Goal: Task Accomplishment & Management: Manage account settings

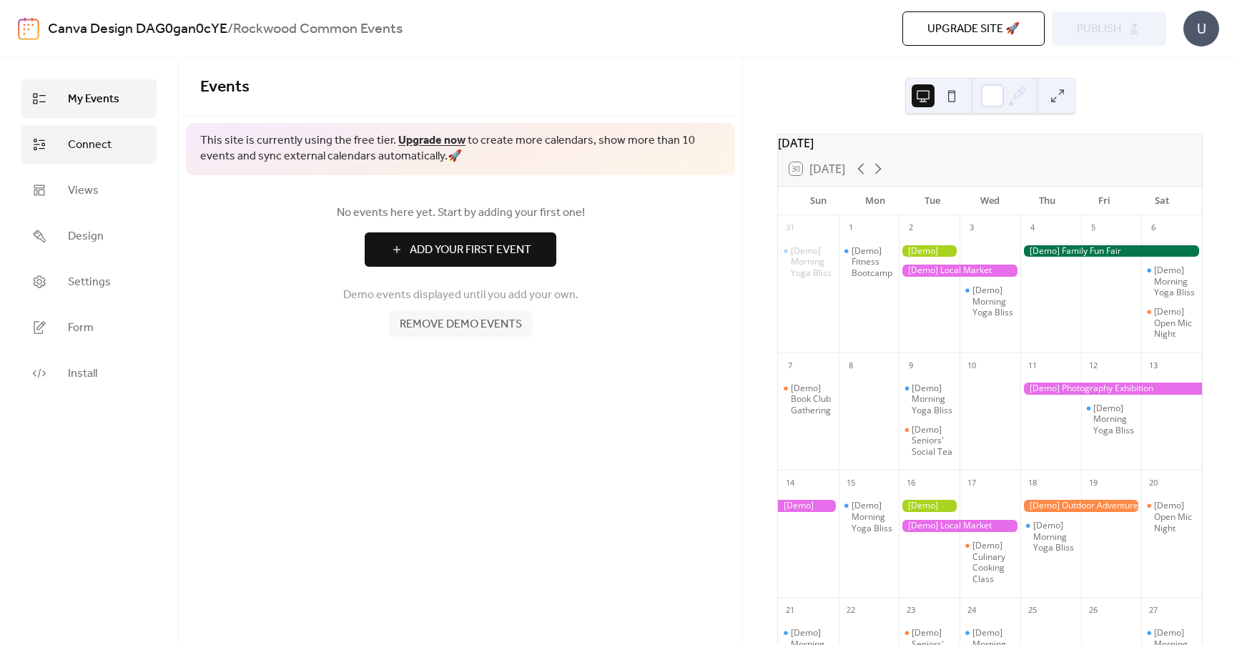
click at [92, 144] on span "Connect" at bounding box center [90, 145] width 44 height 17
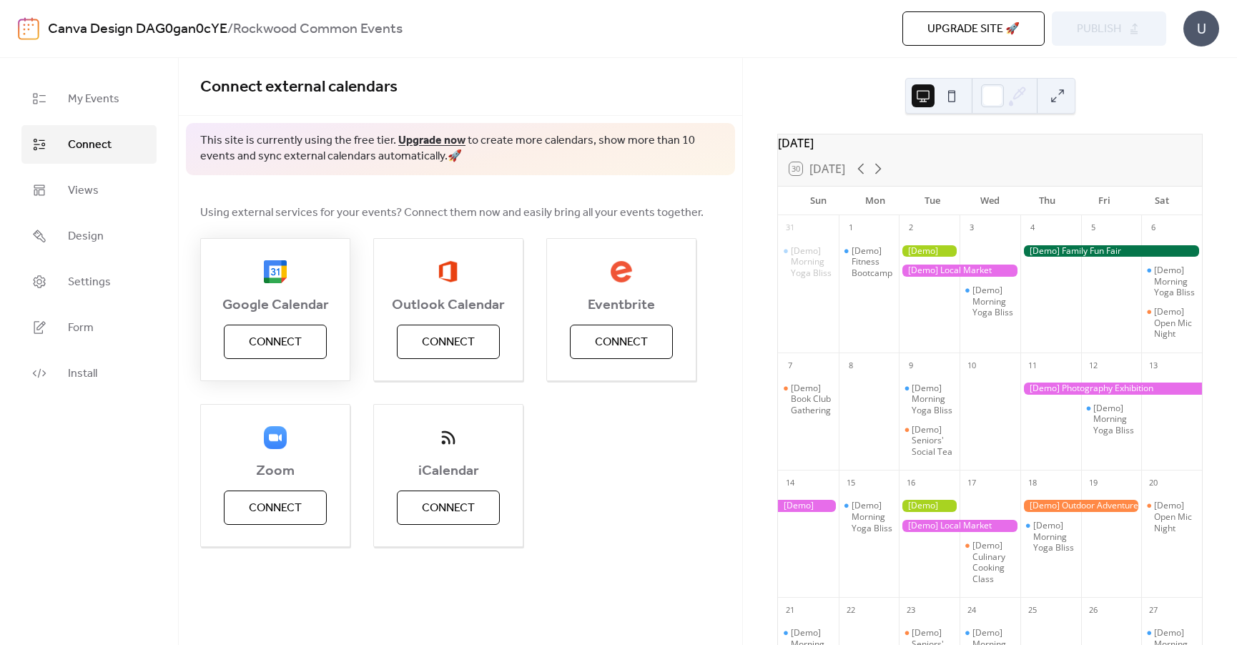
click at [286, 350] on span "Connect" at bounding box center [275, 342] width 53 height 17
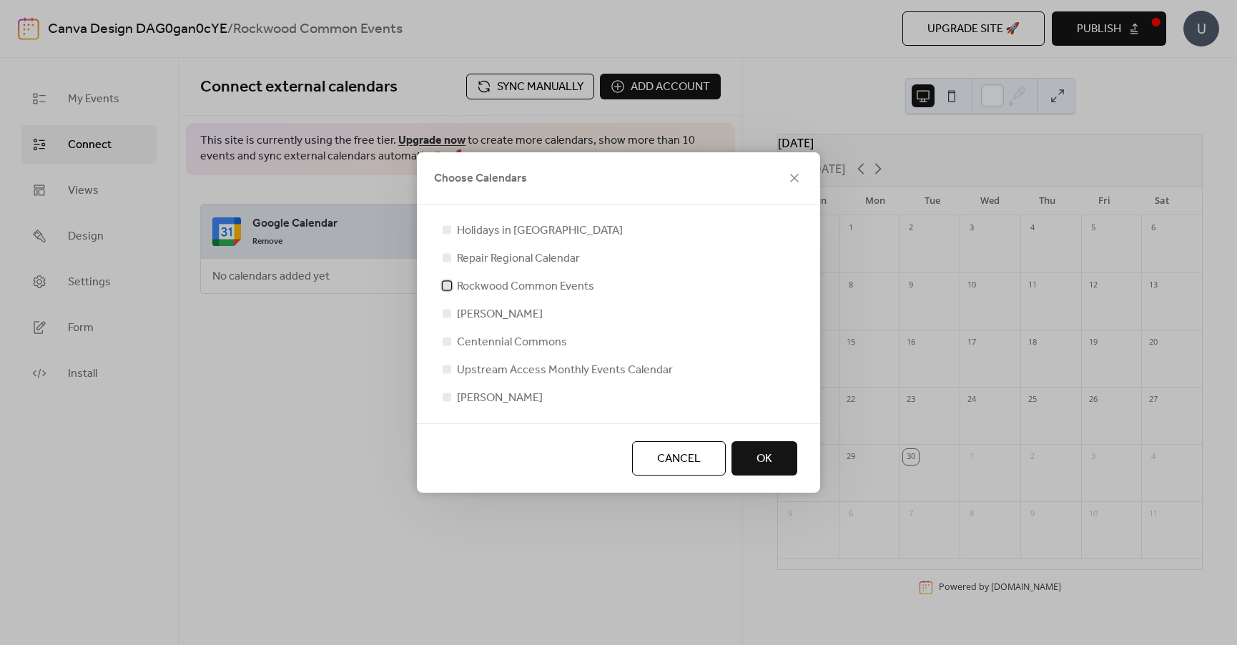
click at [445, 286] on div at bounding box center [446, 285] width 9 height 9
click at [772, 453] on button "OK" at bounding box center [764, 458] width 66 height 34
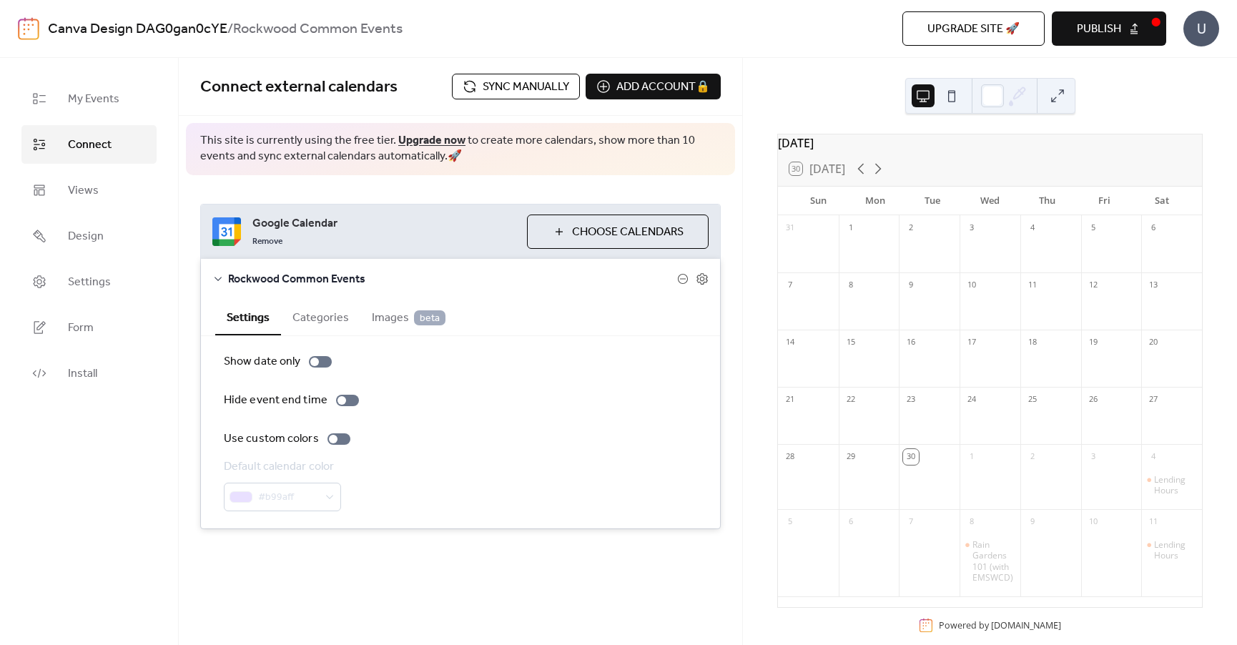
click at [322, 318] on button "Categories" at bounding box center [320, 316] width 79 height 35
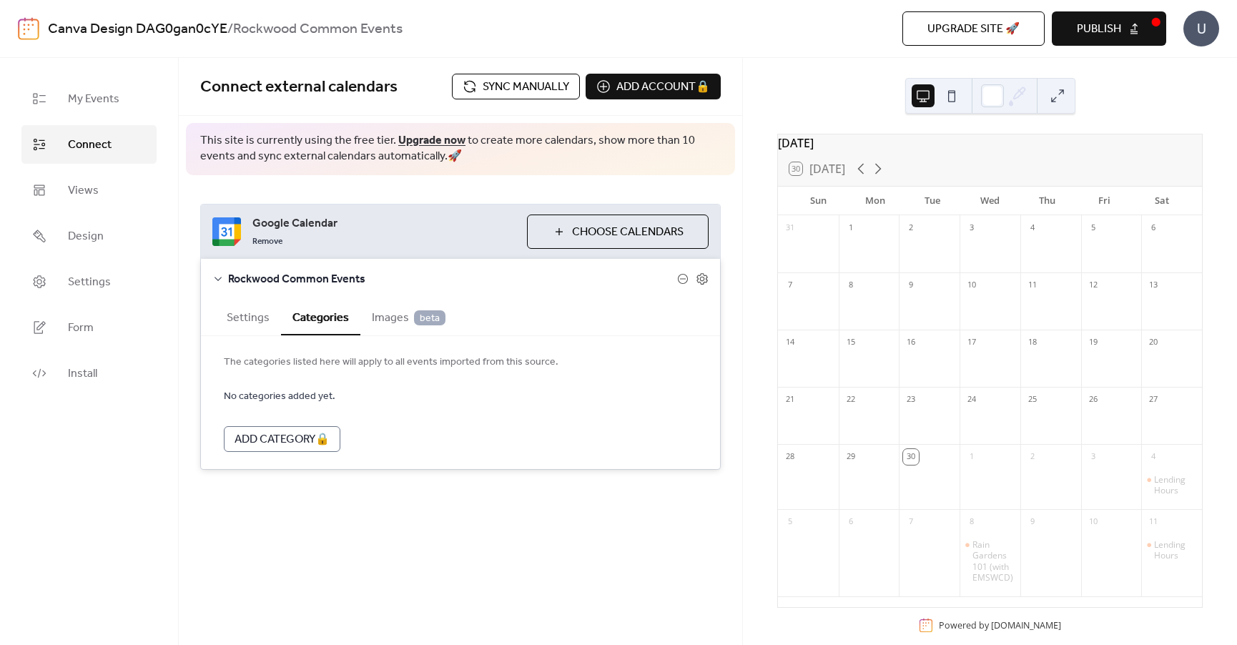
click at [243, 324] on button "Settings" at bounding box center [248, 316] width 66 height 35
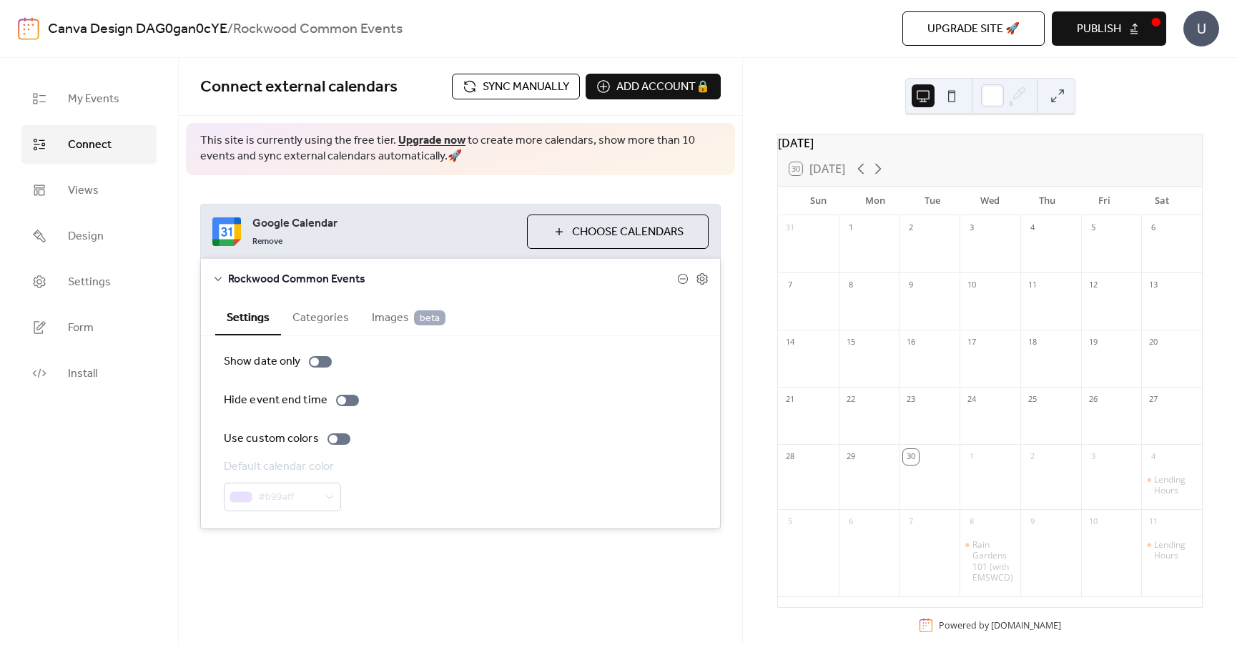
click at [437, 137] on link "Upgrade now" at bounding box center [431, 140] width 67 height 22
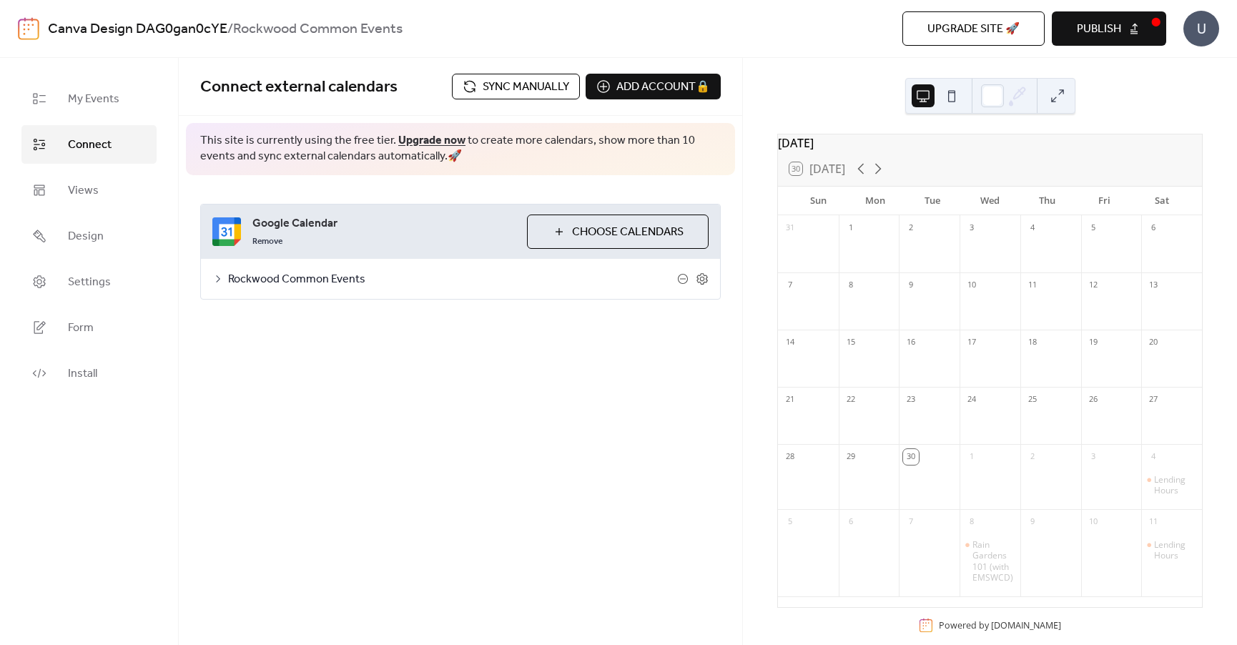
click at [554, 394] on div "Connect external calendars Sync manually Add account 🔒 🔒 This site is currently…" at bounding box center [460, 351] width 563 height 587
click at [884, 142] on icon at bounding box center [877, 150] width 17 height 17
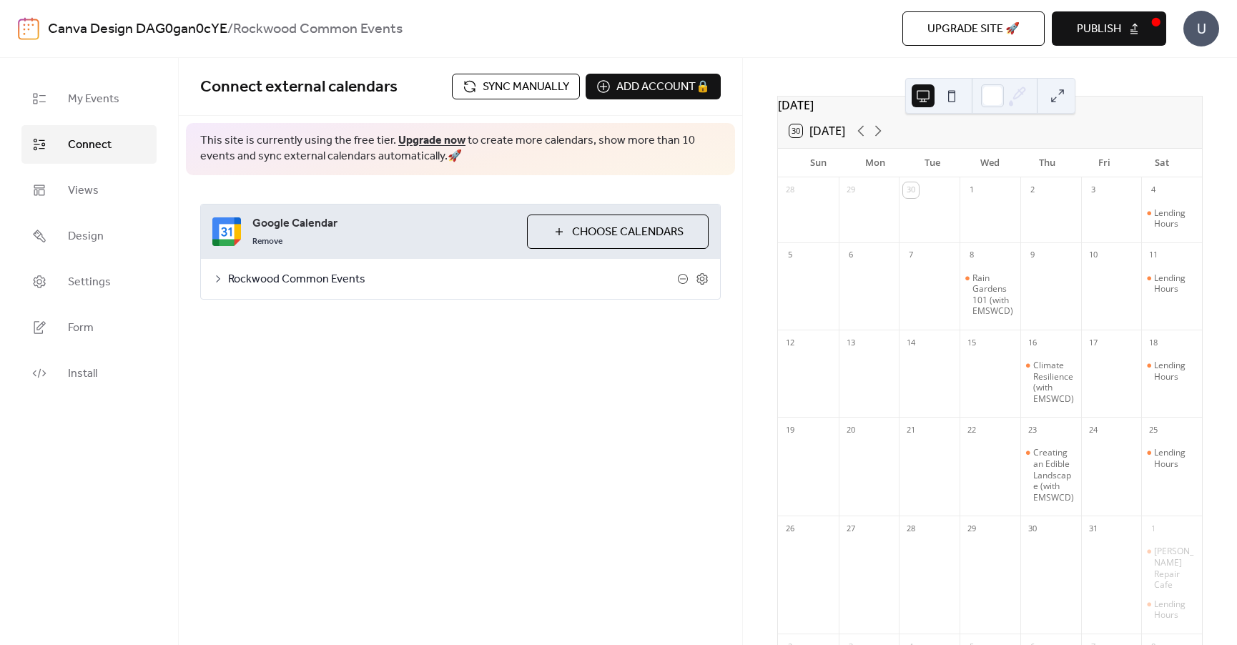
click at [691, 416] on div "Connect external calendars Sync manually Add account 🔒 🔒 This site is currently…" at bounding box center [460, 351] width 563 height 587
click at [513, 84] on span "Sync manually" at bounding box center [526, 87] width 86 height 17
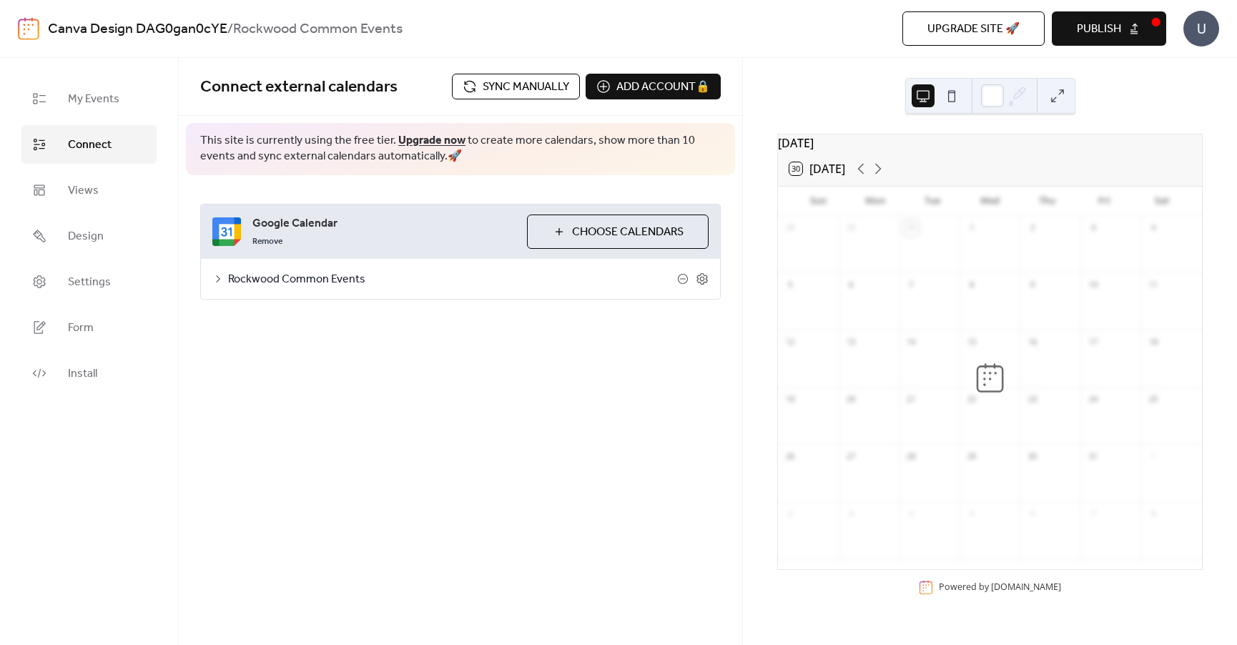
scroll to position [0, 0]
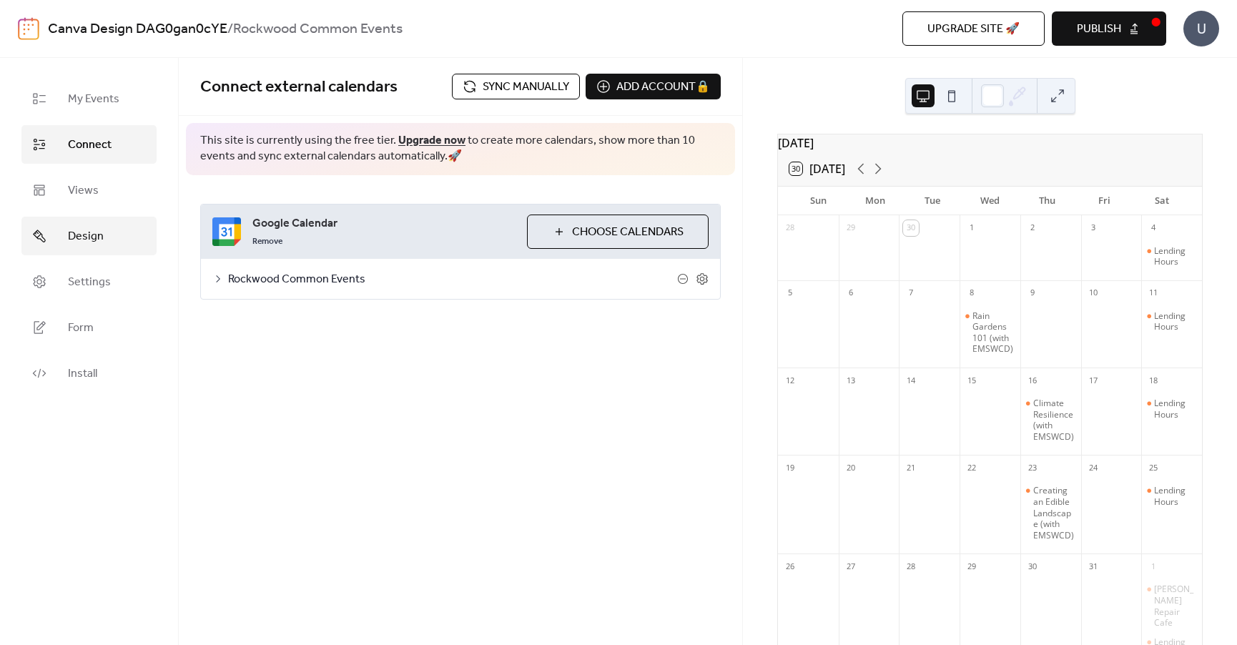
click at [116, 229] on link "Design" at bounding box center [88, 236] width 135 height 39
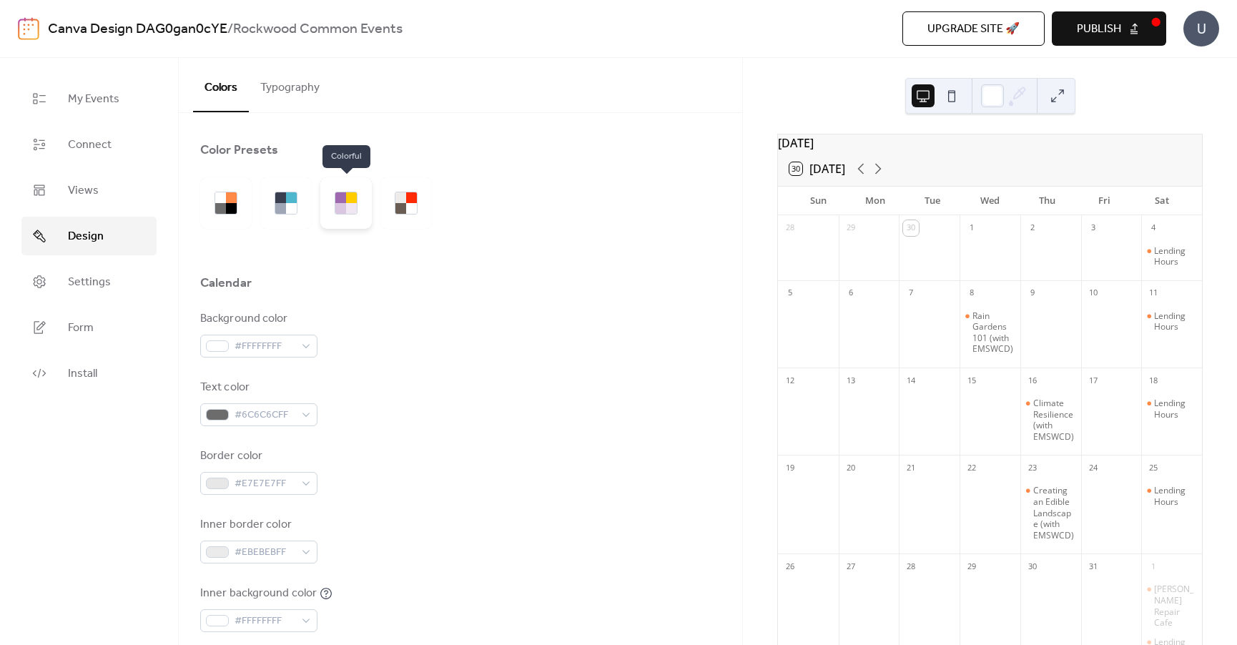
click at [332, 202] on div at bounding box center [345, 202] width 51 height 51
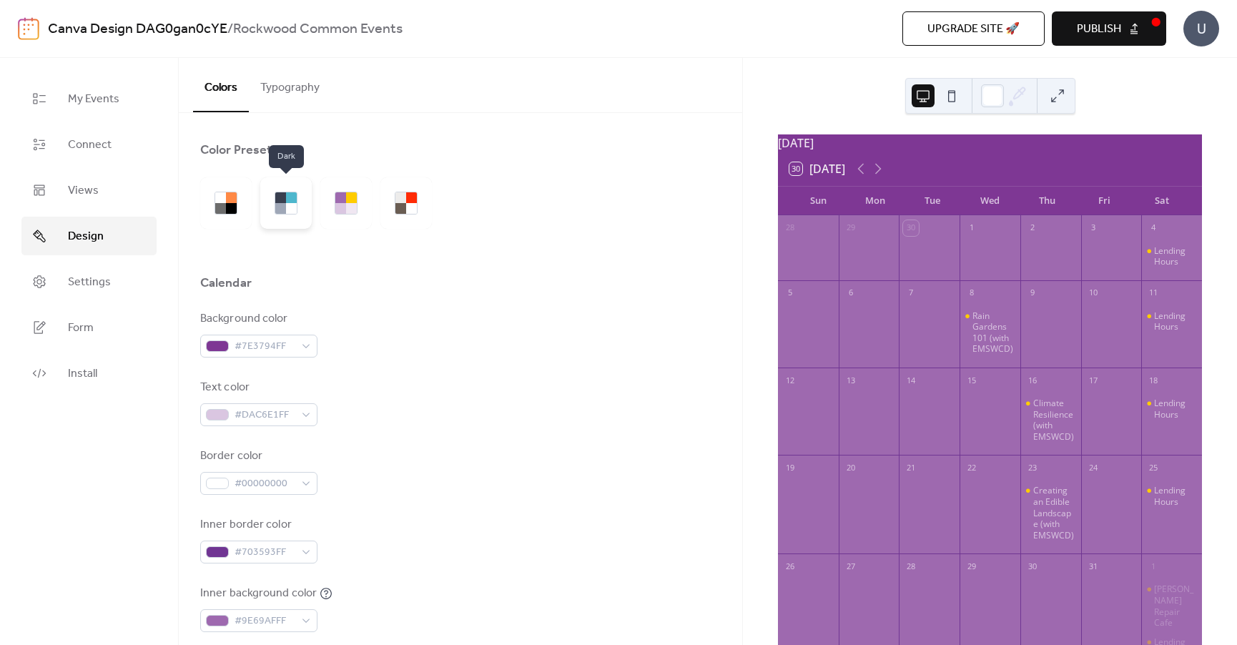
click at [292, 203] on div at bounding box center [291, 208] width 11 height 11
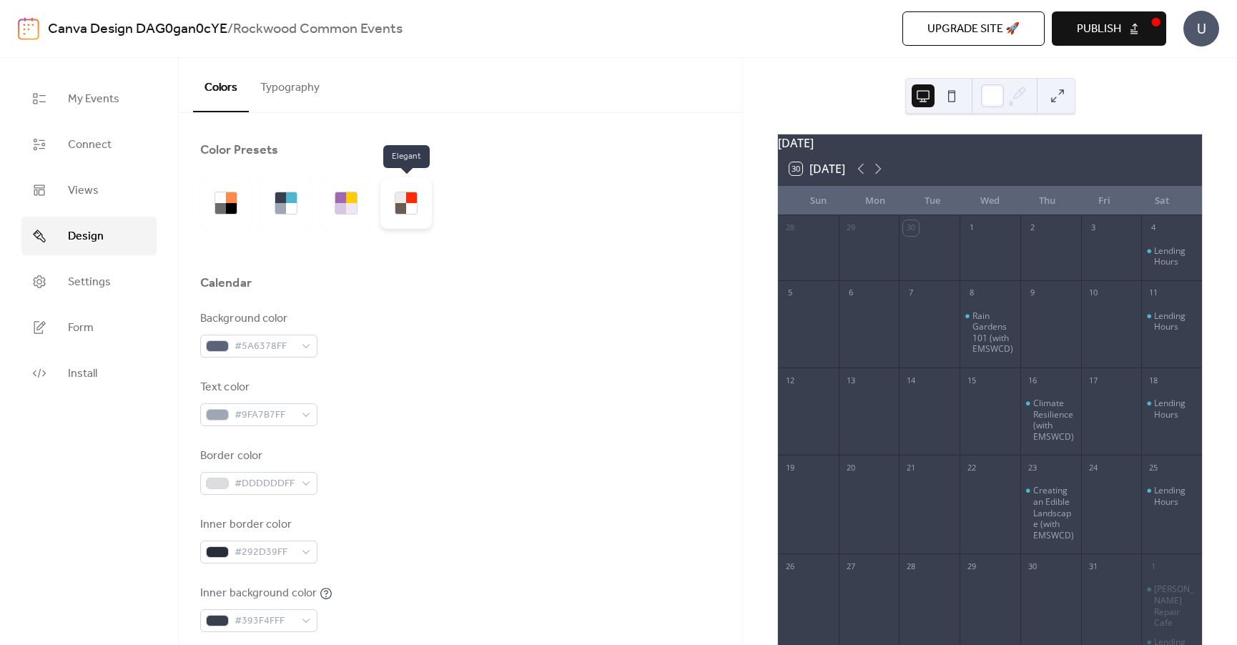
click at [396, 204] on div at bounding box center [400, 208] width 11 height 11
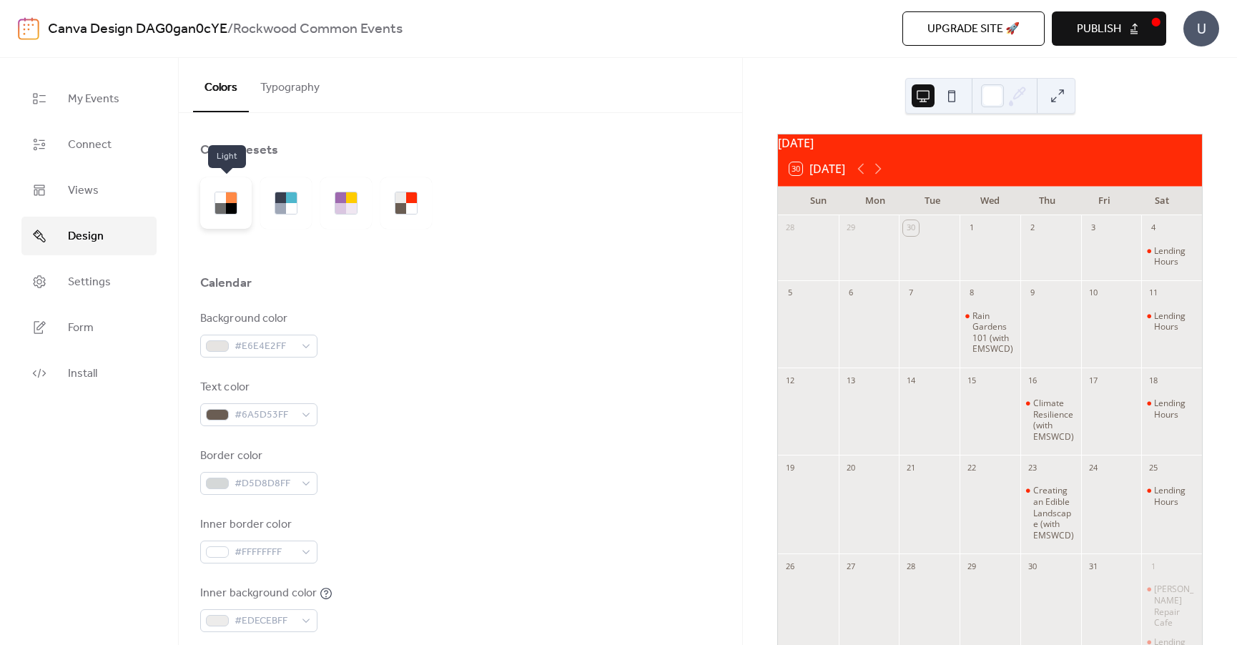
click at [232, 204] on div at bounding box center [231, 208] width 11 height 11
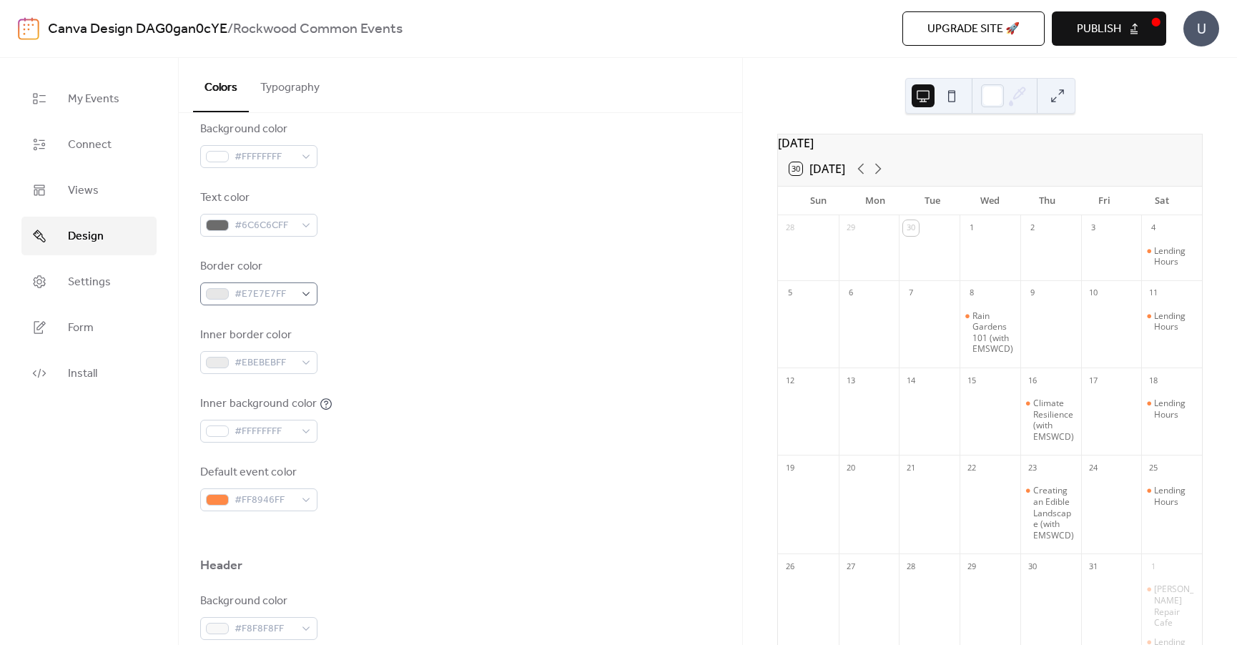
scroll to position [214, 0]
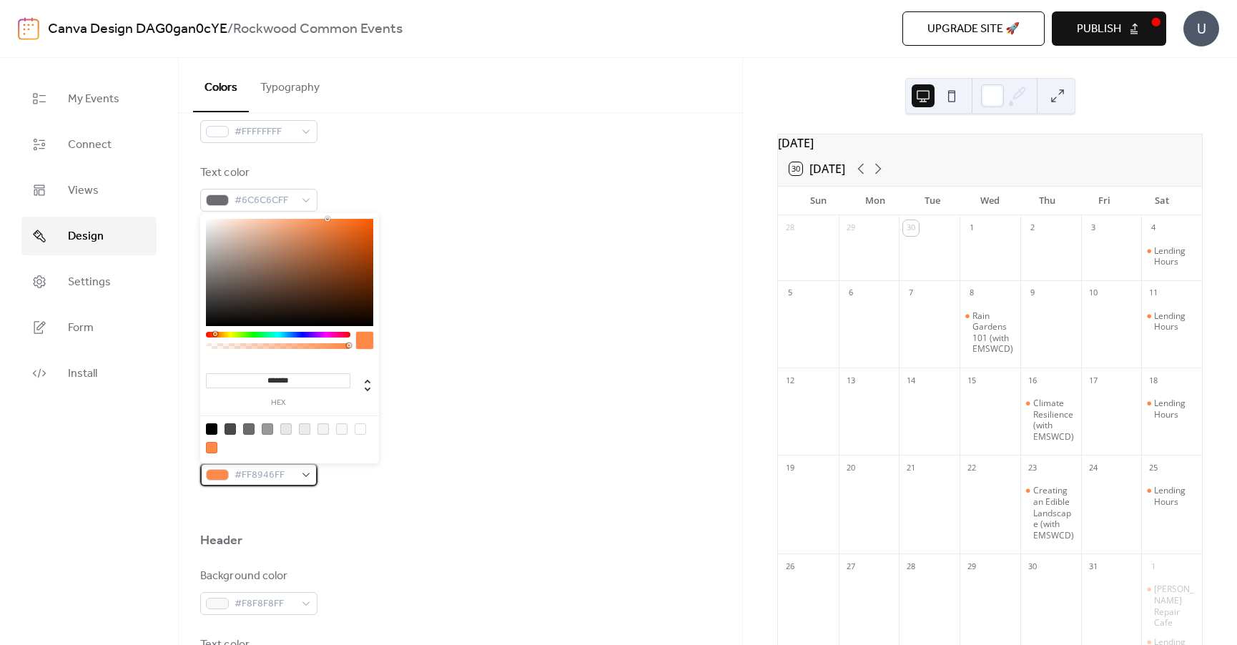
click at [291, 473] on span "#FF8946FF" at bounding box center [264, 475] width 60 height 17
drag, startPoint x: 300, startPoint y: 375, endPoint x: 265, endPoint y: 377, distance: 35.1
click at [265, 377] on input "*******" at bounding box center [278, 380] width 144 height 15
click at [268, 380] on input "*******" at bounding box center [278, 380] width 144 height 15
click at [273, 478] on span "#FF8946FF" at bounding box center [264, 475] width 60 height 17
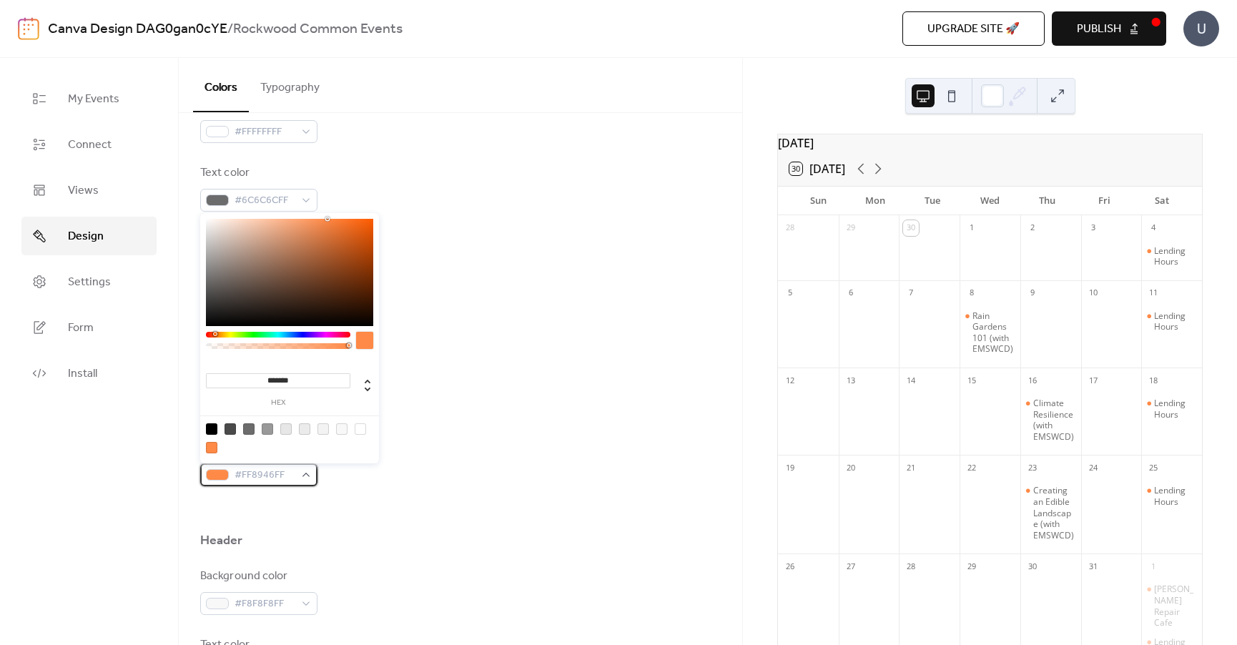
click at [273, 478] on span "#FF8946FF" at bounding box center [264, 475] width 60 height 17
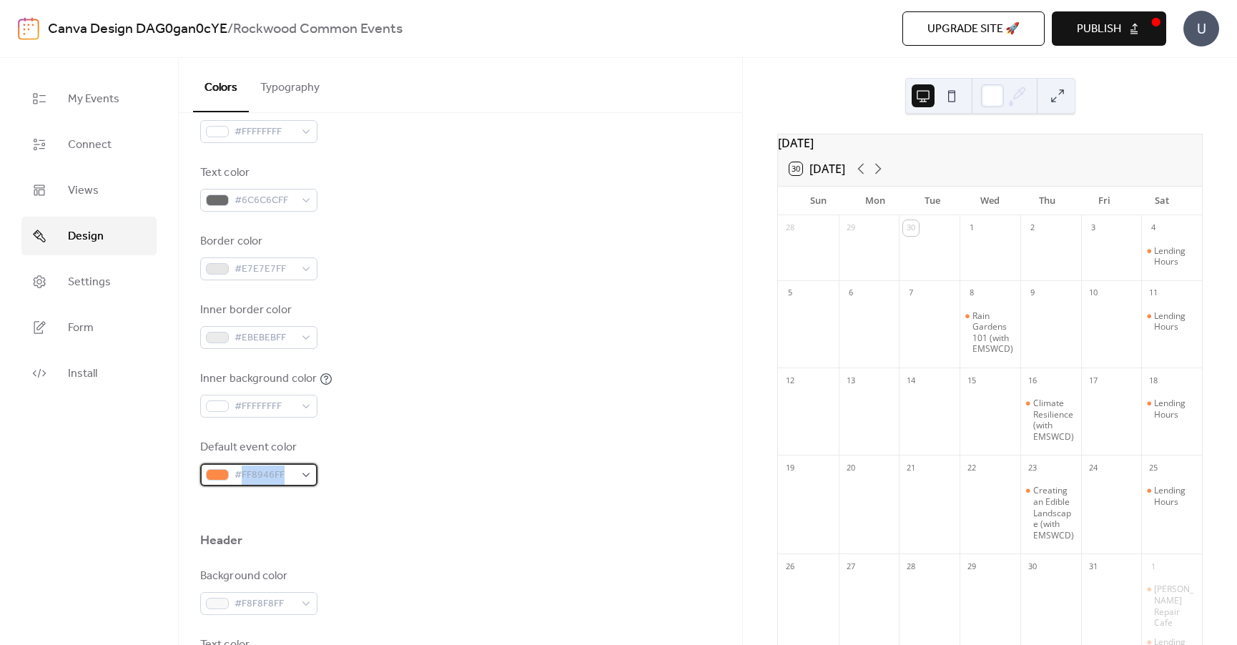
click at [273, 478] on span "#FF8946FF" at bounding box center [264, 475] width 60 height 17
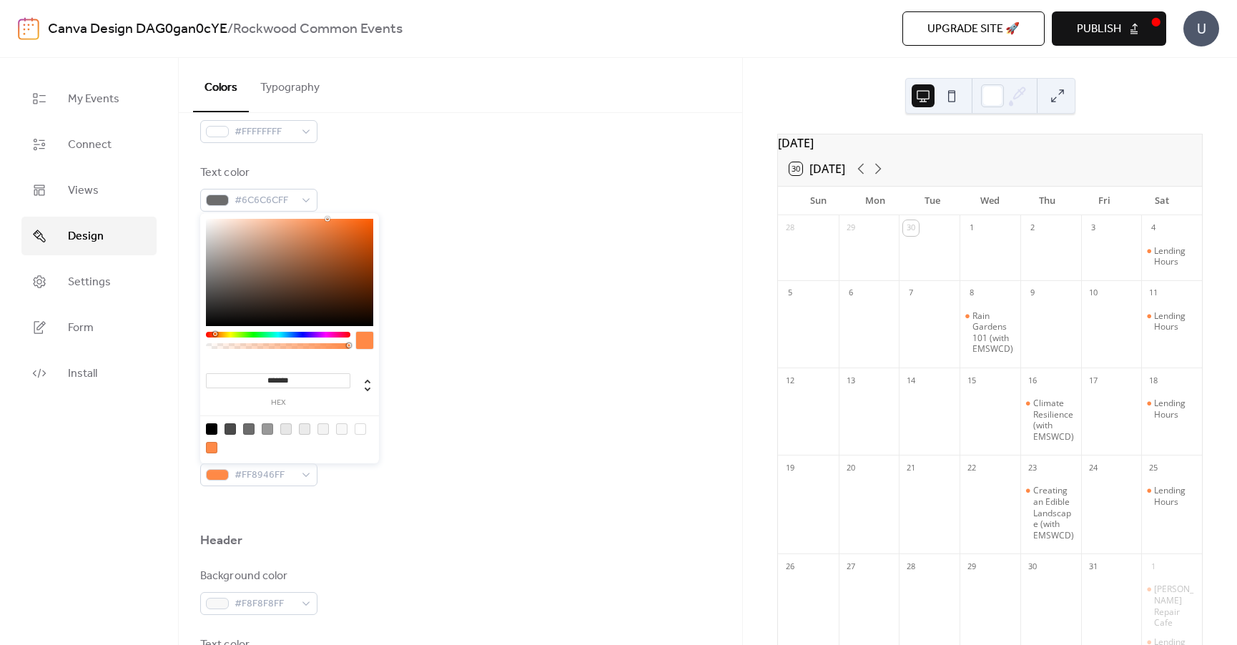
click at [280, 379] on input "*******" at bounding box center [278, 380] width 144 height 15
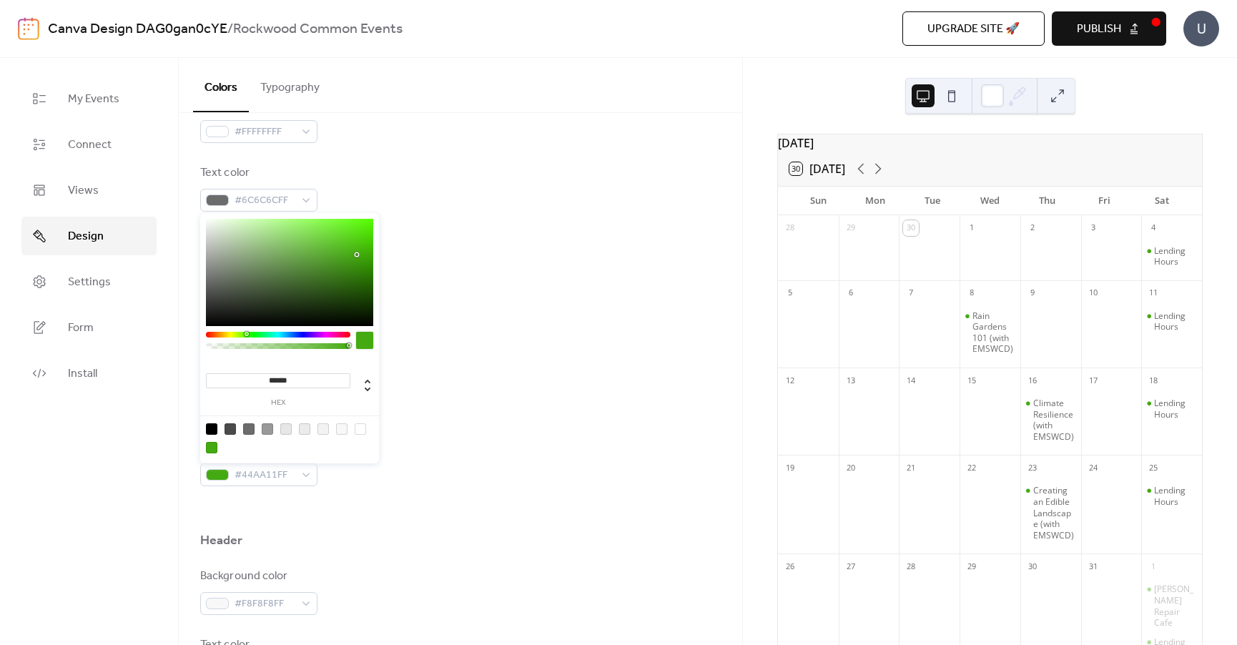
type input "*******"
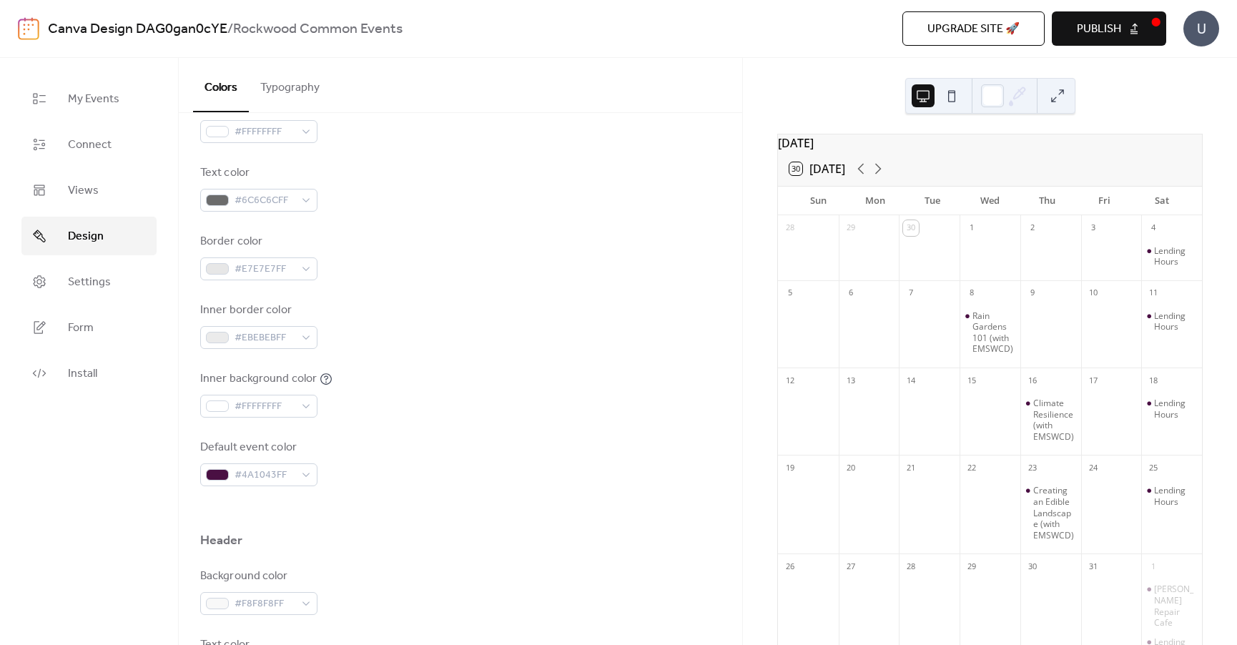
click at [441, 382] on div "Inner background color #FFFFFFFF" at bounding box center [460, 393] width 520 height 47
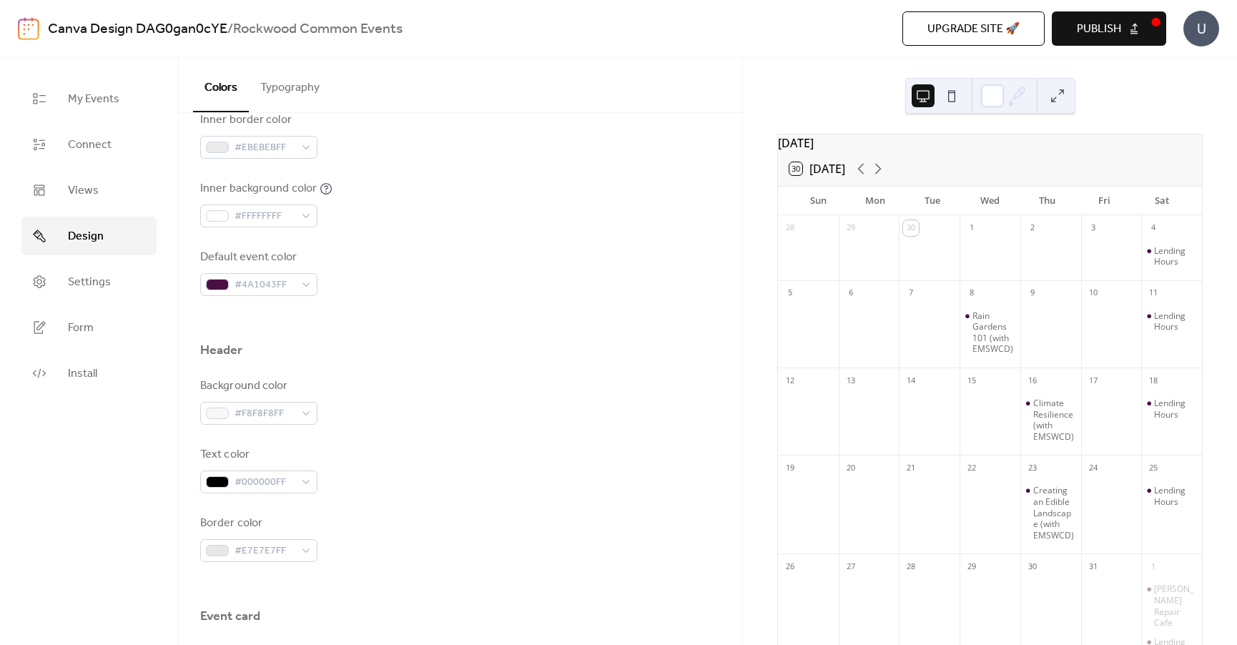
scroll to position [429, 0]
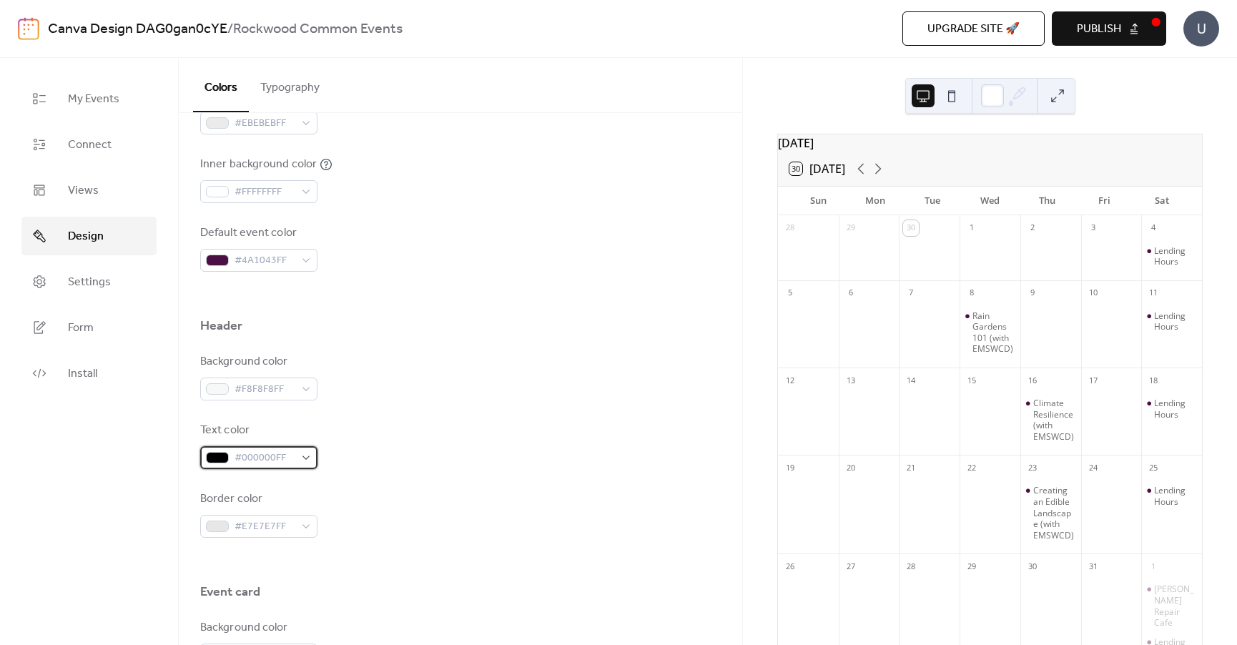
click at [274, 455] on span "#000000FF" at bounding box center [264, 458] width 60 height 17
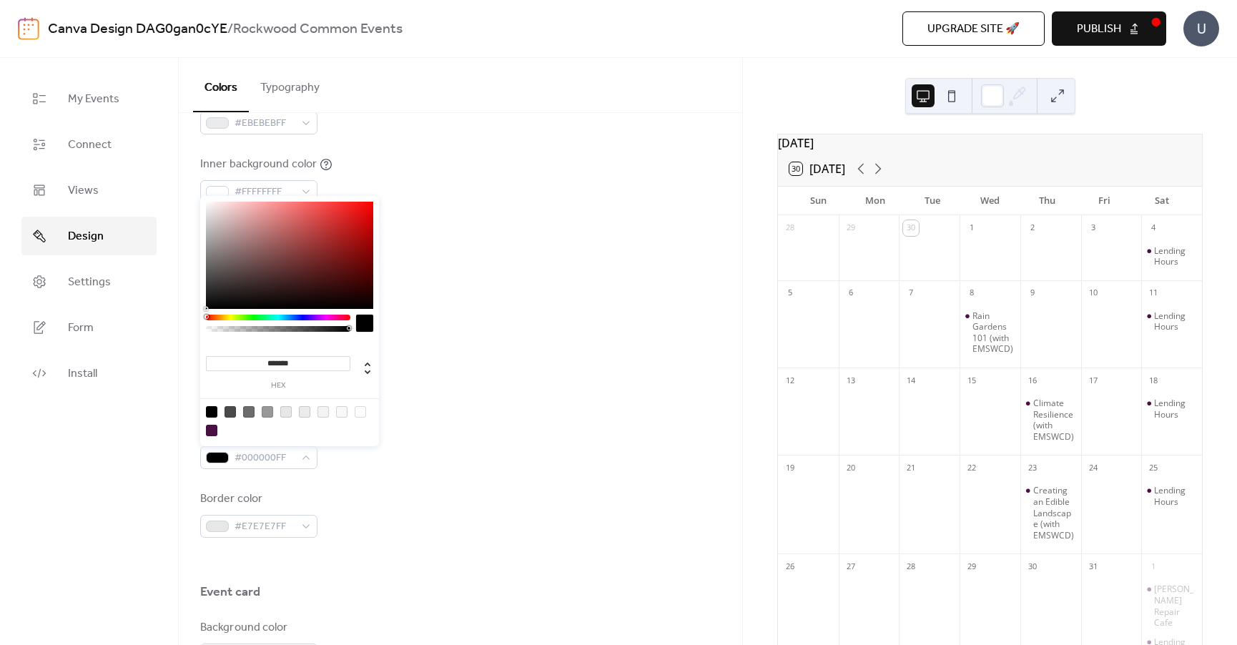
click at [277, 360] on input "*******" at bounding box center [278, 363] width 144 height 15
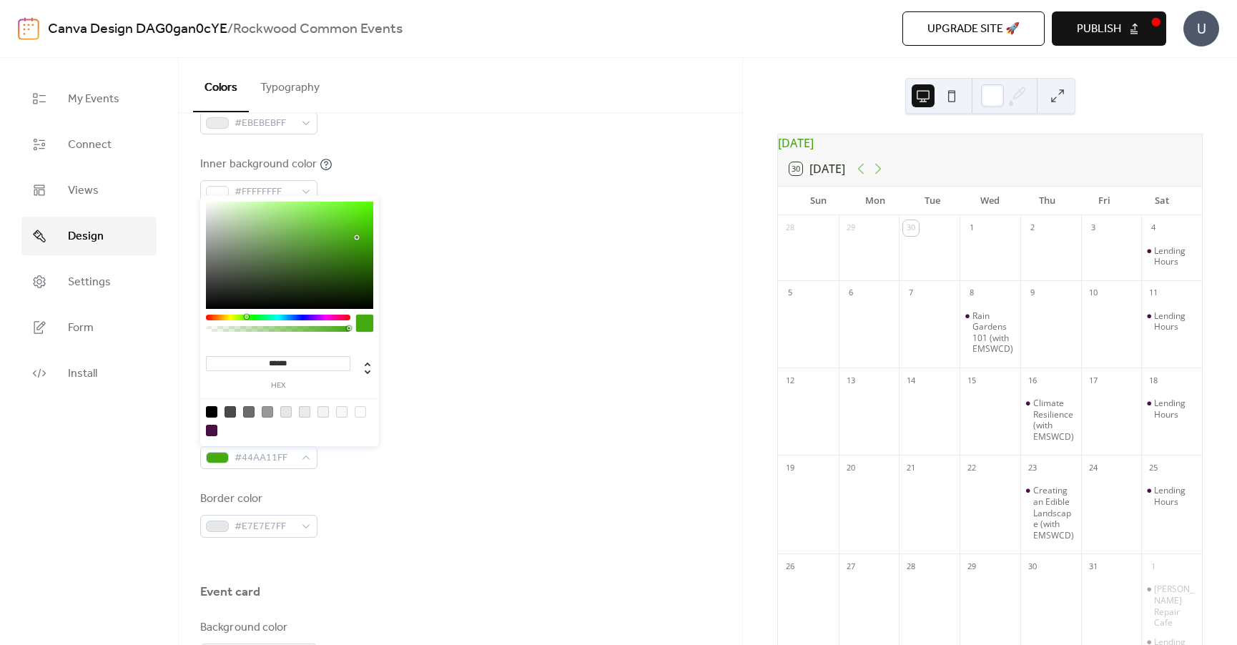
type input "*******"
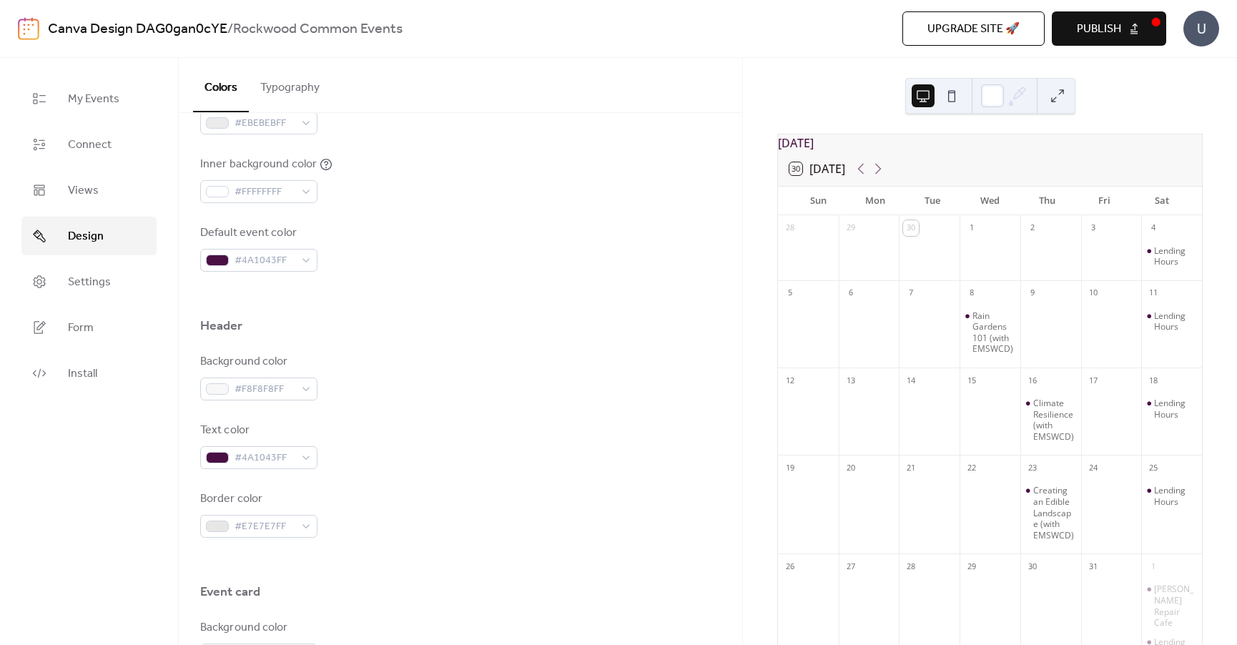
click at [440, 417] on div "Background color #F8F8F8FF Text color #4A1043FF Border color #E7E7E7FF" at bounding box center [460, 445] width 520 height 184
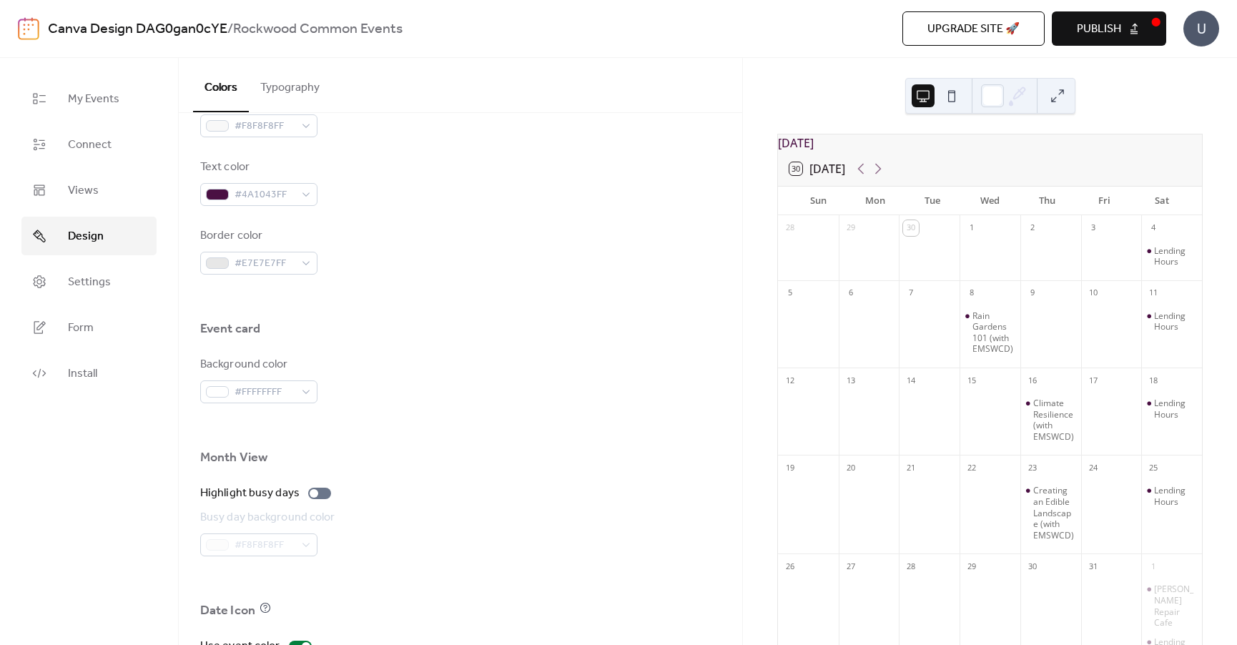
scroll to position [715, 0]
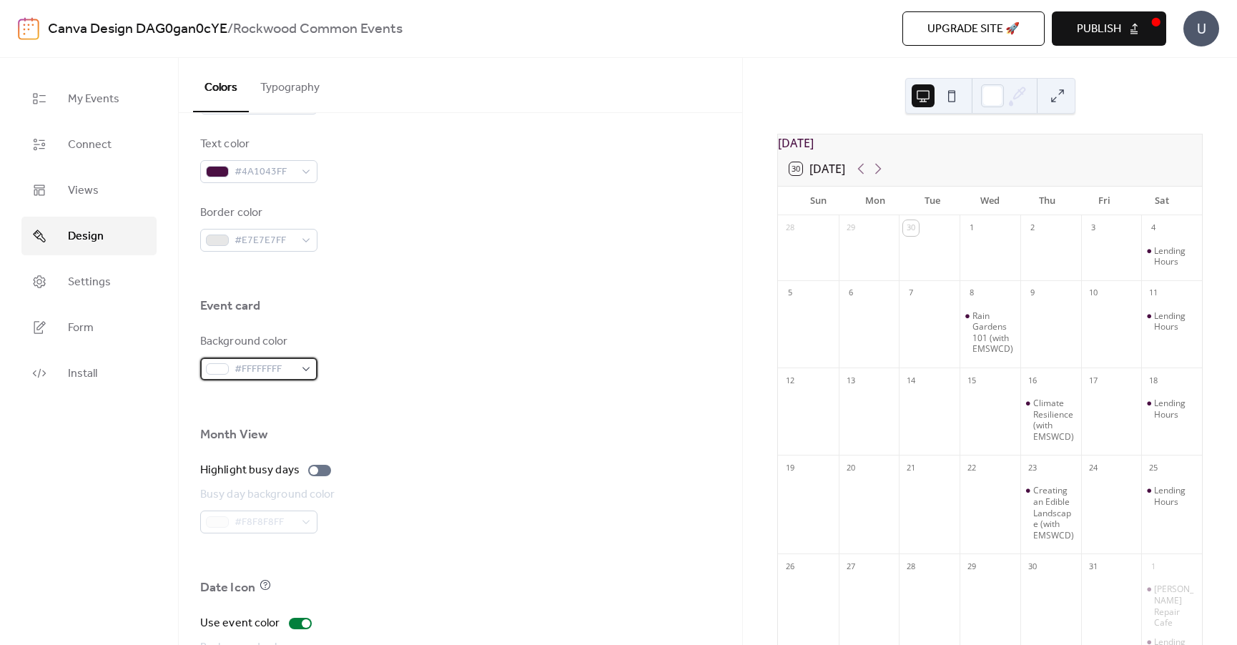
click at [307, 370] on div "#FFFFFFFF" at bounding box center [258, 368] width 117 height 23
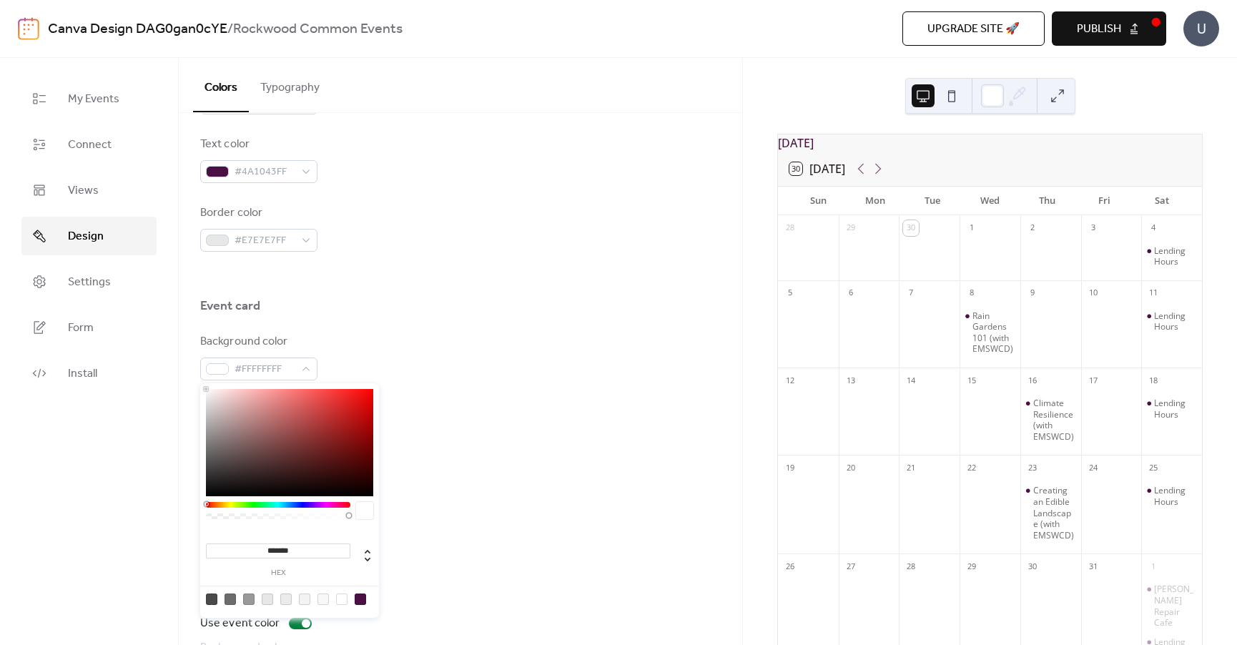
click at [281, 550] on input "*******" at bounding box center [278, 550] width 144 height 15
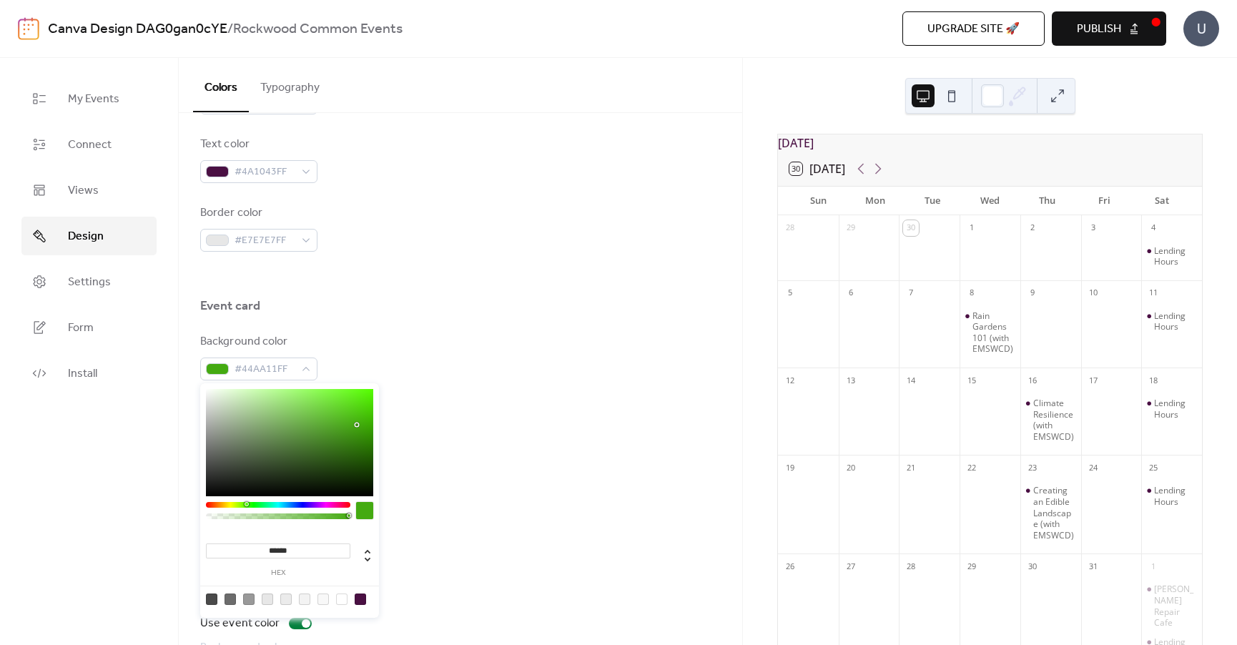
type input "*******"
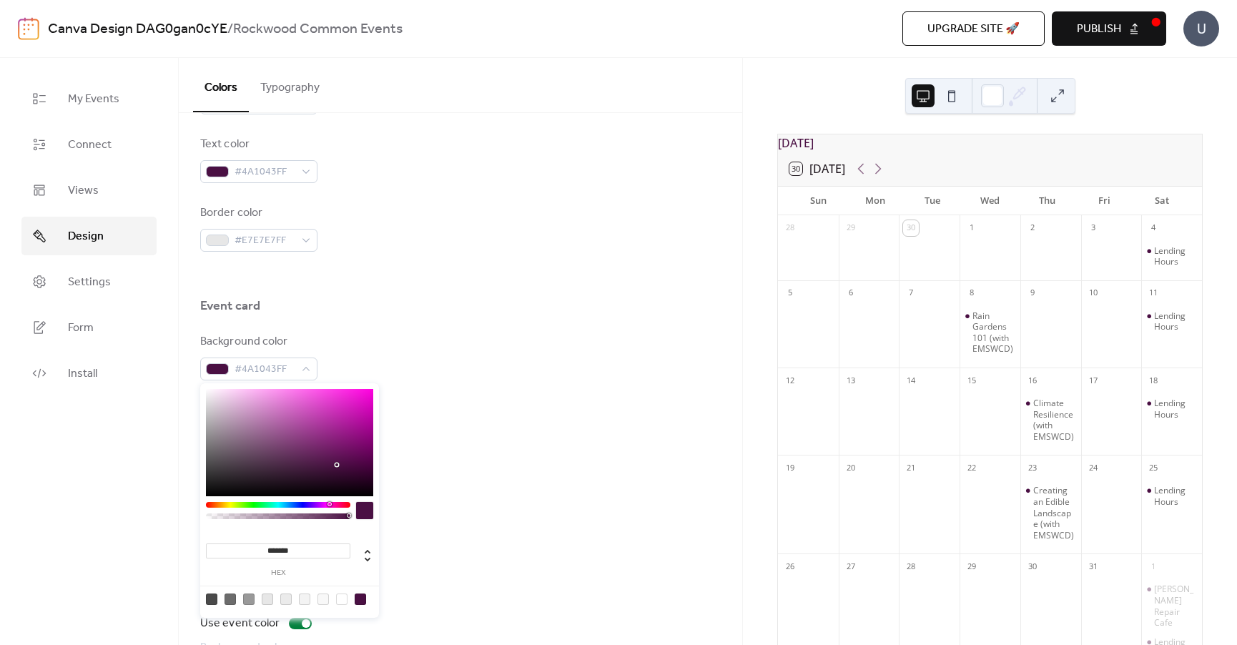
click at [442, 479] on div "Highlight busy days Busy day background color #F8F8F8FF" at bounding box center [460, 497] width 520 height 71
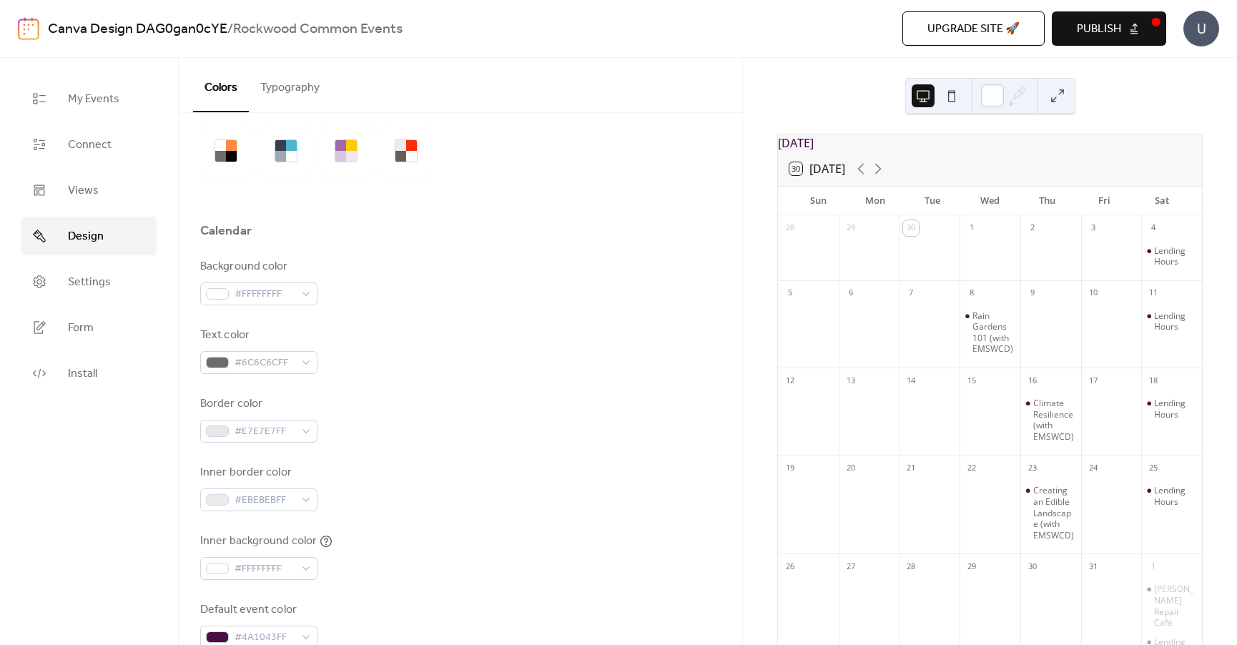
scroll to position [0, 0]
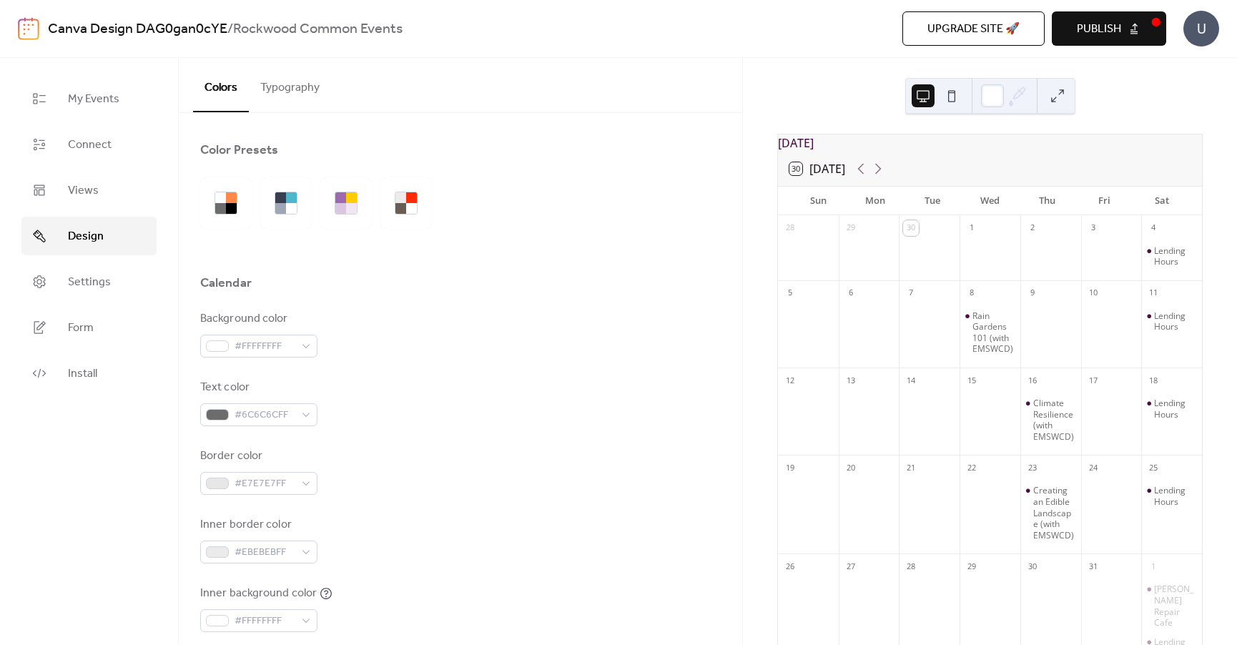
click at [285, 85] on button "Typography" at bounding box center [290, 84] width 82 height 53
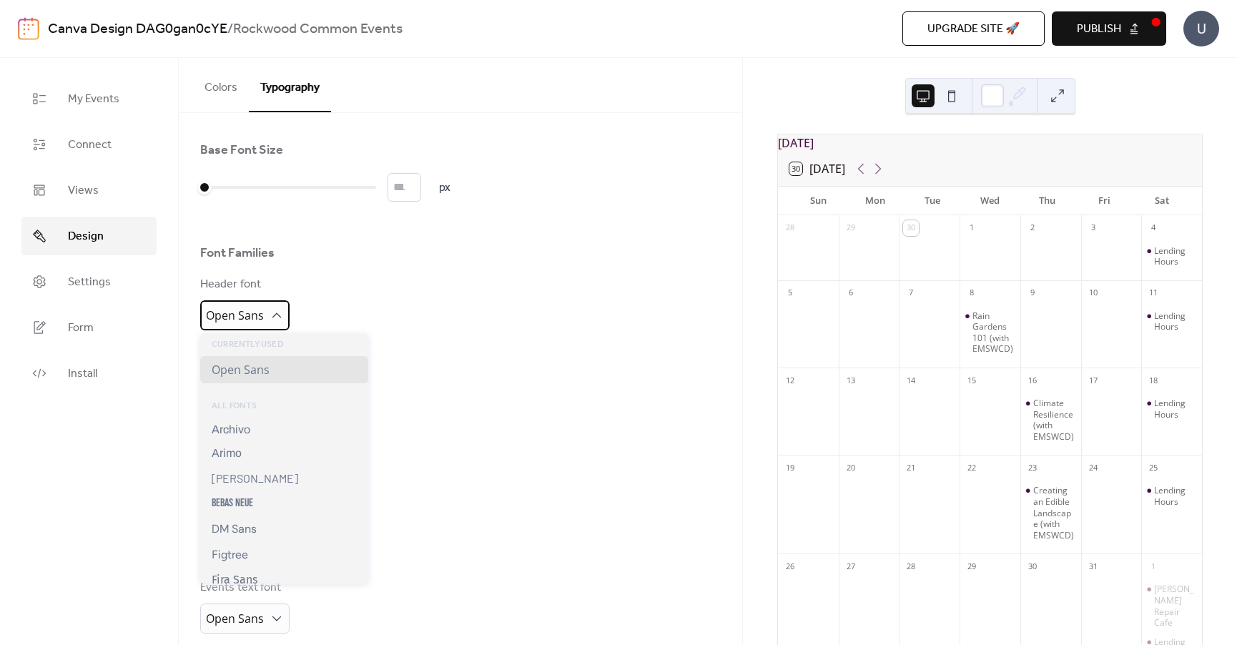
click at [224, 308] on span "Open Sans" at bounding box center [235, 315] width 58 height 16
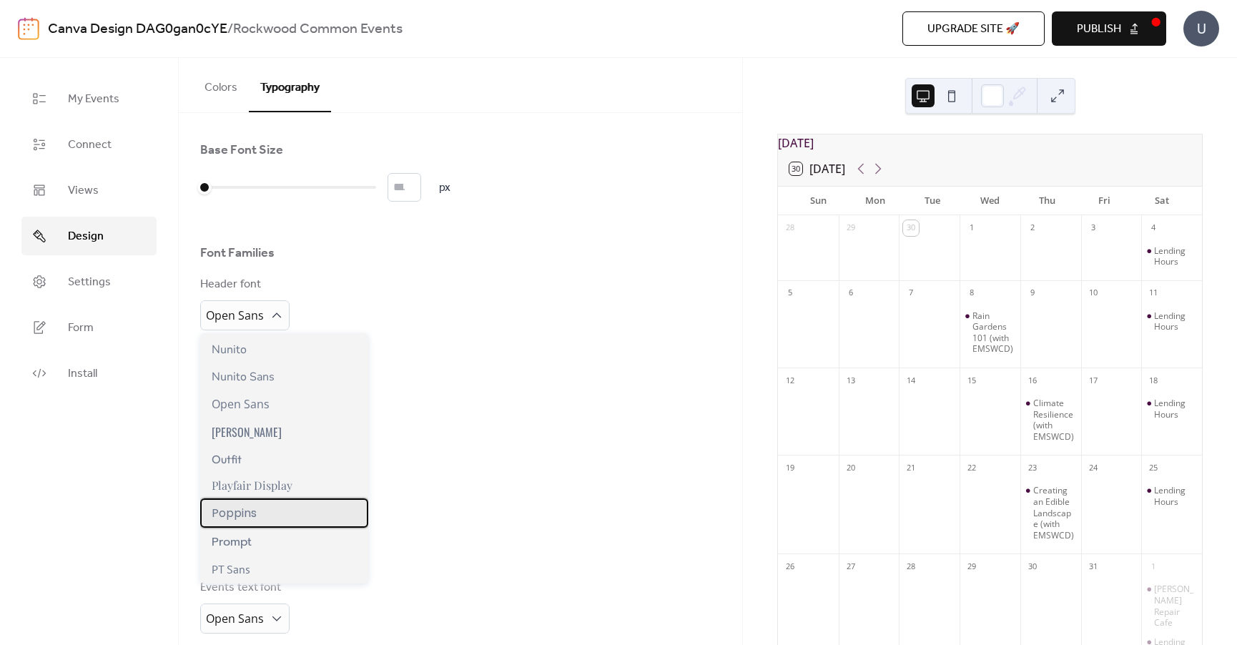
click at [241, 520] on span "Poppins" at bounding box center [234, 513] width 45 height 18
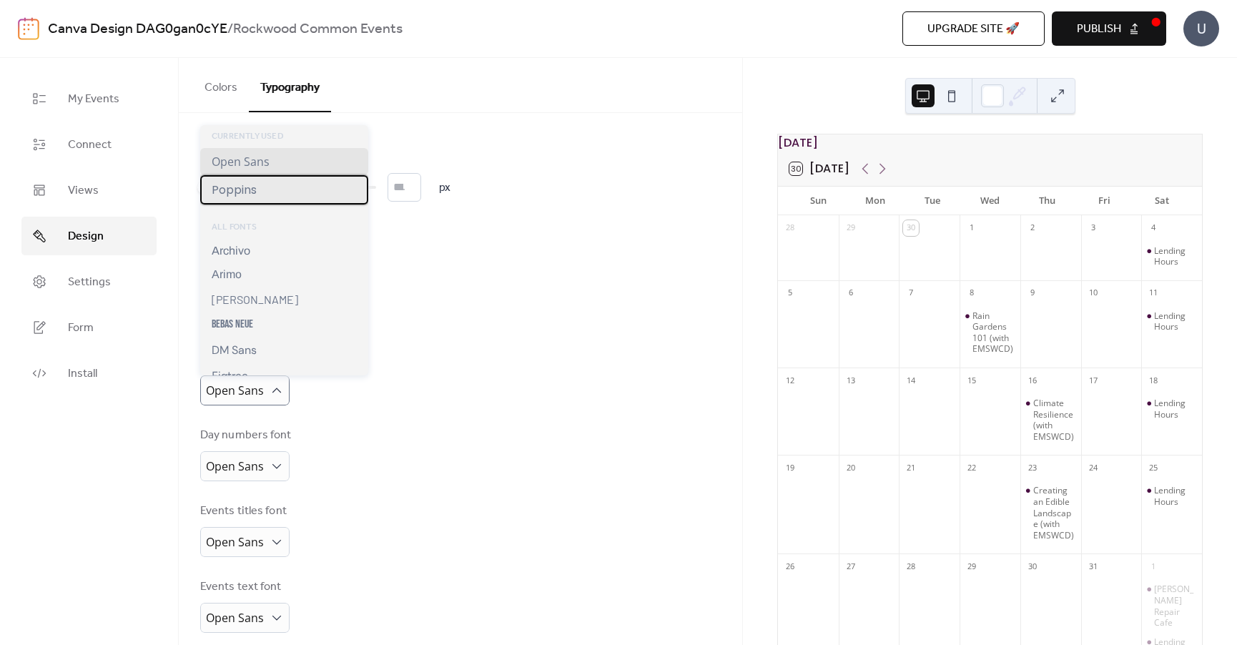
click at [239, 194] on span "Poppins" at bounding box center [234, 190] width 45 height 18
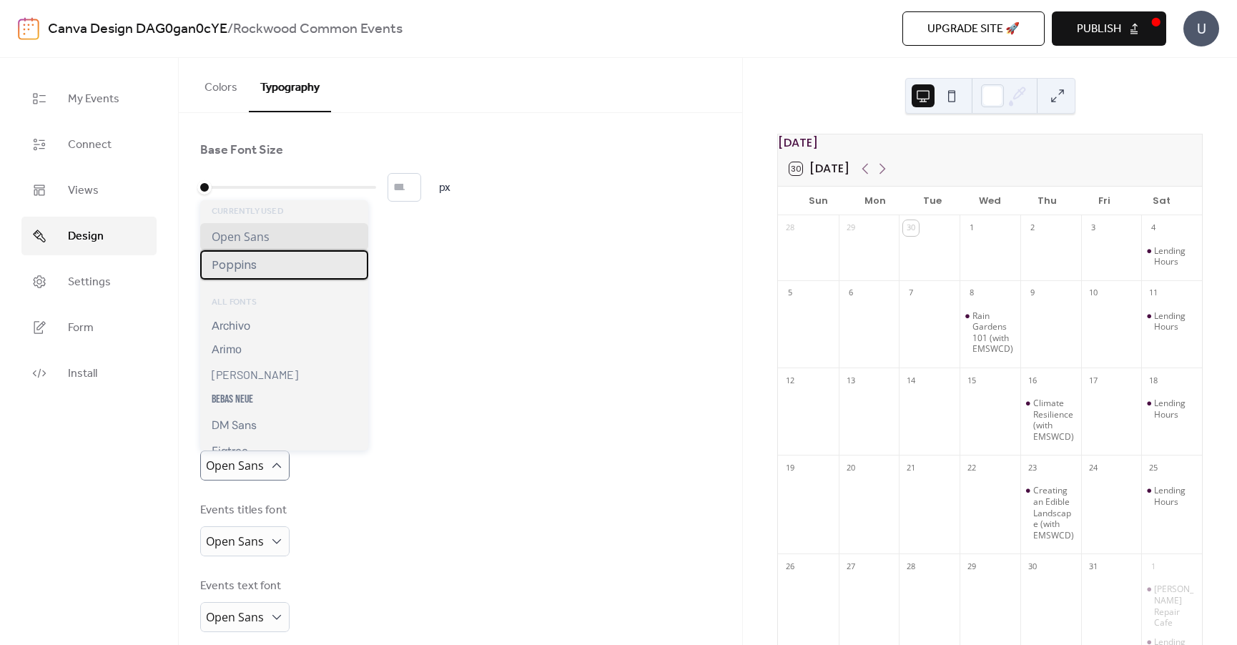
click at [237, 265] on span "Poppins" at bounding box center [234, 265] width 45 height 18
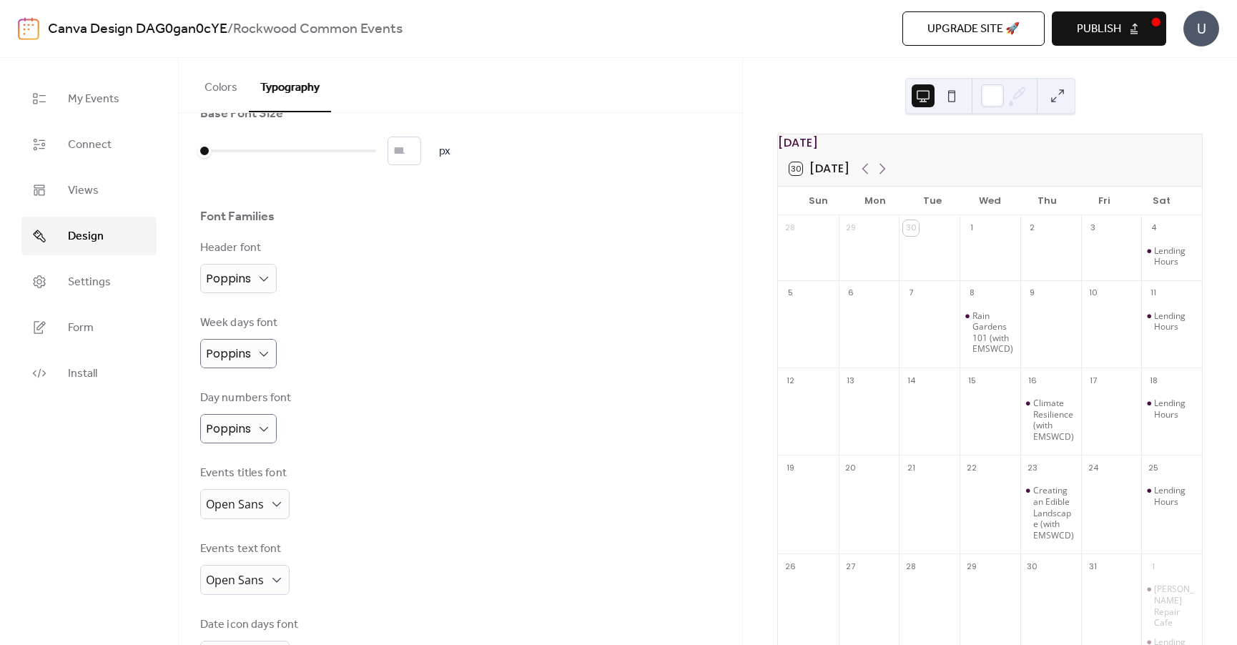
scroll to position [71, 0]
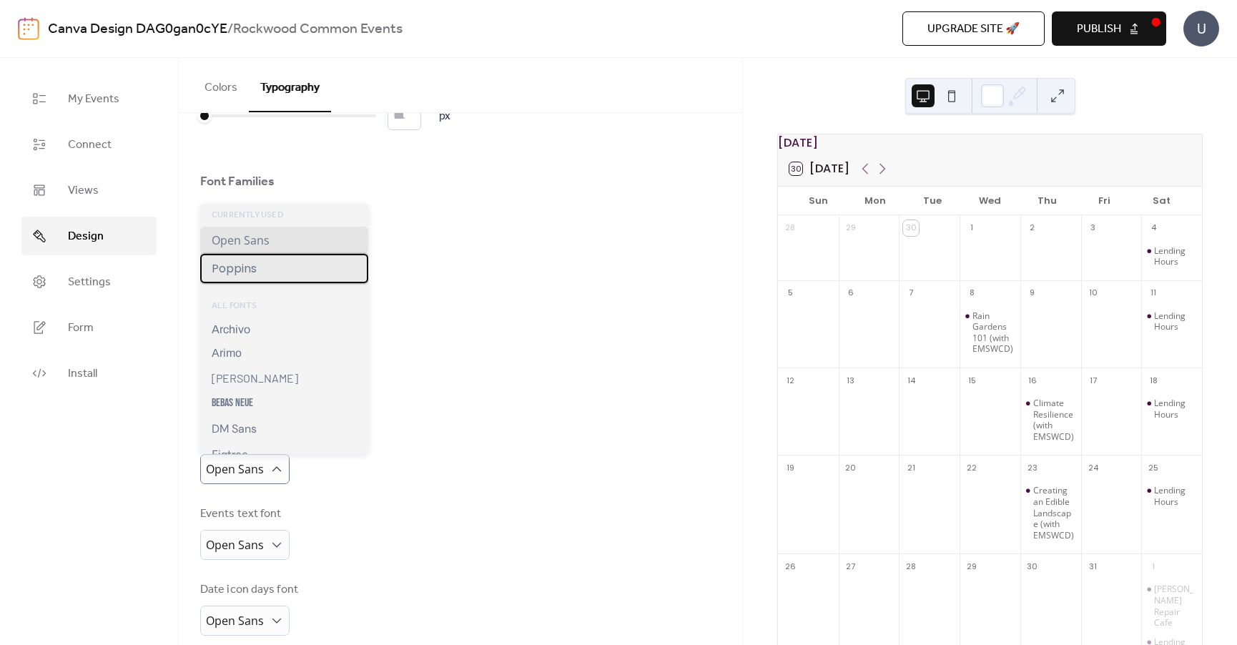
click at [254, 272] on span "Poppins" at bounding box center [234, 268] width 45 height 18
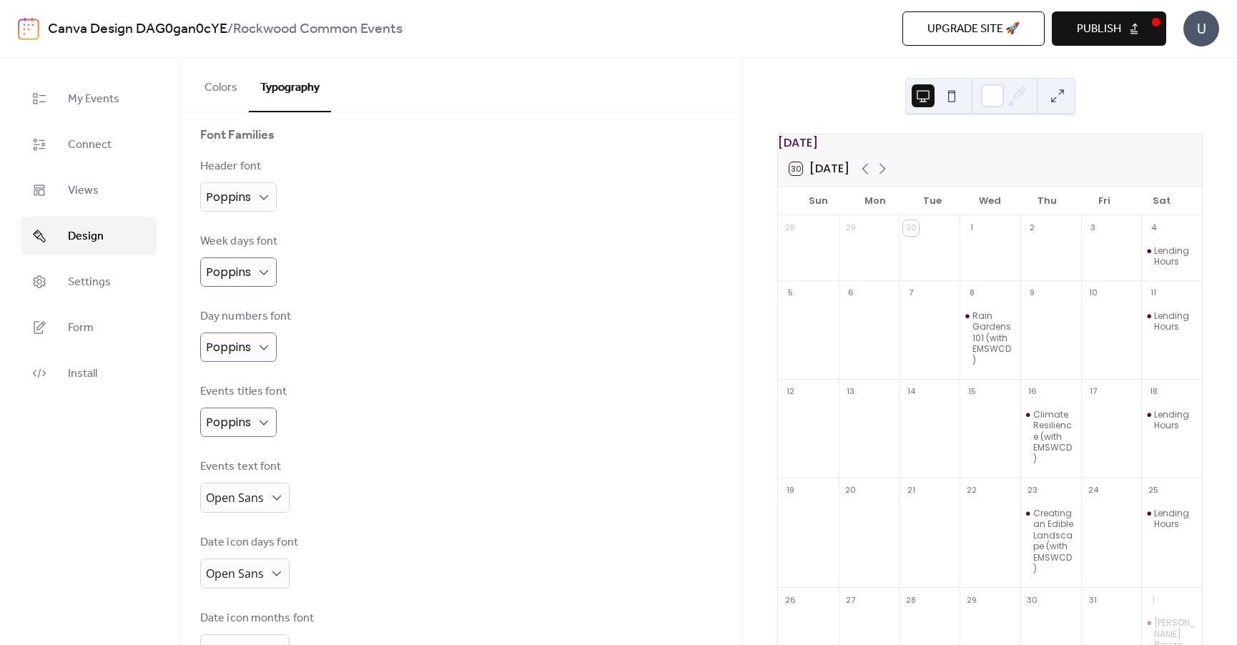
scroll to position [143, 0]
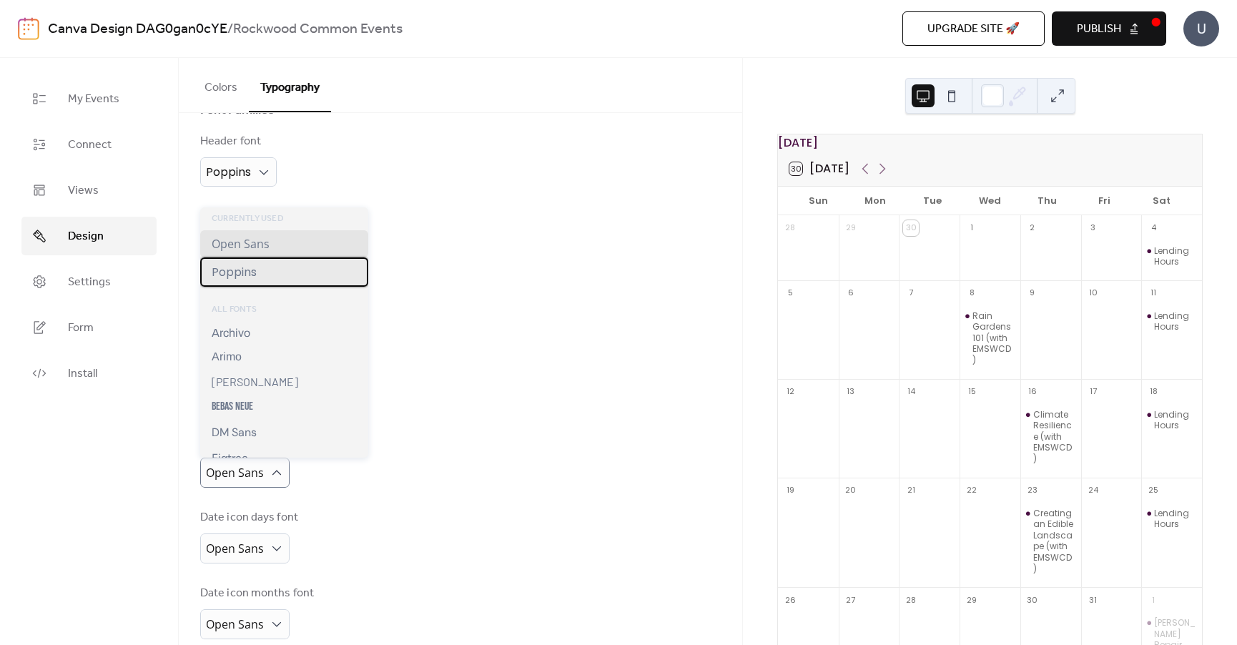
click at [267, 275] on div "Poppins" at bounding box center [284, 271] width 168 height 29
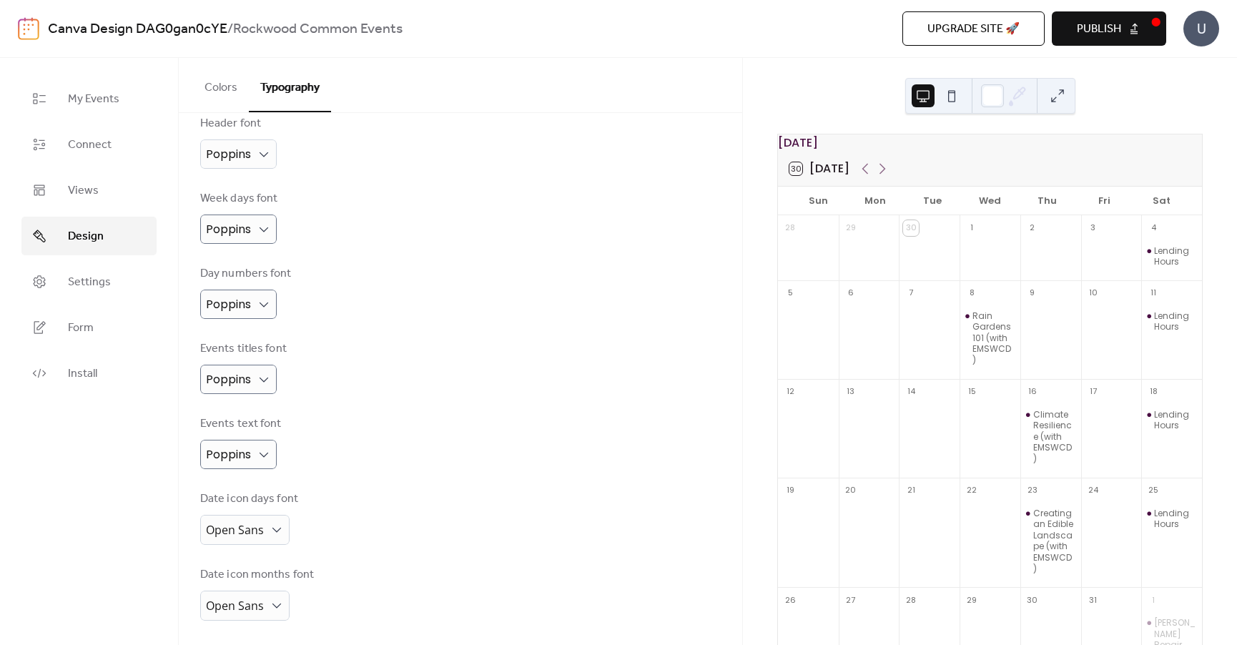
scroll to position [165, 0]
click at [986, 334] on div "Rain Gardens 101 (with EMSWCD)" at bounding box center [993, 338] width 42 height 56
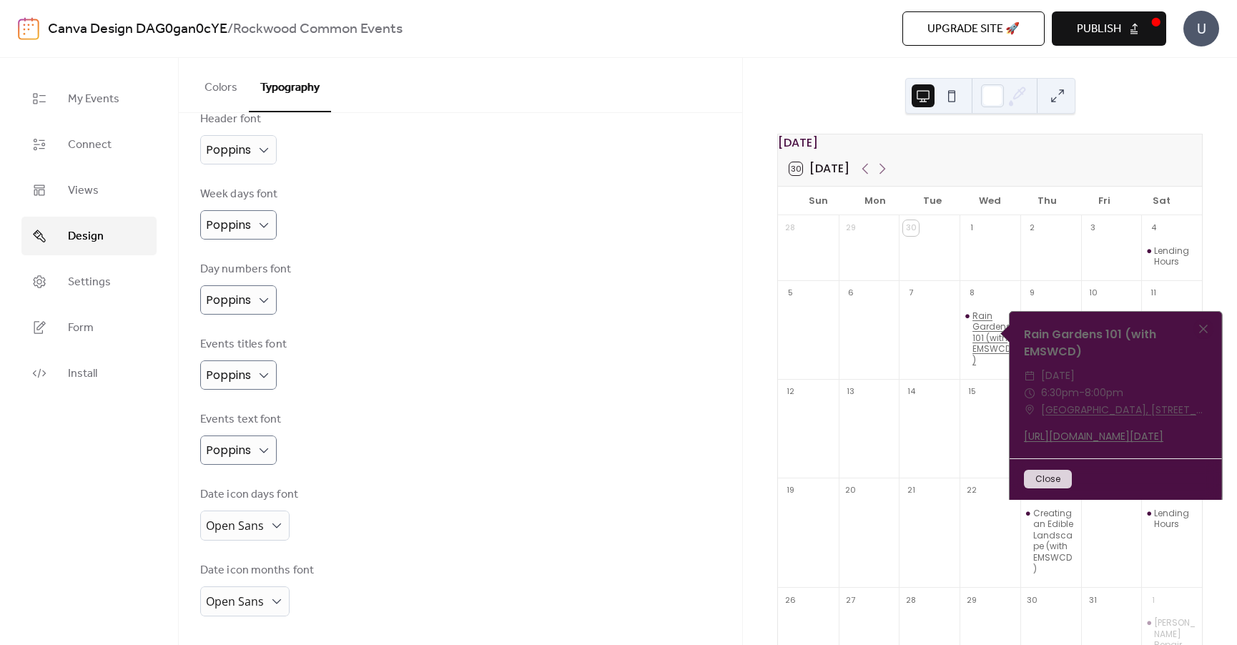
click at [986, 334] on div "Rain Gardens 101 (with EMSWCD)" at bounding box center [993, 338] width 42 height 56
click at [1204, 325] on div at bounding box center [1203, 329] width 20 height 20
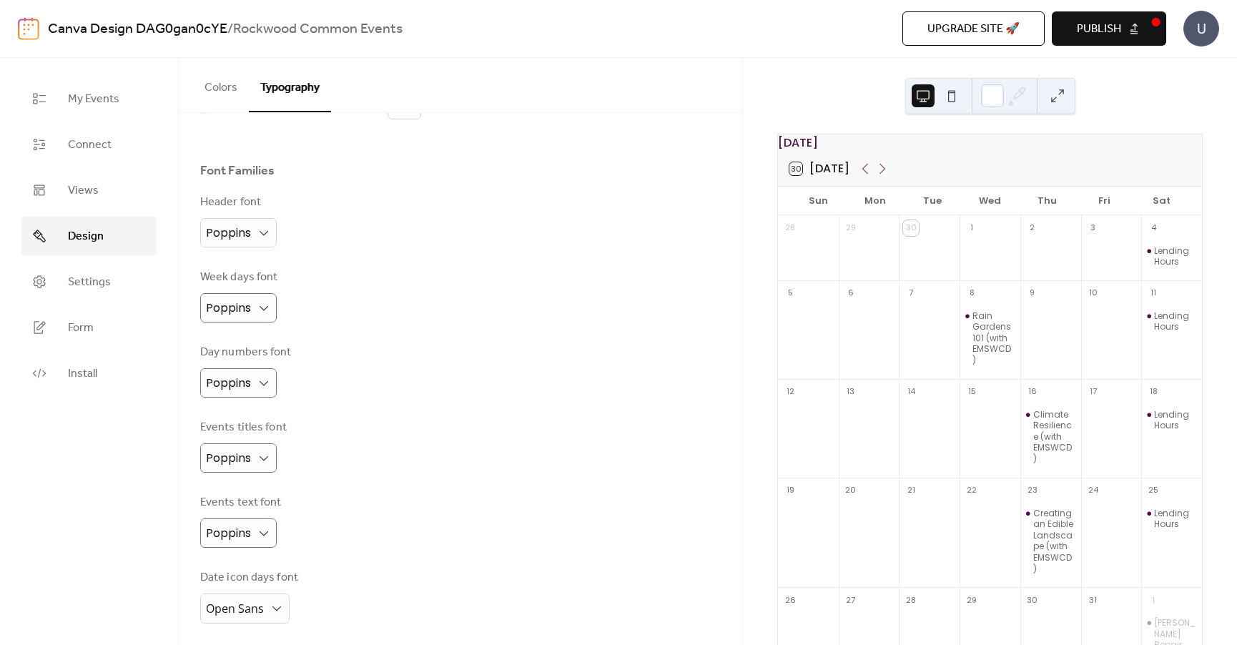
scroll to position [0, 0]
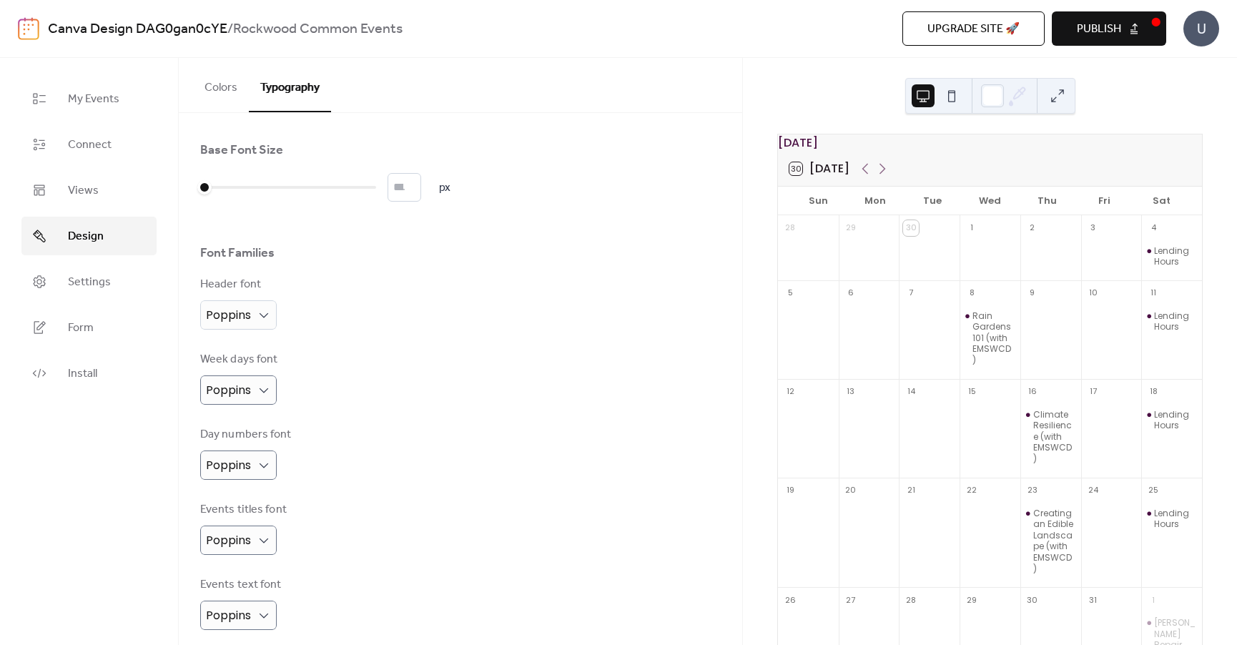
click at [221, 94] on button "Colors" at bounding box center [221, 84] width 56 height 53
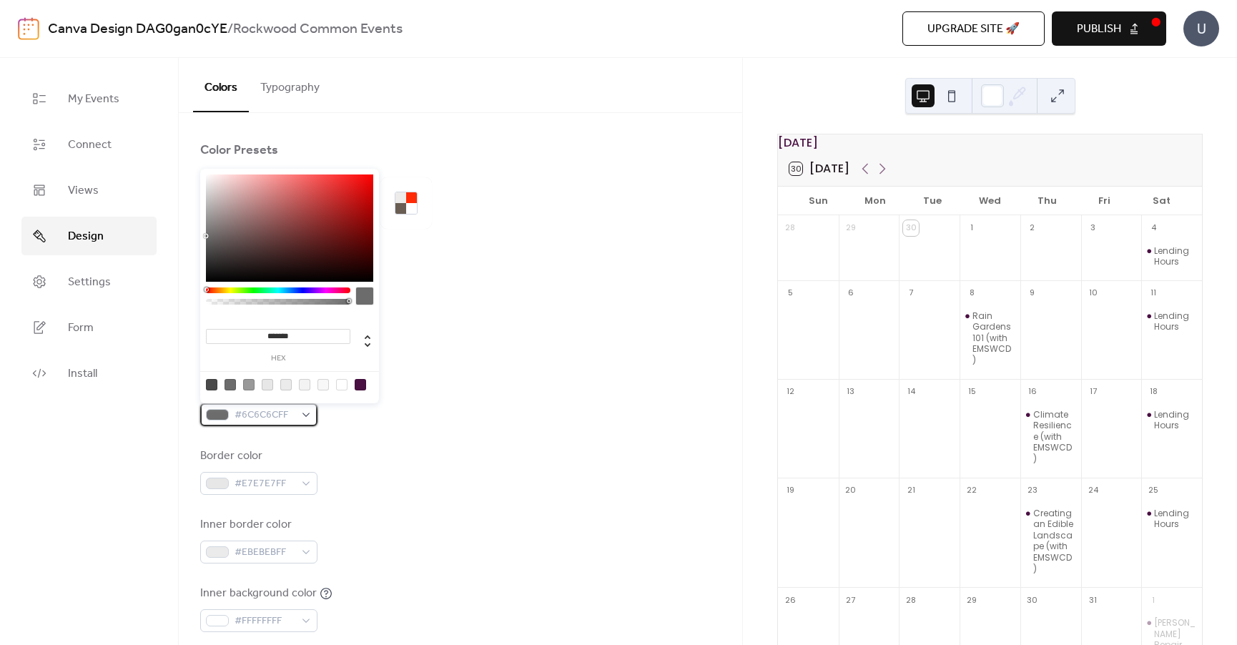
click at [280, 421] on span "#6C6C6CFF" at bounding box center [264, 415] width 60 height 17
drag, startPoint x: 224, startPoint y: 196, endPoint x: 197, endPoint y: 166, distance: 41.0
click at [197, 166] on body "Canva Design DAG0gan0cYE / Rockwood Common Events Upgrade site 🚀 Preview Publis…" at bounding box center [618, 322] width 1237 height 645
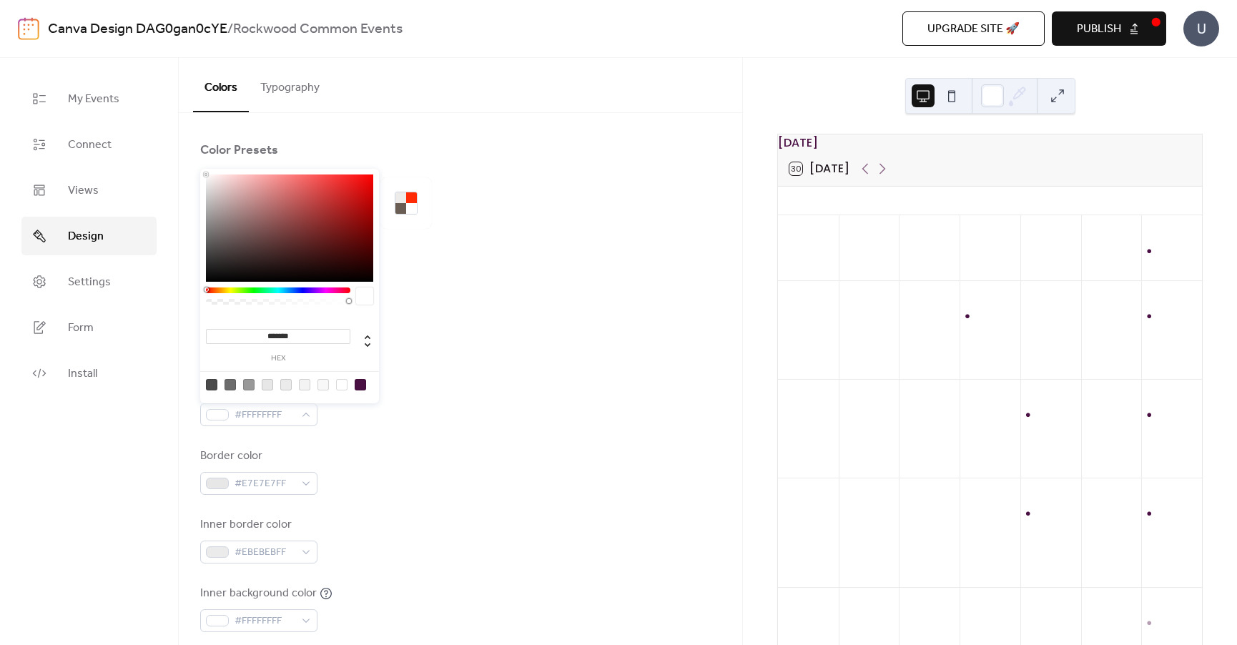
click at [229, 386] on div at bounding box center [229, 384] width 11 height 11
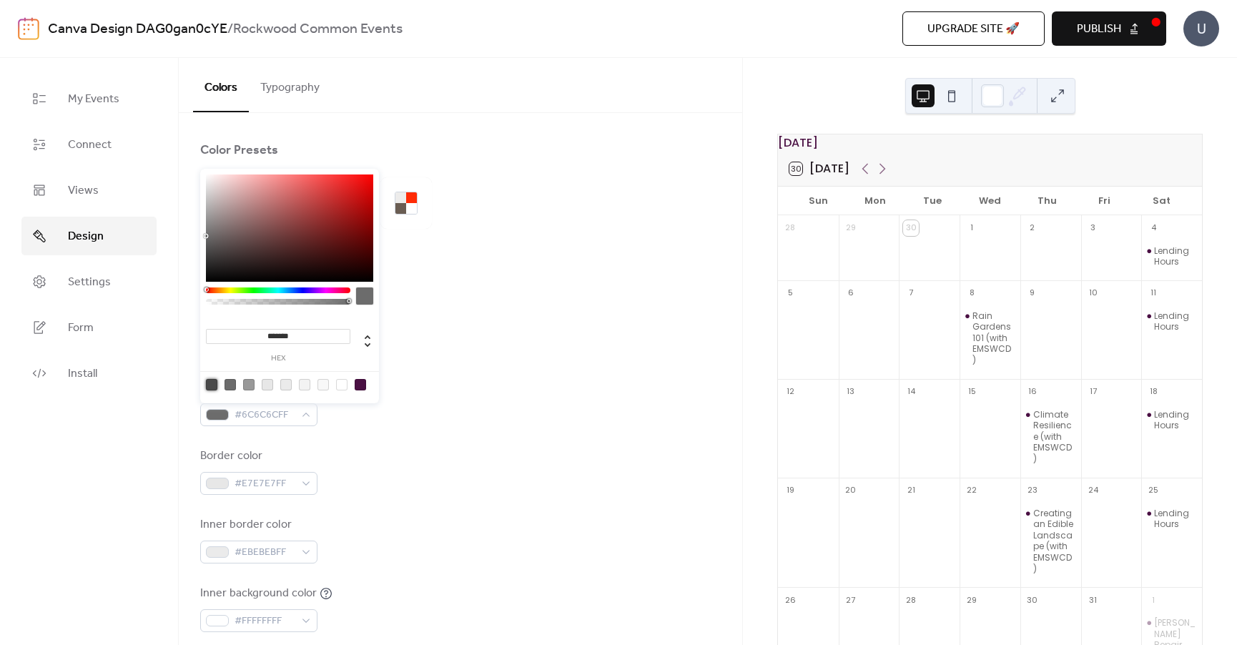
click at [209, 385] on div at bounding box center [211, 384] width 11 height 11
type input "*******"
click at [470, 348] on div "Background color #FFFFFFFF" at bounding box center [460, 333] width 520 height 47
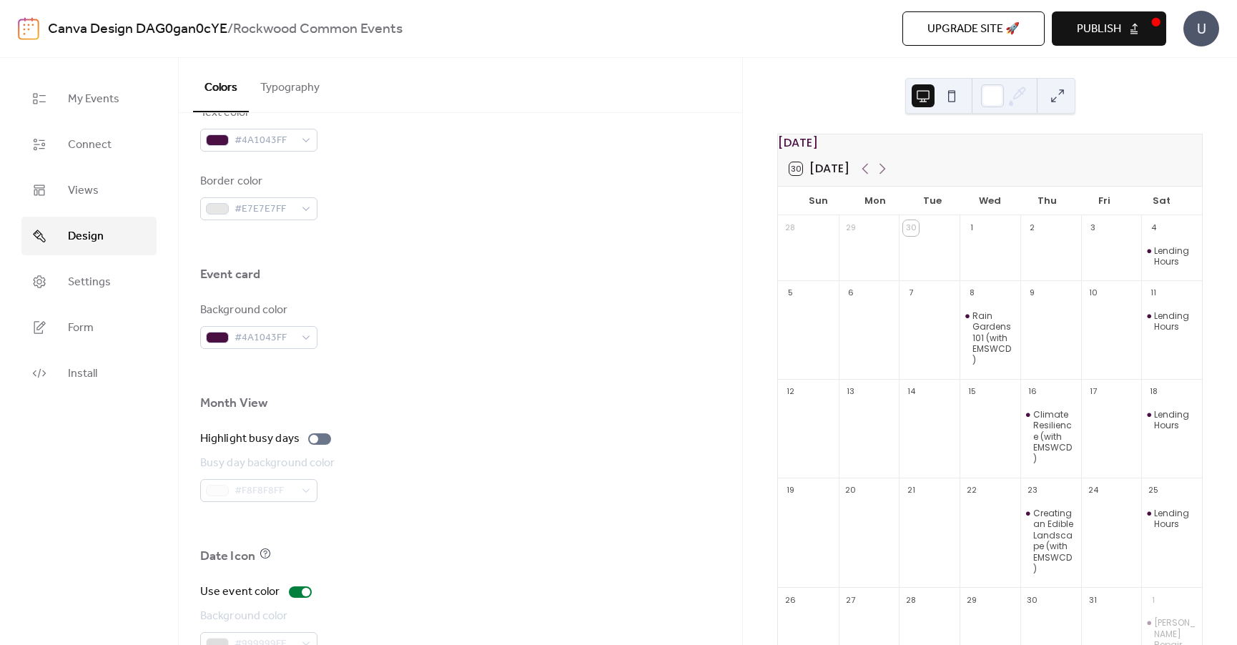
scroll to position [711, 0]
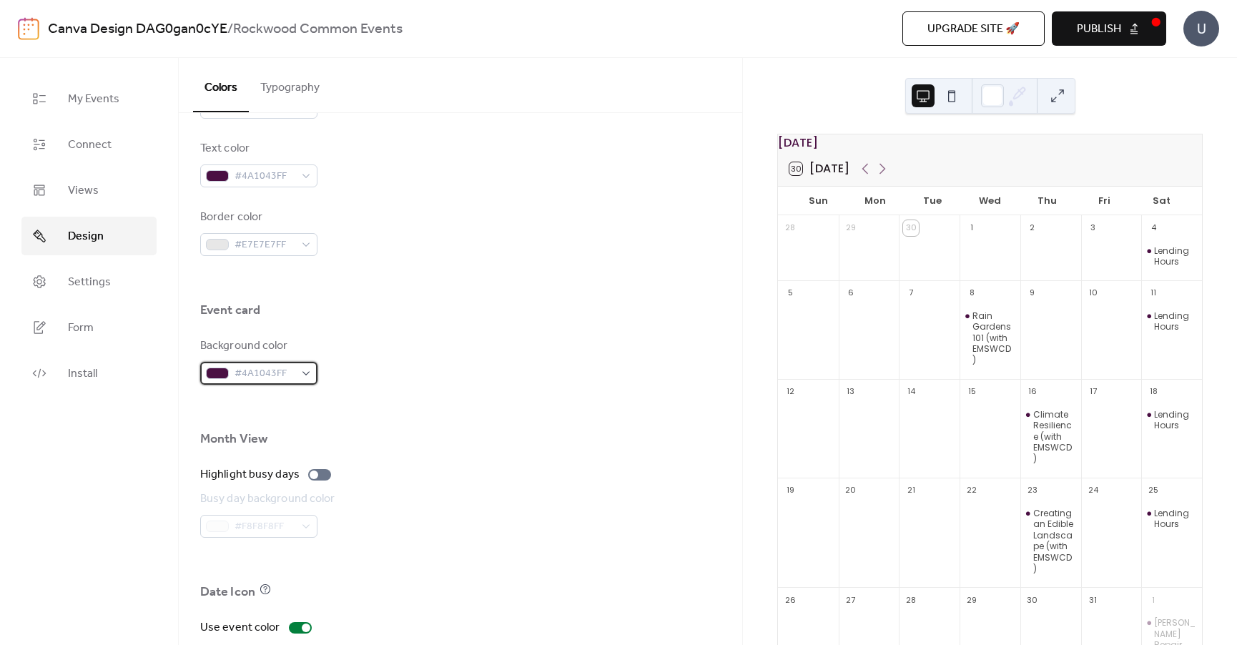
click at [277, 372] on span "#4A1043FF" at bounding box center [264, 373] width 60 height 17
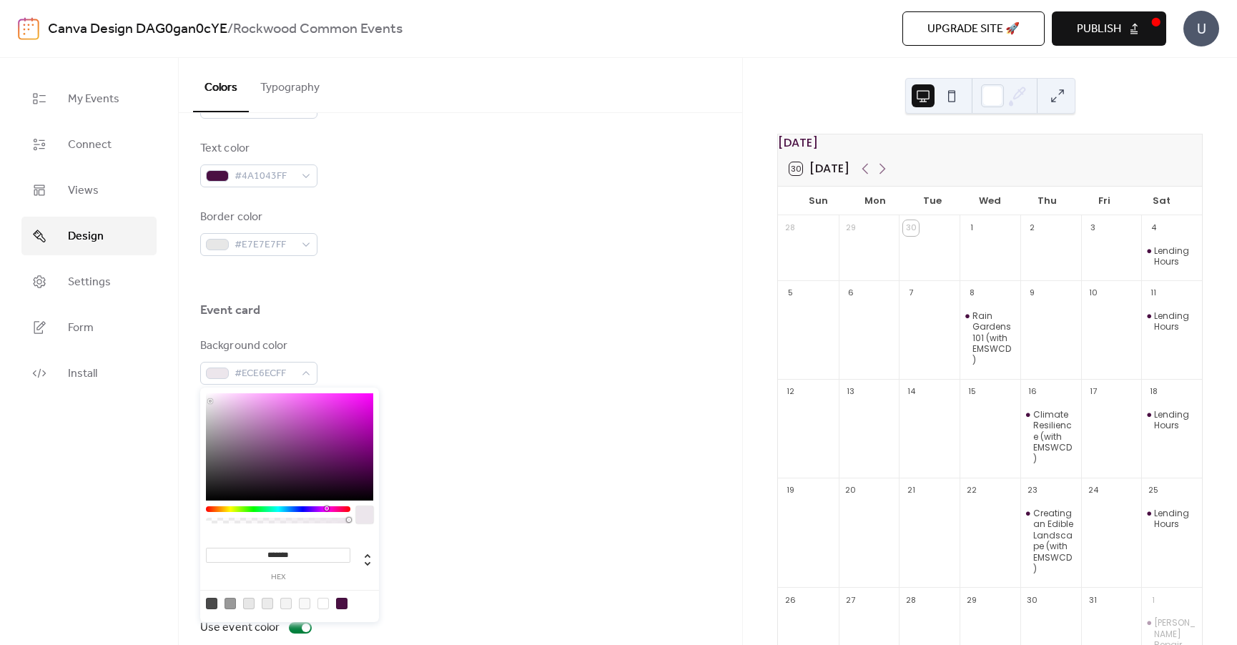
type input "*******"
drag, startPoint x: 213, startPoint y: 430, endPoint x: 209, endPoint y: 401, distance: 29.6
click at [209, 401] on div at bounding box center [289, 446] width 167 height 107
click at [524, 278] on div at bounding box center [460, 279] width 520 height 46
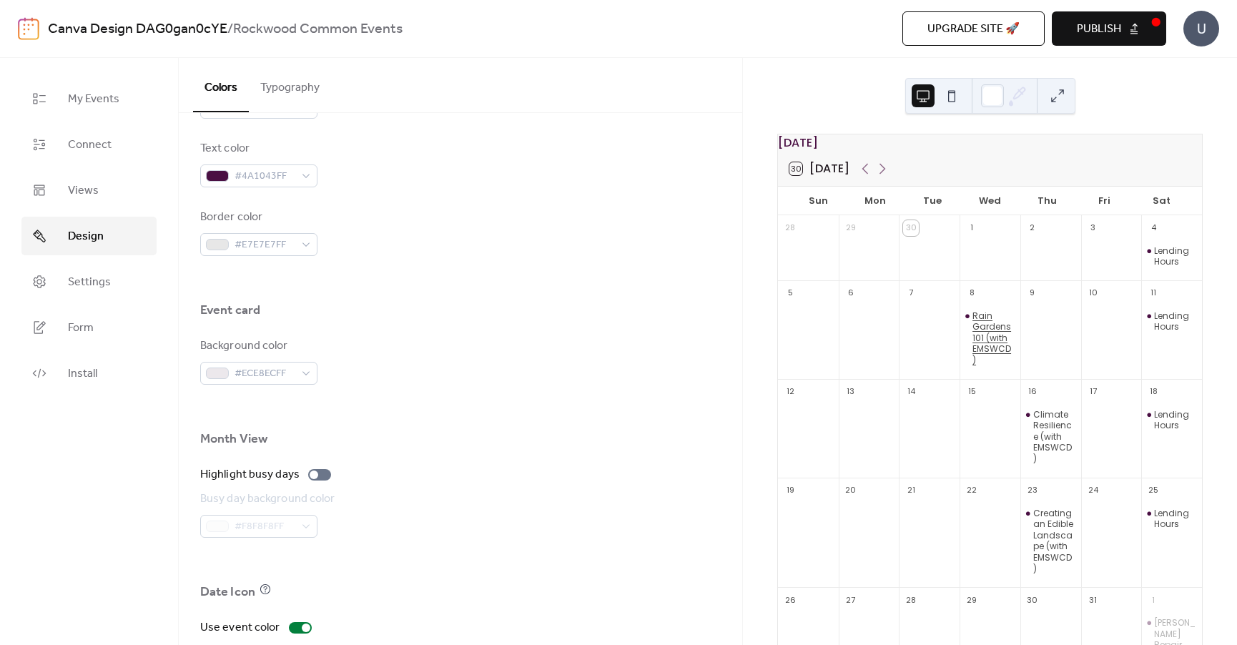
click at [982, 335] on div "Rain Gardens 101 (with EMSWCD)" at bounding box center [993, 338] width 42 height 56
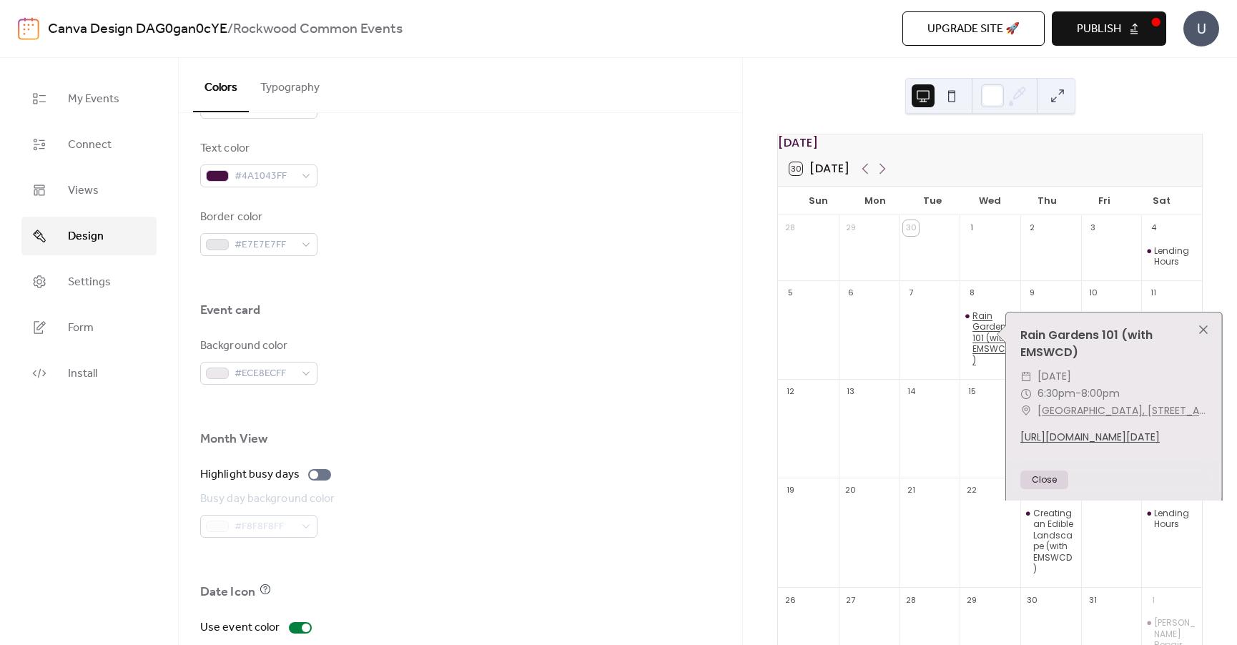
click at [982, 335] on div "Rain Gardens 101 (with EMSWCD)" at bounding box center [993, 338] width 42 height 56
click at [711, 362] on div "Background color #ECE8ECFF" at bounding box center [460, 360] width 520 height 47
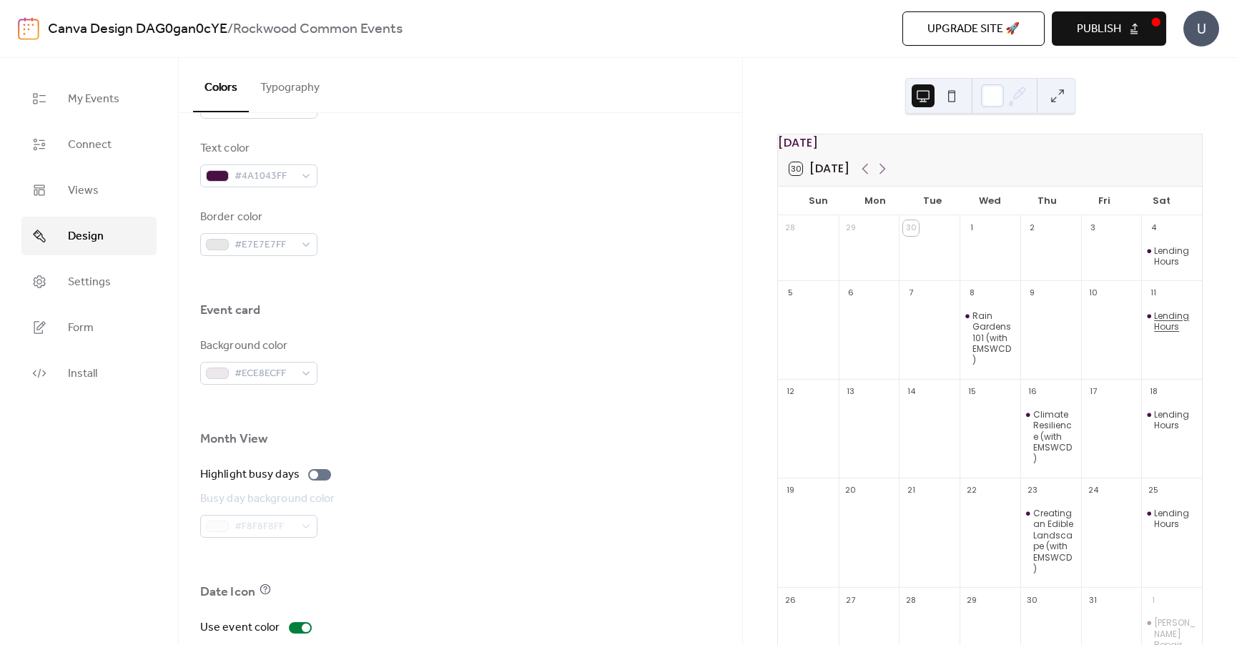
click at [1154, 330] on div "Lending Hours" at bounding box center [1175, 321] width 42 height 22
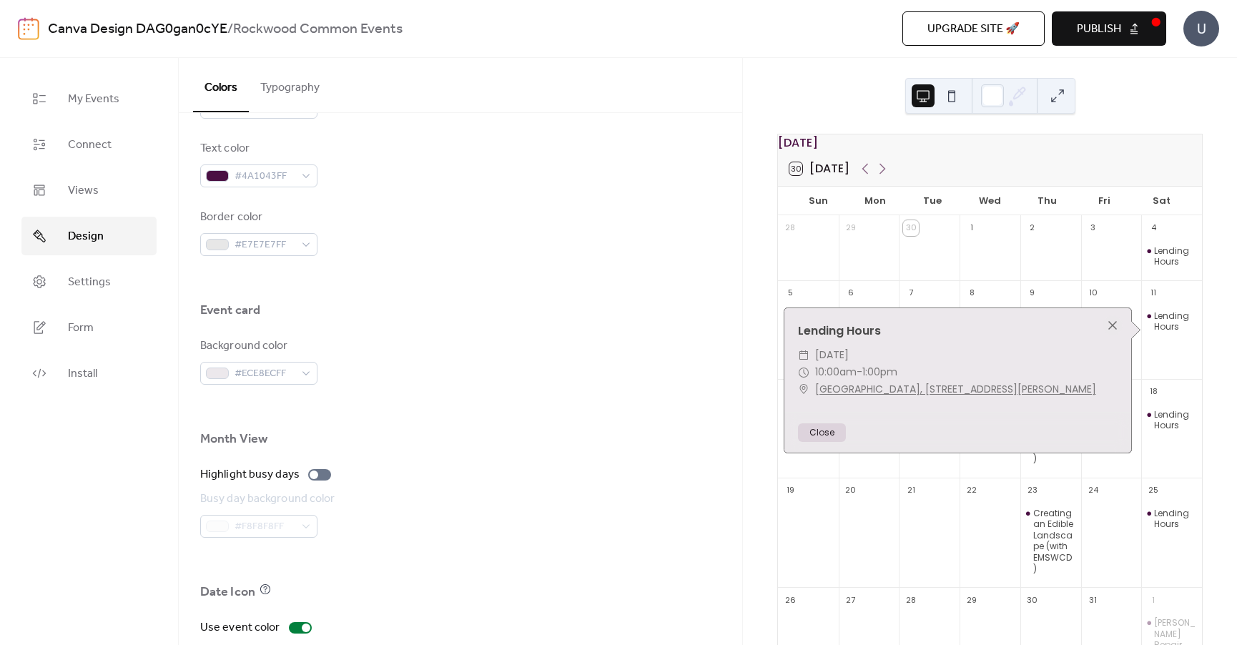
click at [641, 349] on div "Background color #ECE8ECFF" at bounding box center [460, 360] width 520 height 47
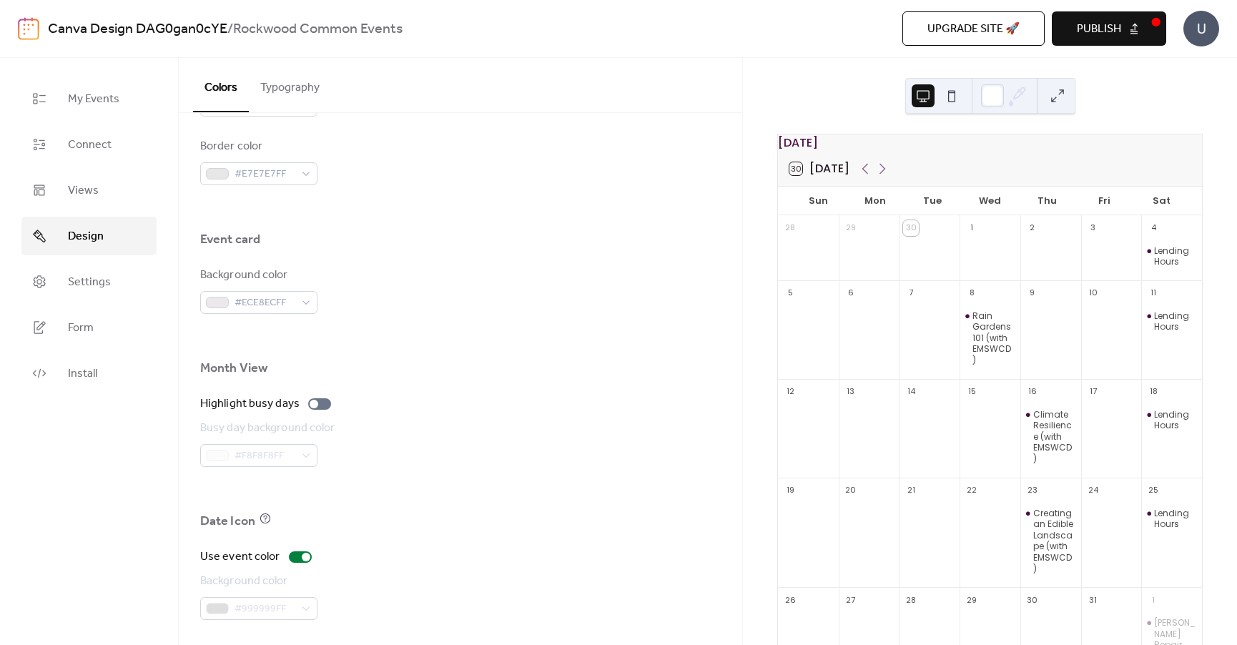
scroll to position [782, 0]
click at [1104, 34] on span "Publish" at bounding box center [1099, 29] width 44 height 17
click at [81, 371] on span "Install" at bounding box center [82, 373] width 29 height 17
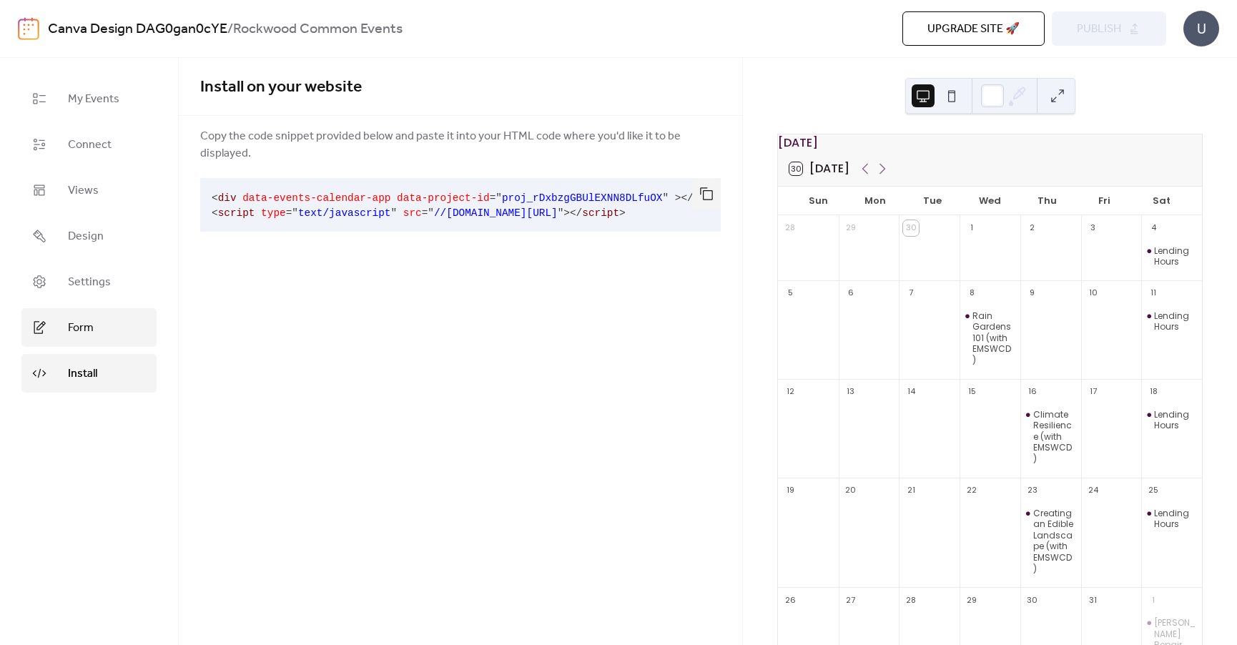
click at [69, 320] on span "Form" at bounding box center [81, 328] width 26 height 17
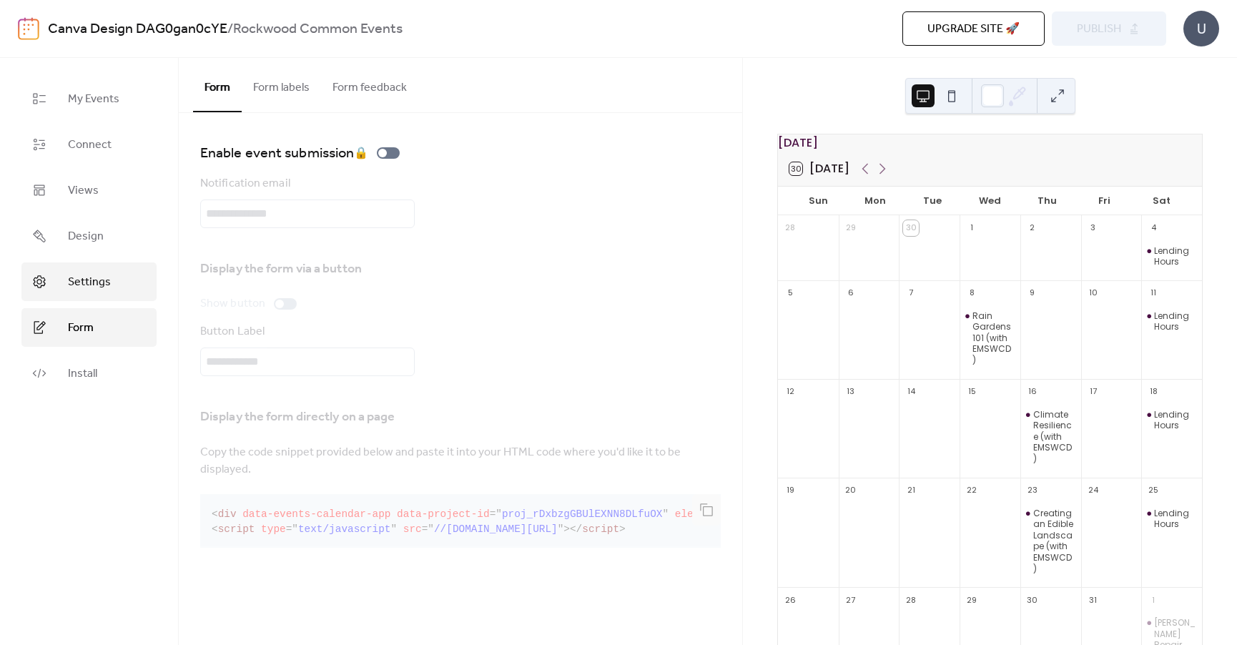
click at [76, 278] on span "Settings" at bounding box center [89, 282] width 43 height 17
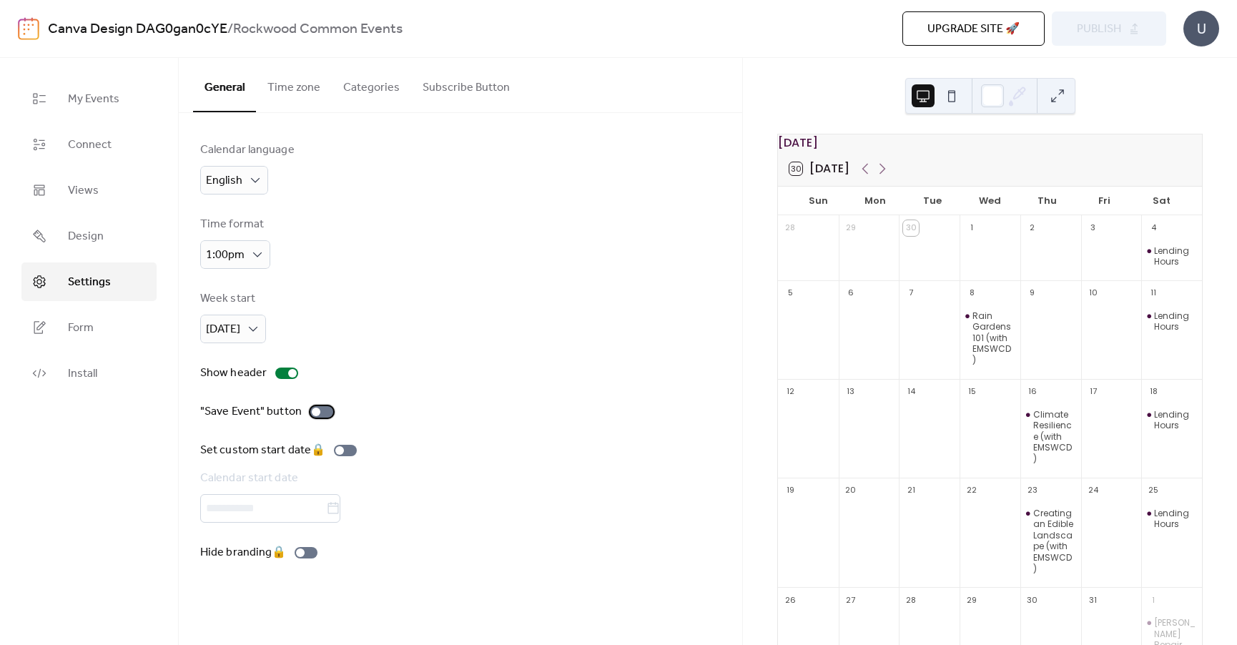
click at [321, 414] on div at bounding box center [321, 411] width 23 height 11
click at [71, 228] on span "Design" at bounding box center [86, 236] width 36 height 17
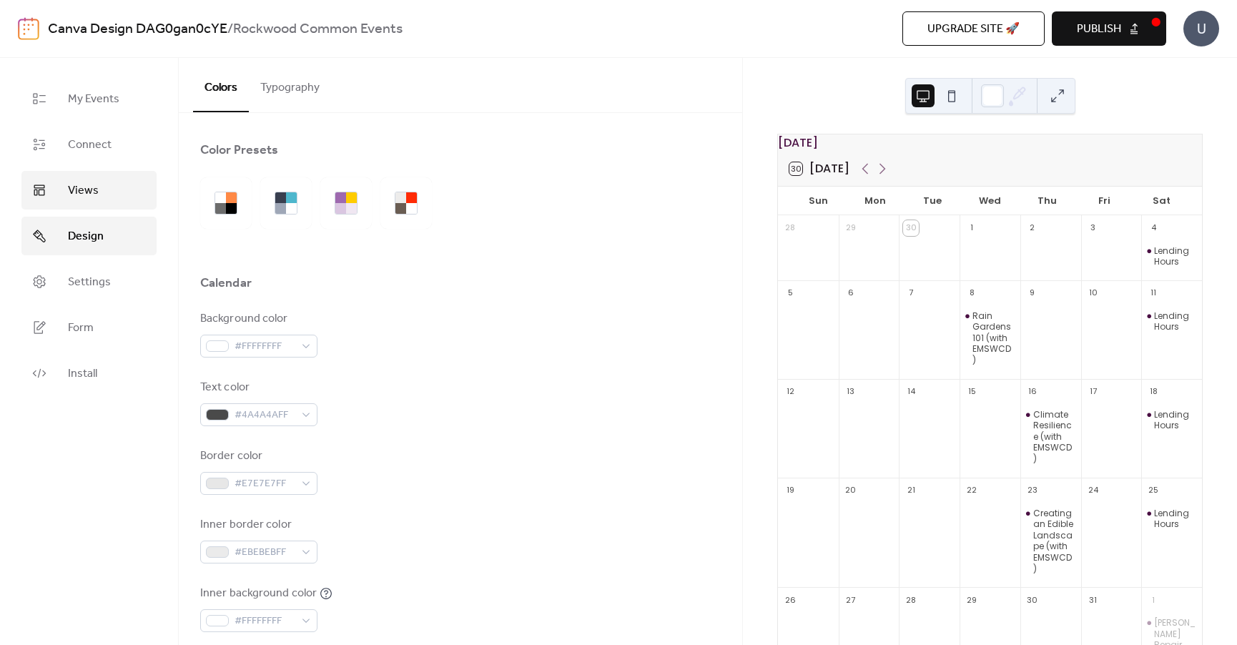
click at [77, 199] on span "Views" at bounding box center [83, 190] width 31 height 17
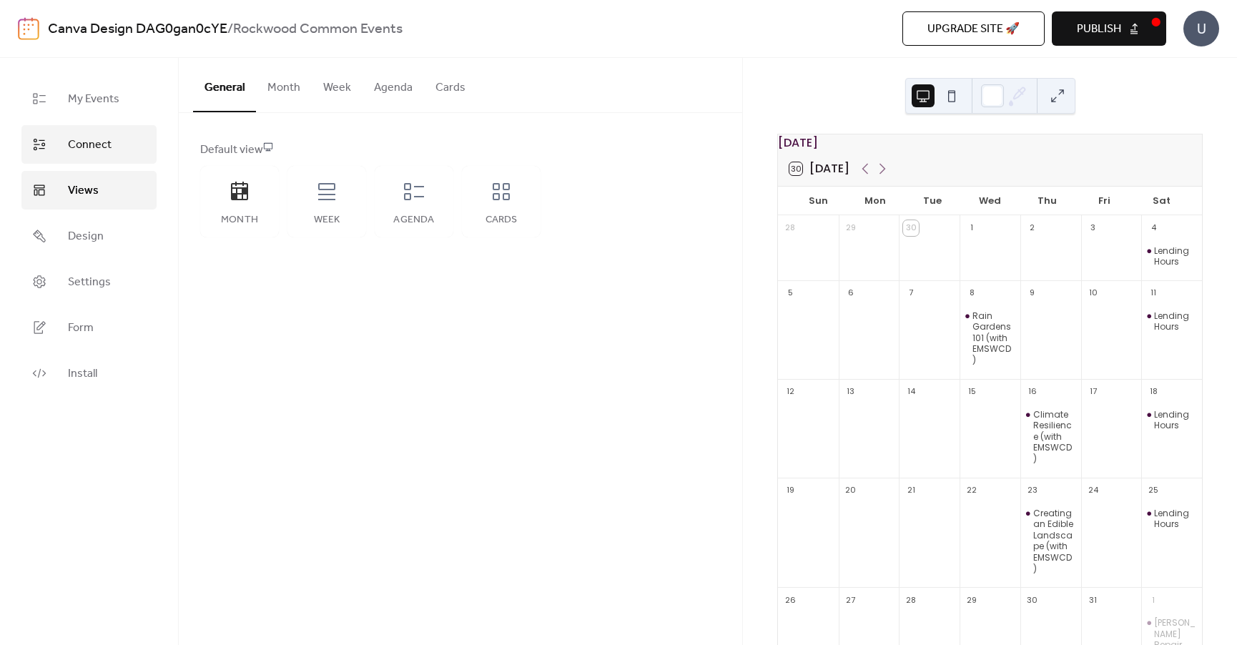
click at [81, 147] on span "Connect" at bounding box center [90, 145] width 44 height 17
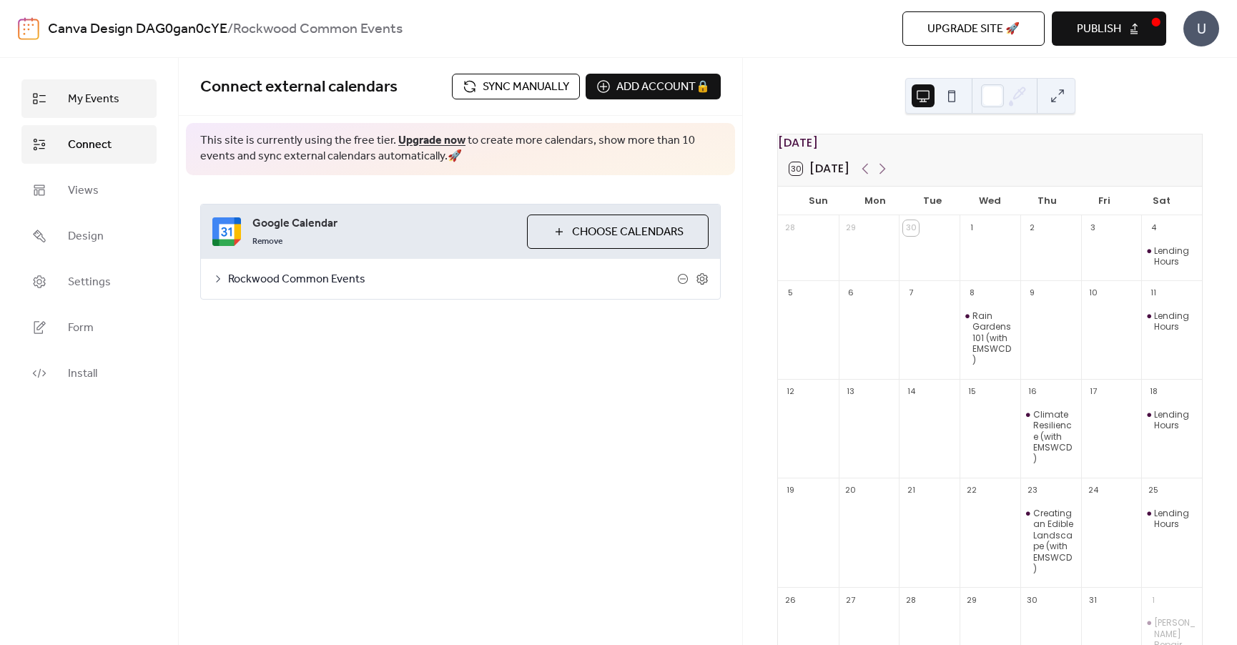
click at [87, 101] on span "My Events" at bounding box center [93, 99] width 51 height 17
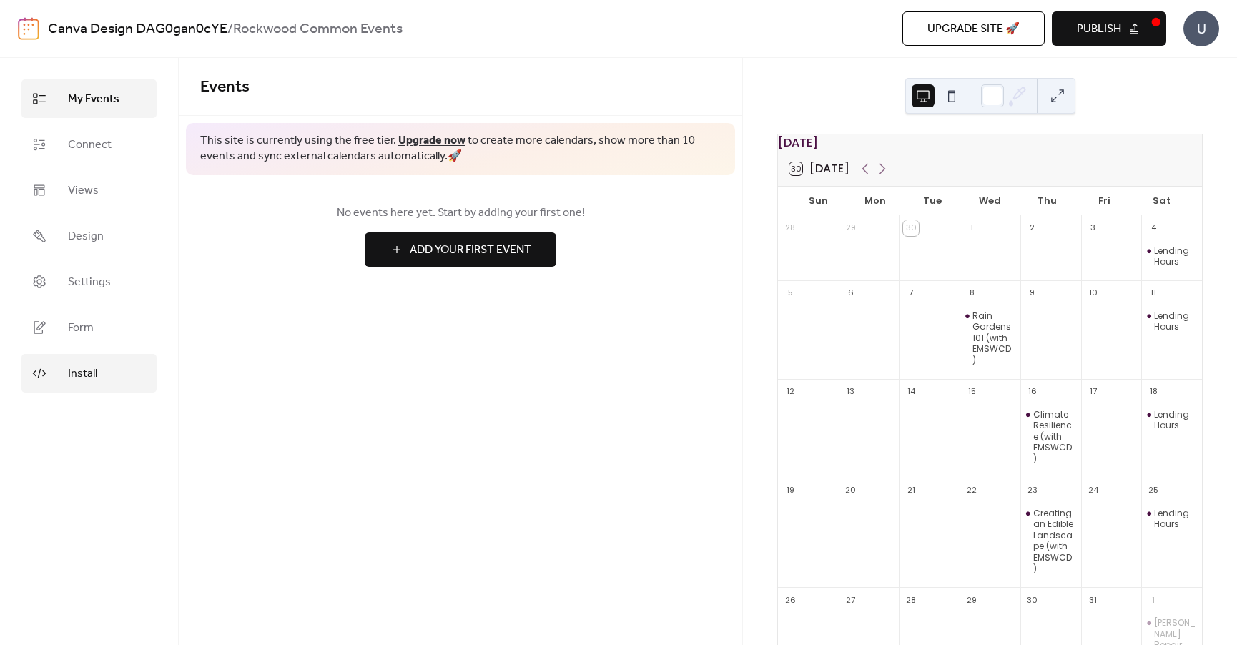
click at [79, 371] on span "Install" at bounding box center [82, 373] width 29 height 17
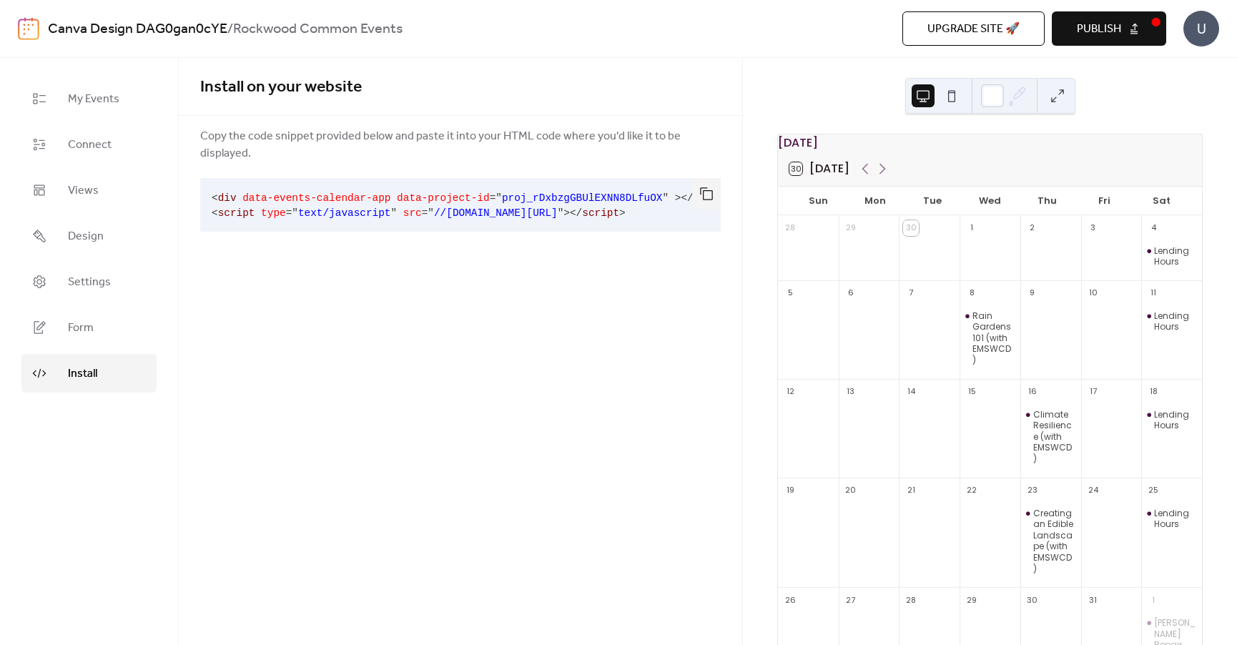
click at [432, 325] on div "Install on your website Copy the code snippet provided below and paste it into …" at bounding box center [460, 351] width 563 height 587
click at [1099, 24] on span "Publish" at bounding box center [1099, 29] width 44 height 17
click at [1209, 31] on div "U" at bounding box center [1201, 29] width 36 height 36
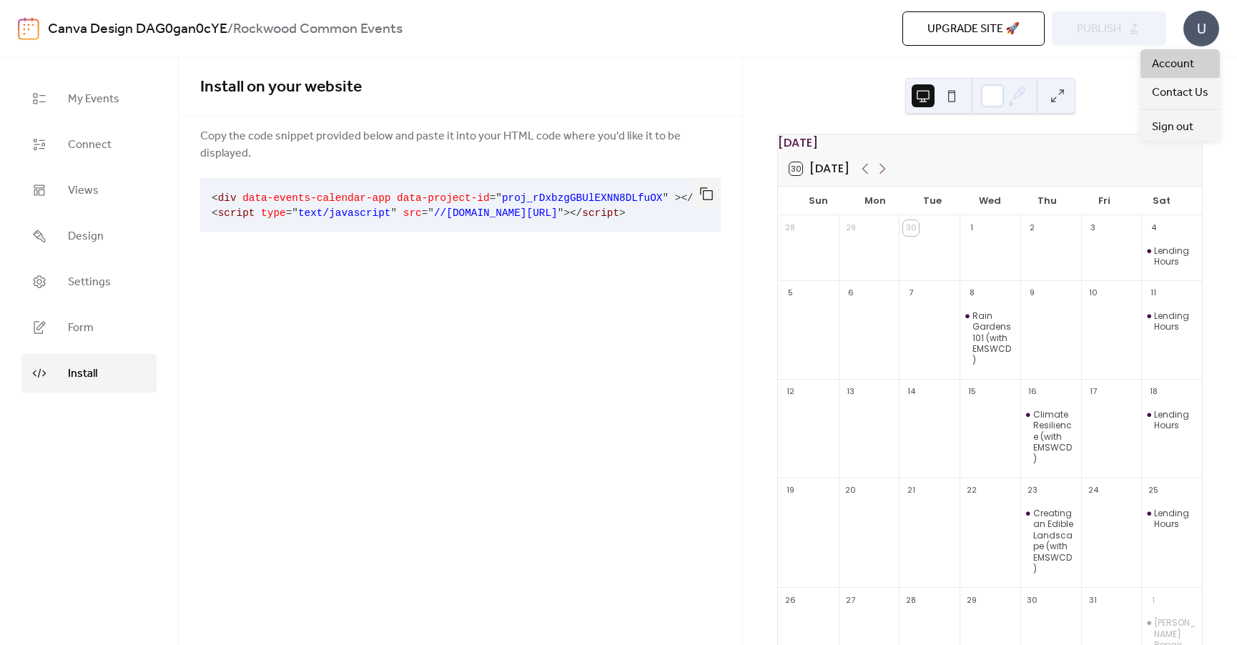
click at [1190, 60] on span "Account" at bounding box center [1173, 64] width 42 height 17
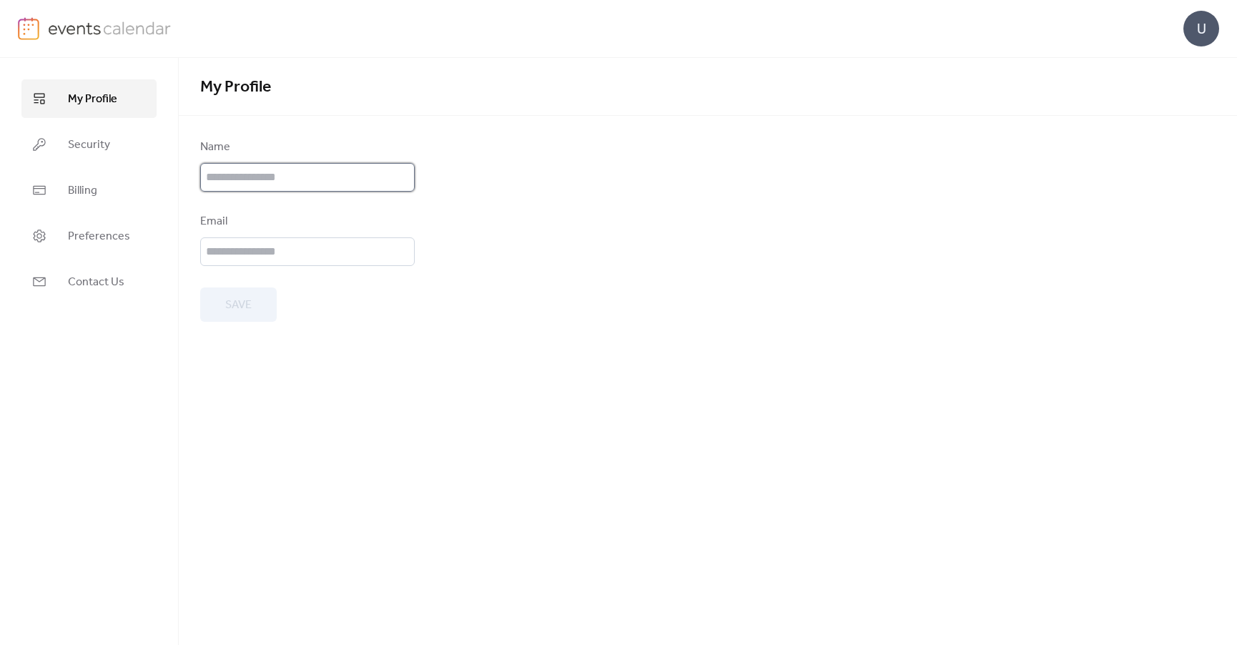
click at [302, 179] on input "text" at bounding box center [307, 177] width 214 height 29
type input "**********"
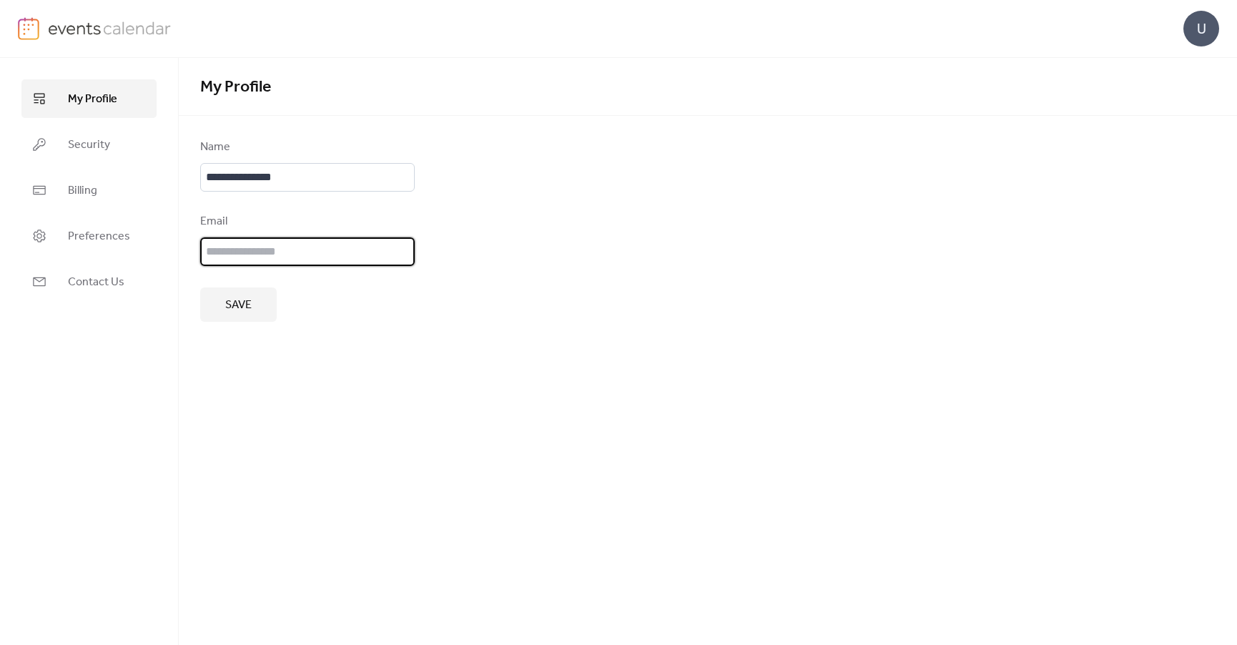
click at [304, 248] on input "email" at bounding box center [307, 251] width 214 height 29
type input "**********"
click at [247, 310] on span "Save" at bounding box center [238, 305] width 26 height 17
click at [80, 147] on span "Security" at bounding box center [89, 145] width 42 height 17
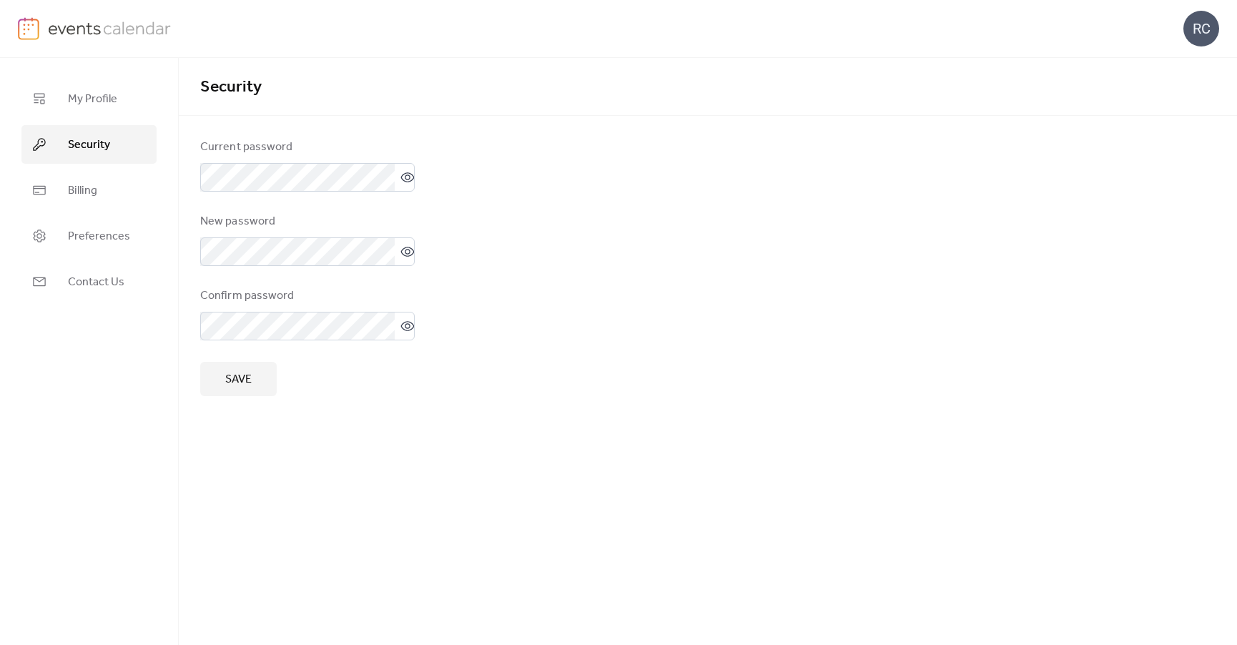
click at [209, 371] on button "Save" at bounding box center [238, 379] width 76 height 34
click at [636, 249] on form "Current password New password Confirm password Save" at bounding box center [707, 267] width 1015 height 257
click at [94, 192] on span "Billing" at bounding box center [82, 190] width 29 height 17
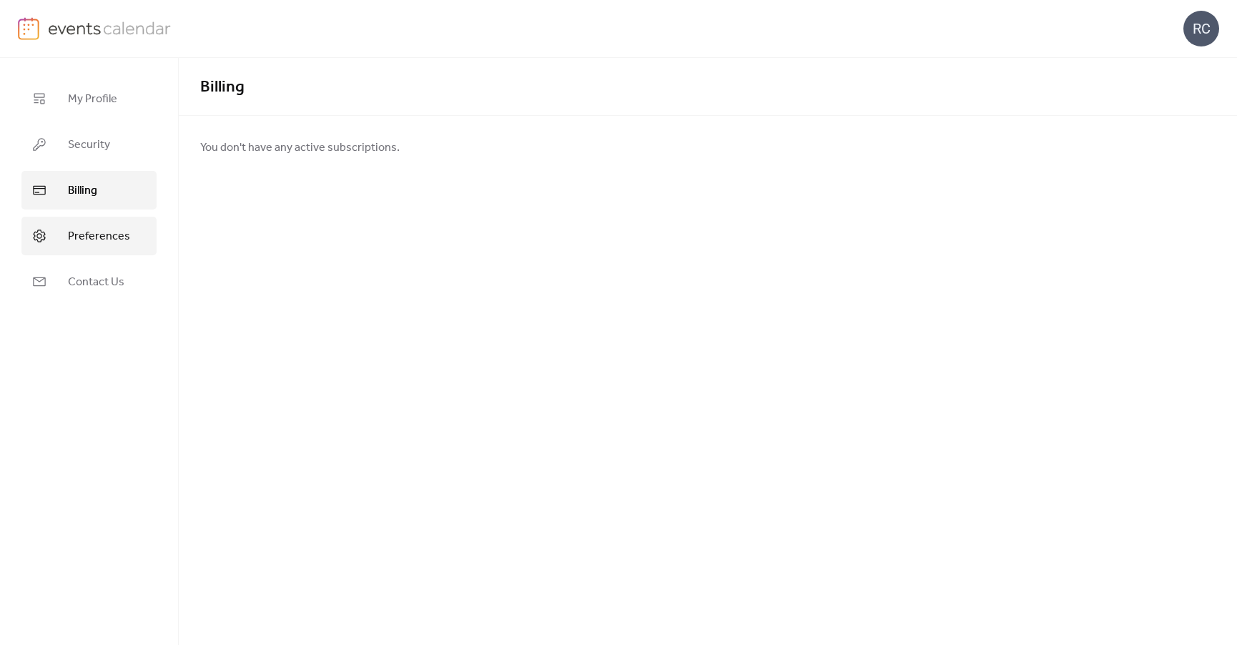
click at [90, 237] on span "Preferences" at bounding box center [99, 236] width 62 height 17
click at [90, 278] on span "Contact Us" at bounding box center [96, 282] width 56 height 17
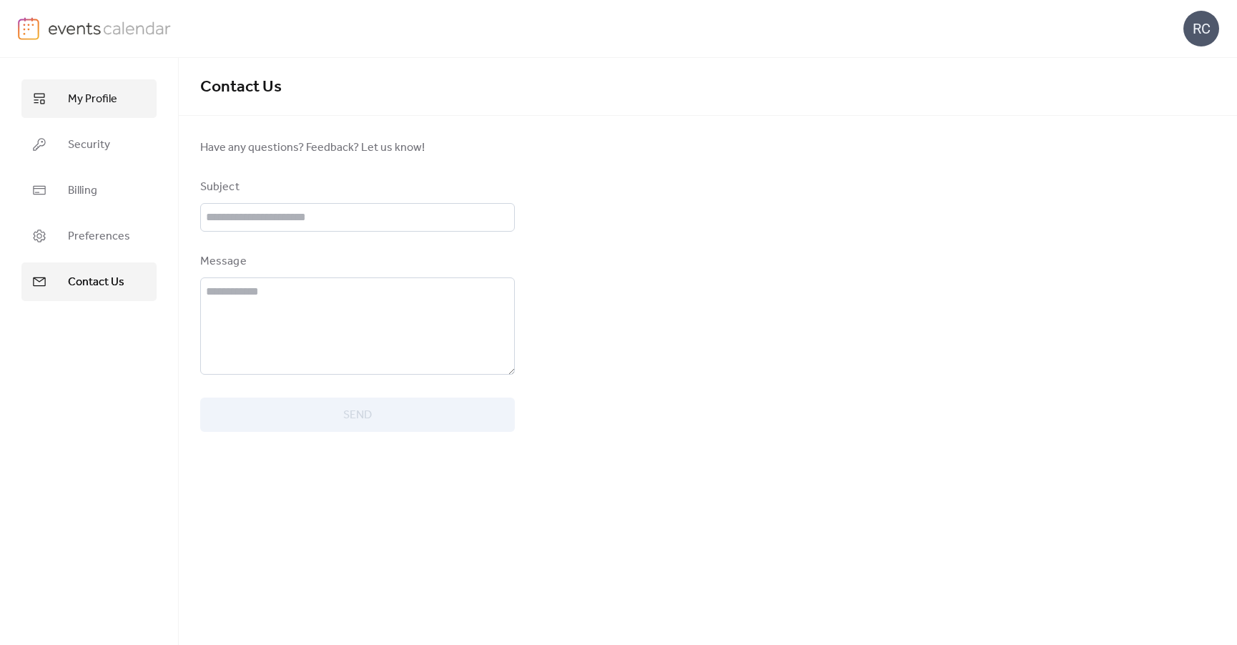
click at [92, 91] on span "My Profile" at bounding box center [92, 99] width 49 height 17
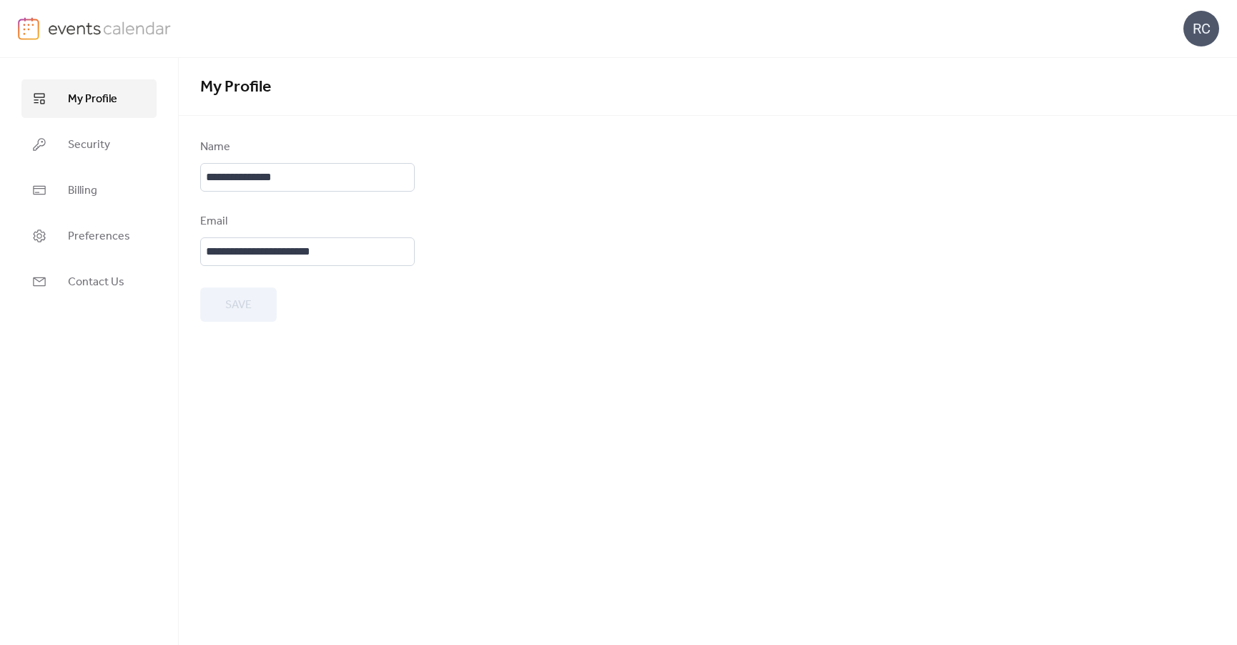
click at [29, 30] on img at bounding box center [28, 28] width 21 height 23
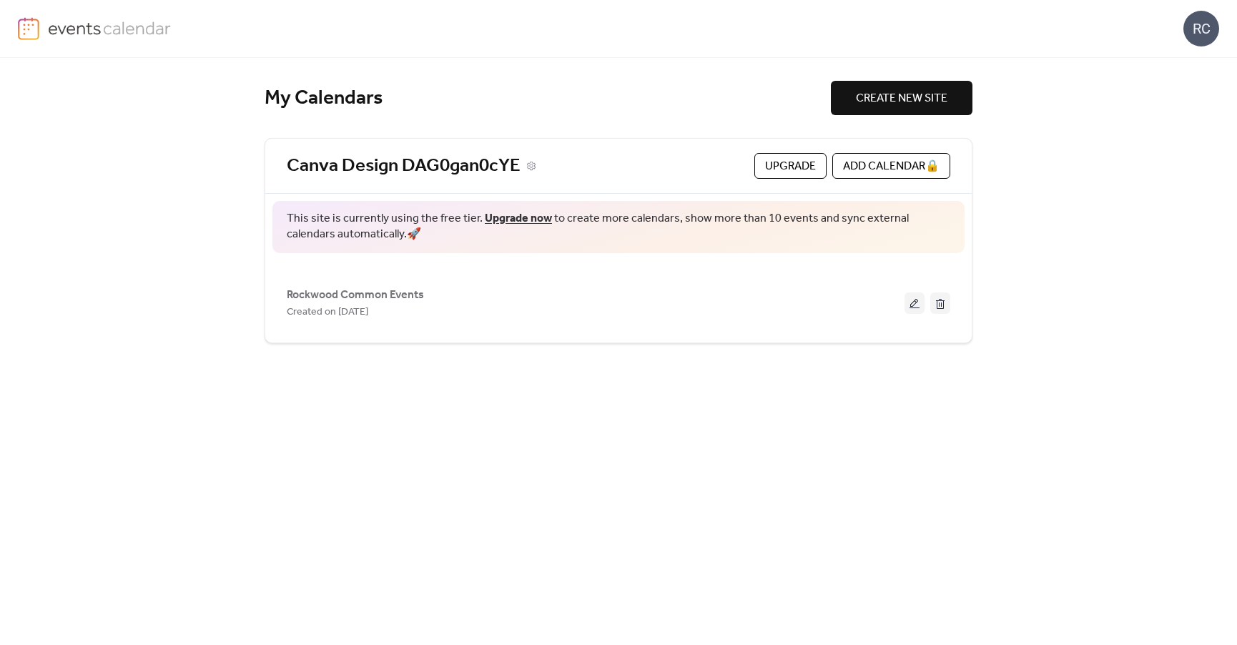
click at [476, 167] on link "Canva Design DAG0gan0cYE" at bounding box center [404, 166] width 234 height 24
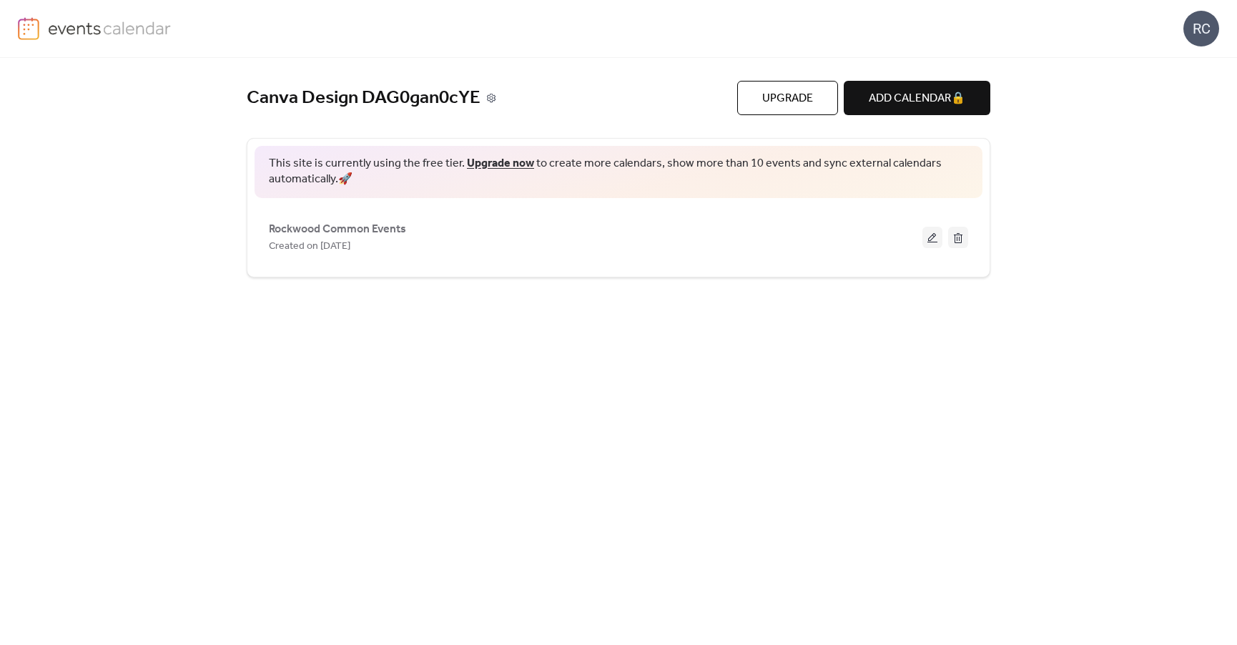
click at [493, 100] on icon at bounding box center [491, 98] width 10 height 10
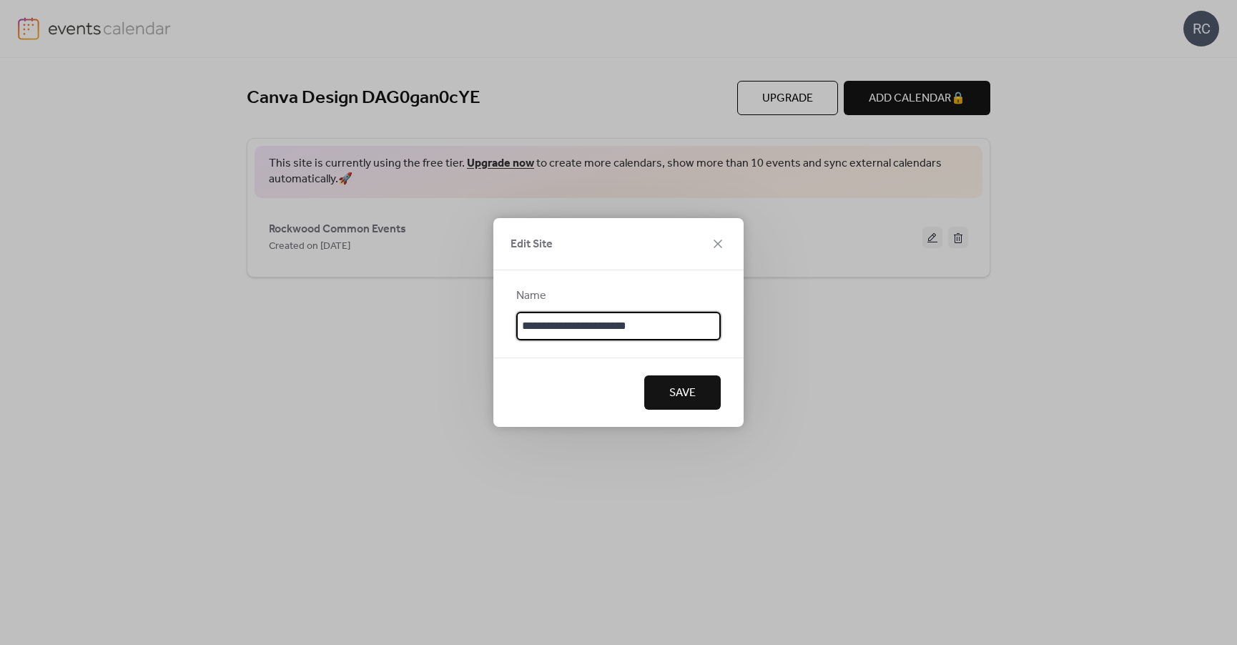
drag, startPoint x: 679, startPoint y: 324, endPoint x: 468, endPoint y: 320, distance: 210.9
click at [468, 320] on div "**********" at bounding box center [618, 322] width 1237 height 645
type input "**********"
click at [666, 391] on button "Save" at bounding box center [682, 392] width 76 height 34
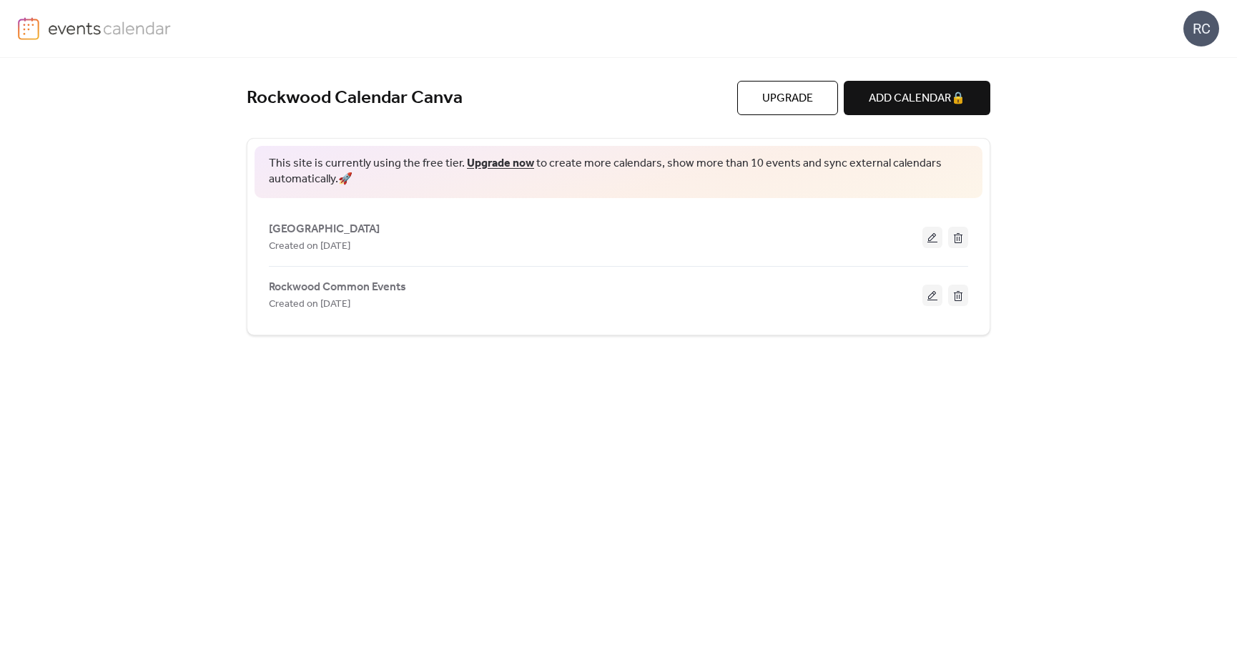
click at [174, 247] on div "Rockwood Calendar Canva Upgrade ADD CALENDAR 🔒 This site is currently using the…" at bounding box center [618, 351] width 1237 height 587
drag, startPoint x: 1104, startPoint y: 127, endPoint x: 1202, endPoint y: 29, distance: 138.5
click at [1112, 121] on div "Rockwood Calendar Canva Upgrade ADD CALENDAR 🔒 This site is currently using the…" at bounding box center [618, 351] width 1237 height 587
click at [1202, 29] on div "RC" at bounding box center [1201, 29] width 36 height 36
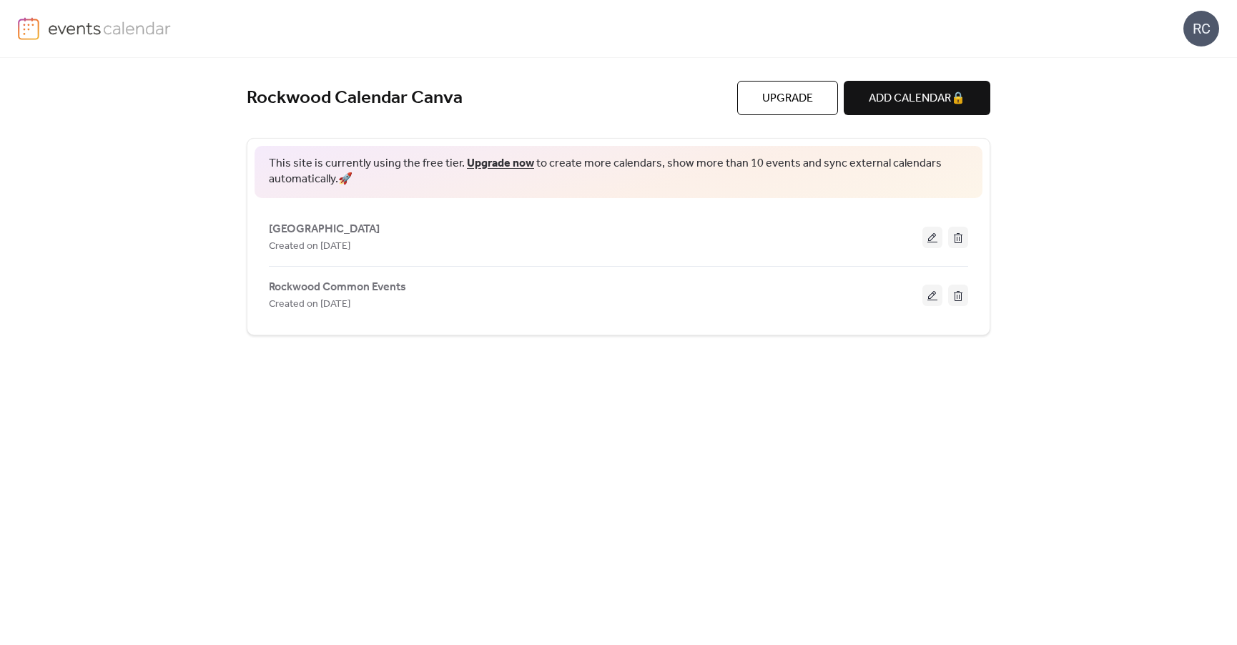
drag, startPoint x: 598, startPoint y: 411, endPoint x: 683, endPoint y: 352, distance: 103.7
click at [600, 411] on div "Rockwood Calendar Canva Upgrade ADD CALENDAR 🔒 This site is currently using the…" at bounding box center [618, 351] width 743 height 587
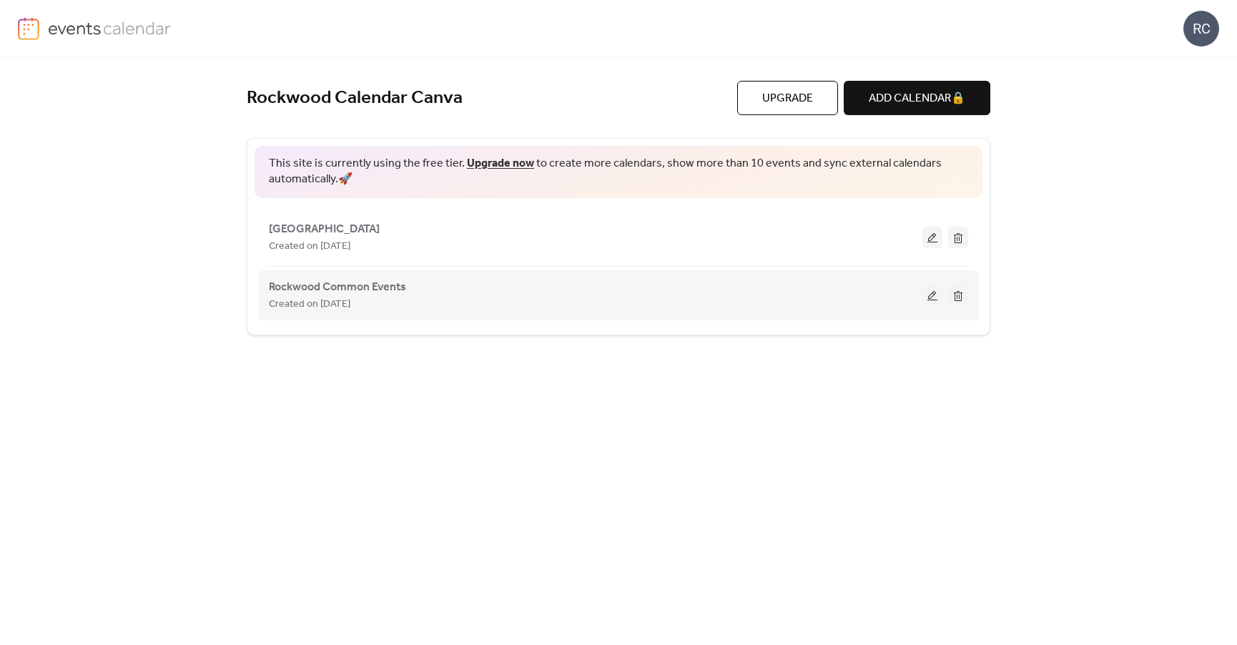
click at [933, 295] on button at bounding box center [932, 295] width 20 height 21
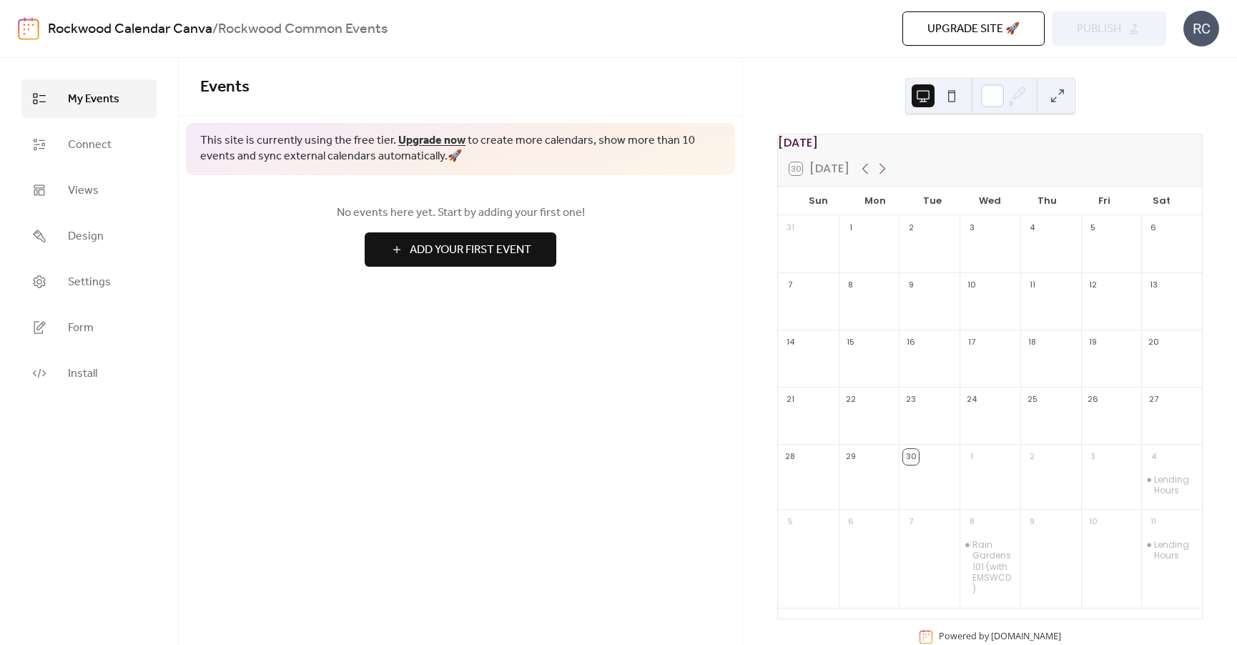
click at [509, 344] on div "Events This site is currently using the free tier. Upgrade now to create more c…" at bounding box center [460, 351] width 563 height 587
click at [880, 174] on icon at bounding box center [882, 169] width 6 height 11
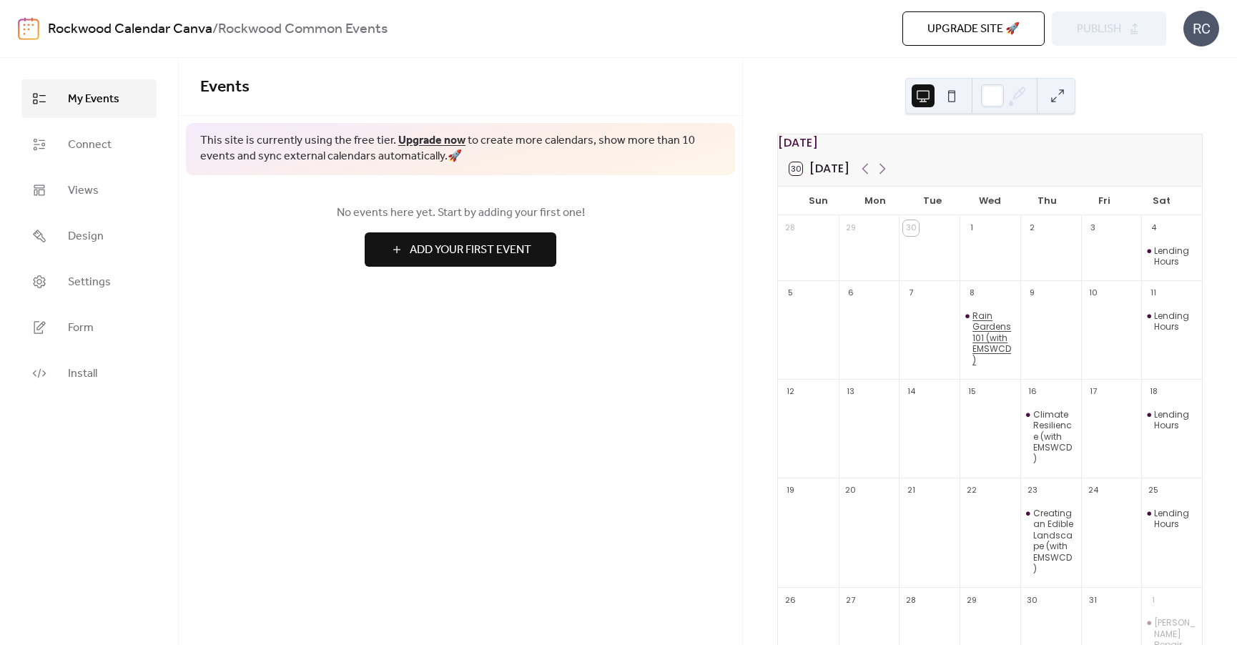
click at [972, 325] on div "Rain Gardens 101 (with EMSWCD)" at bounding box center [993, 338] width 42 height 56
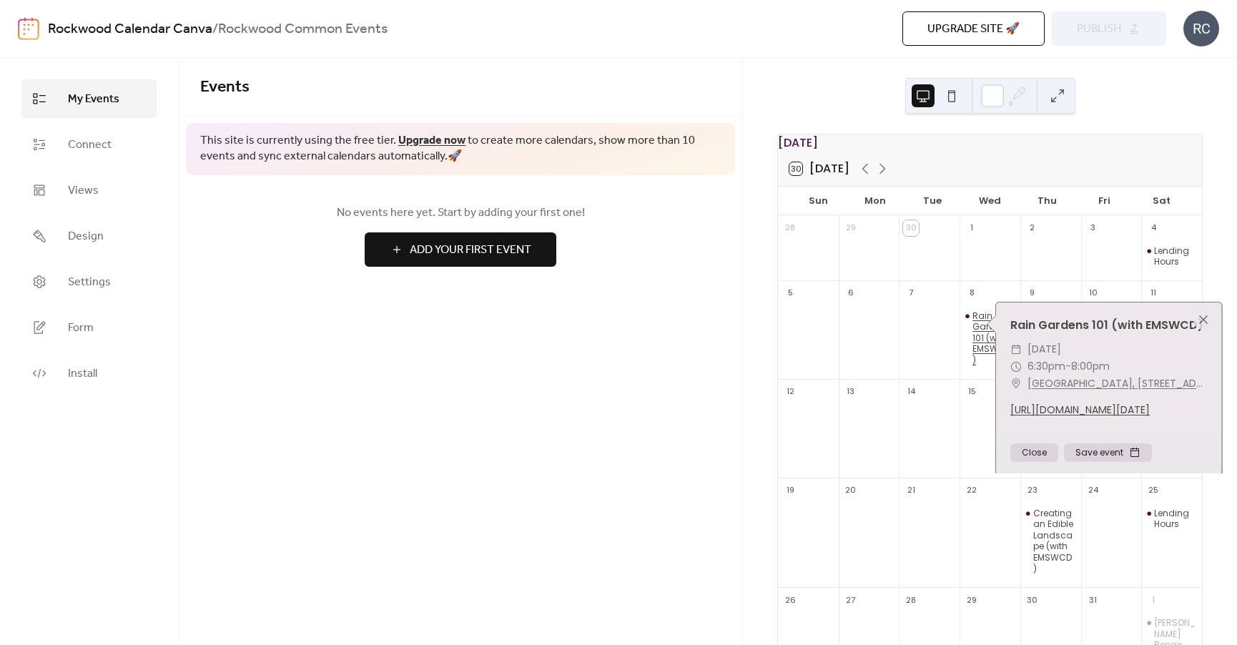
click at [976, 333] on div "Rain Gardens 101 (with EMSWCD)" at bounding box center [993, 338] width 42 height 56
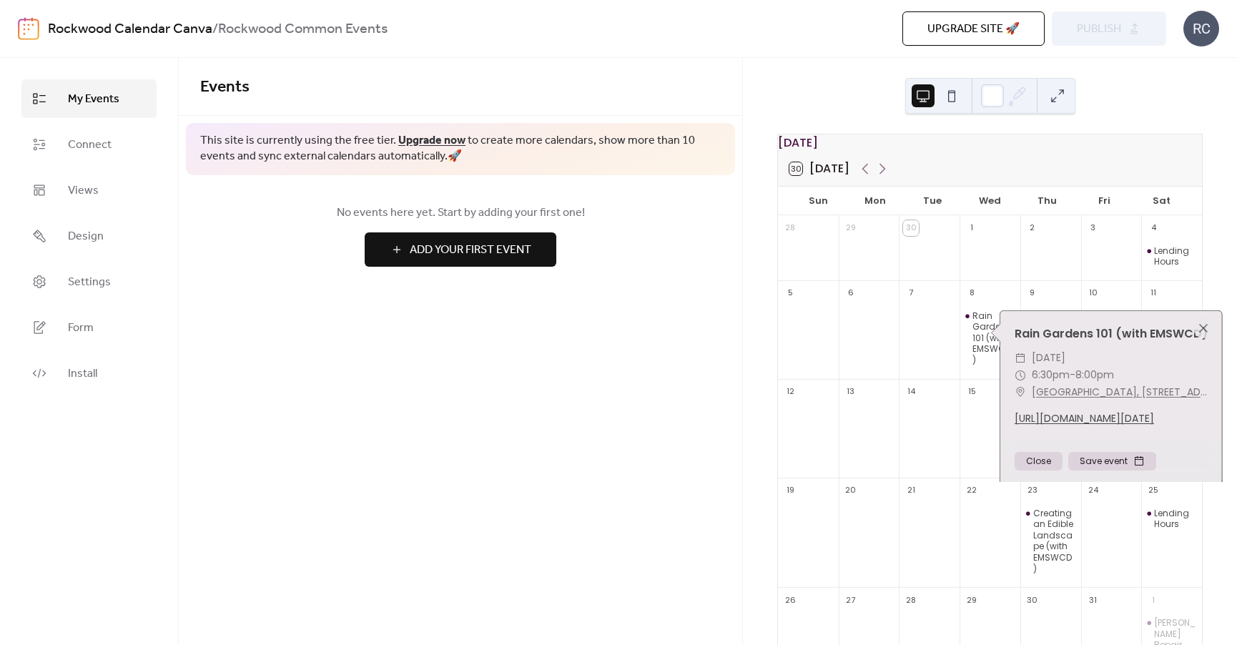
click at [964, 280] on div "1" at bounding box center [989, 247] width 61 height 65
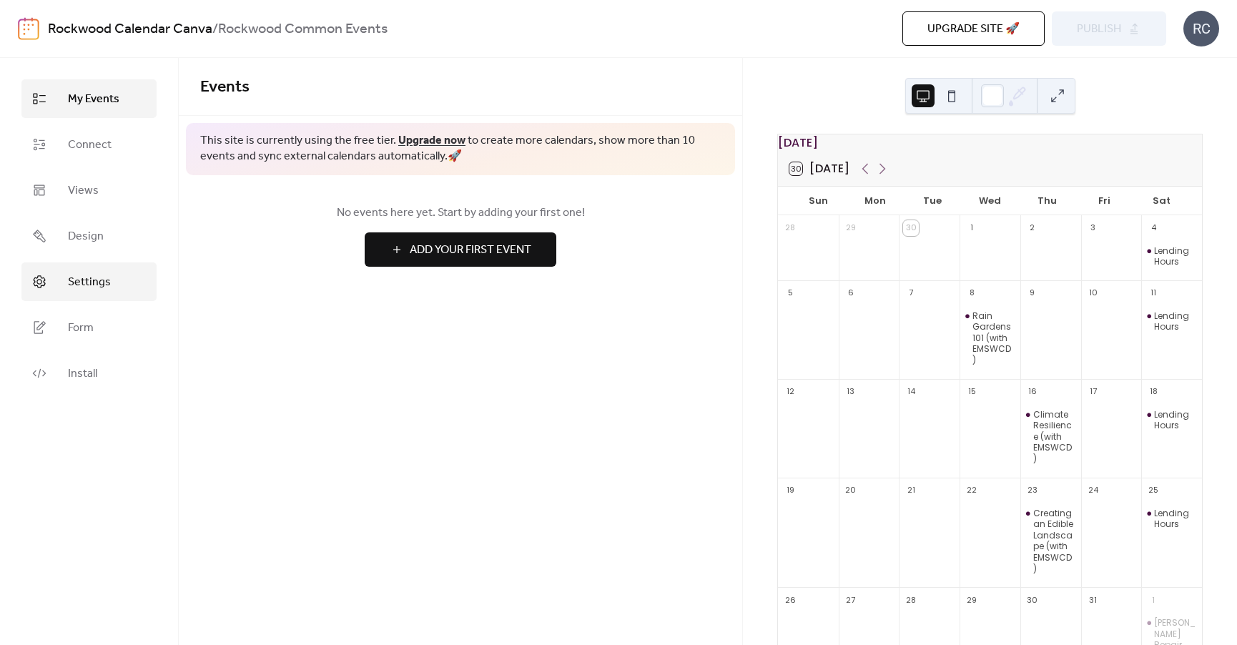
click at [81, 280] on span "Settings" at bounding box center [89, 282] width 43 height 17
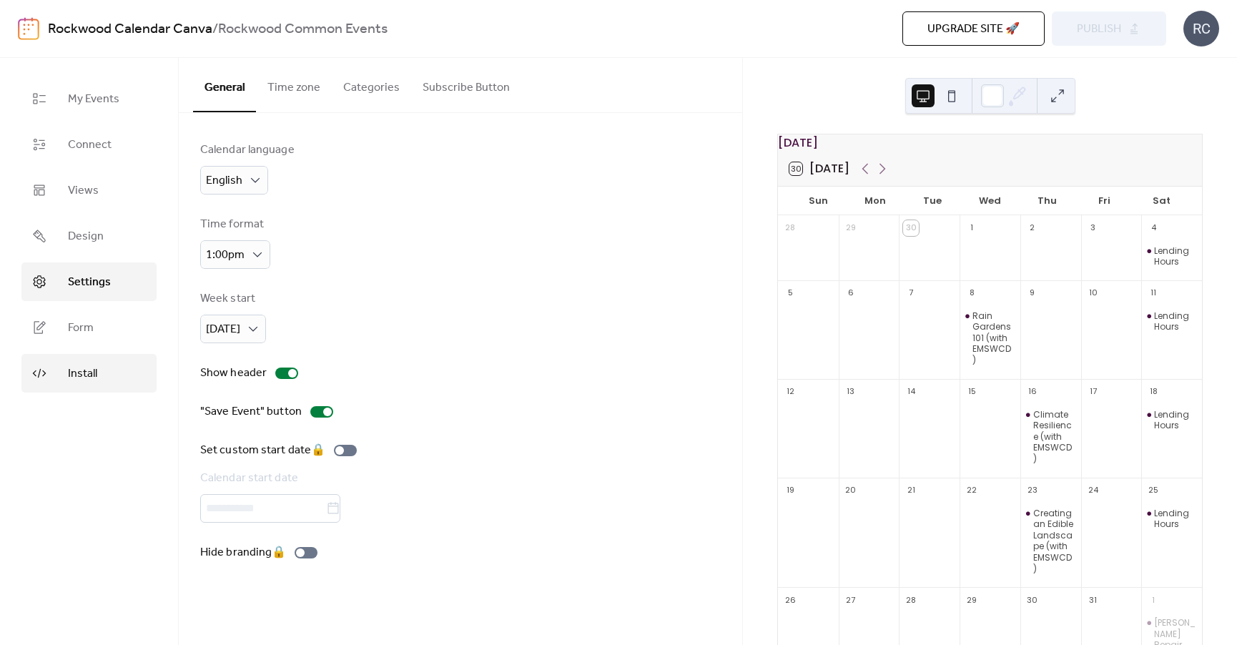
click at [75, 372] on span "Install" at bounding box center [82, 373] width 29 height 17
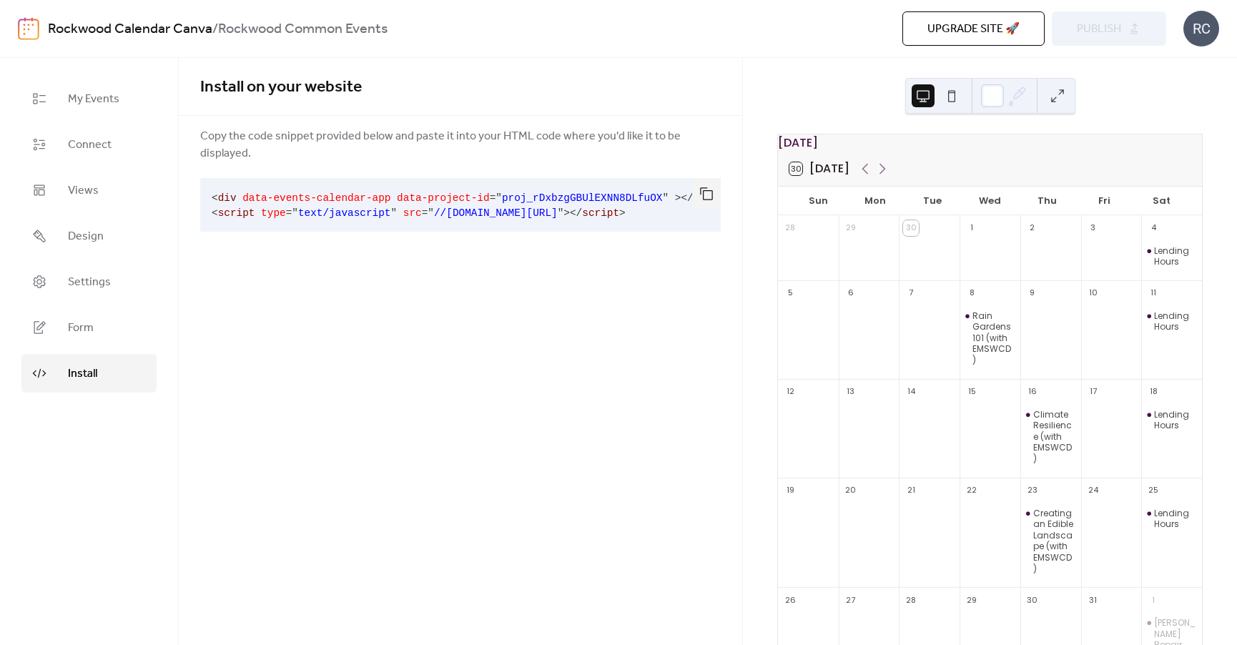
click at [397, 207] on span at bounding box center [400, 212] width 6 height 11
click at [382, 234] on div "Install on your website Copy the code snippet provided below and paste it into …" at bounding box center [460, 162] width 563 height 208
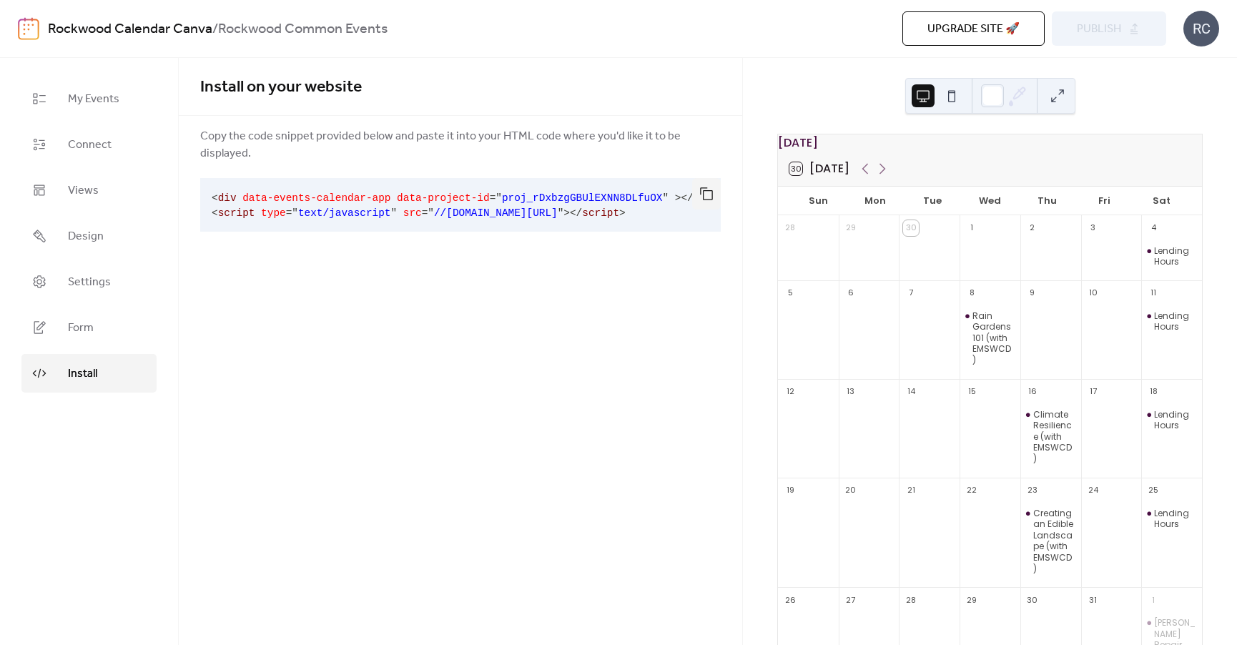
click at [686, 278] on div "Install on your website Copy the code snippet provided below and paste it into …" at bounding box center [460, 351] width 563 height 587
click at [819, 94] on div "October 2025 30 Today Sun Mon Tue Wed Thu Fri Sat 28 29 30 1 2 3 4 Lending Hour…" at bounding box center [990, 351] width 494 height 587
click at [706, 178] on button "button" at bounding box center [706, 193] width 29 height 31
click at [624, 288] on div "Install on your website Copy the code snippet provided below and paste it into …" at bounding box center [460, 351] width 563 height 587
